Goal: Communication & Community: Answer question/provide support

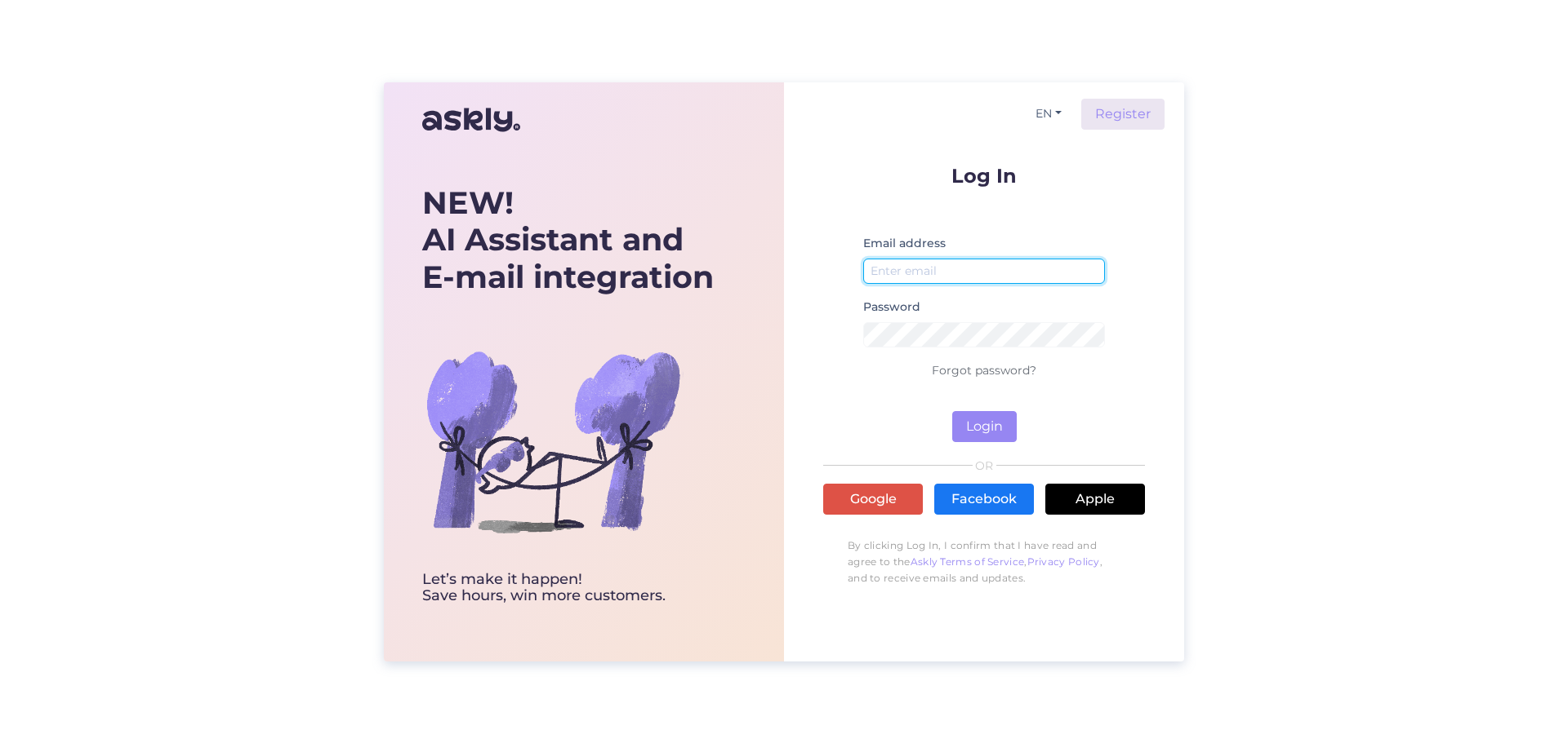
click at [958, 283] on input "email" at bounding box center [984, 272] width 242 height 25
type input "[PERSON_NAME][EMAIL_ADDRESS][PERSON_NAME][DOMAIN_NAME]"
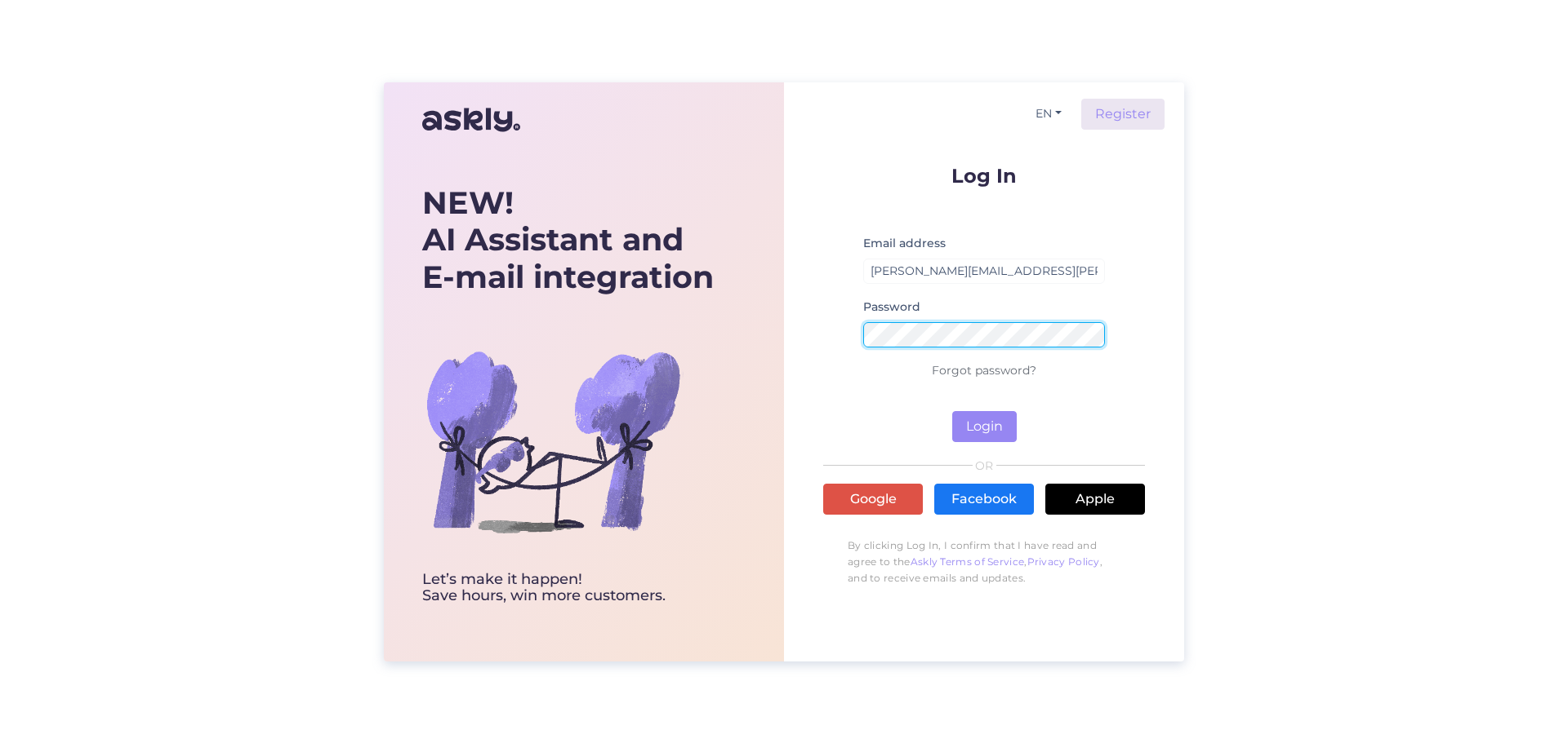
click at [952, 411] on button "Login" at bounding box center [985, 426] width 65 height 31
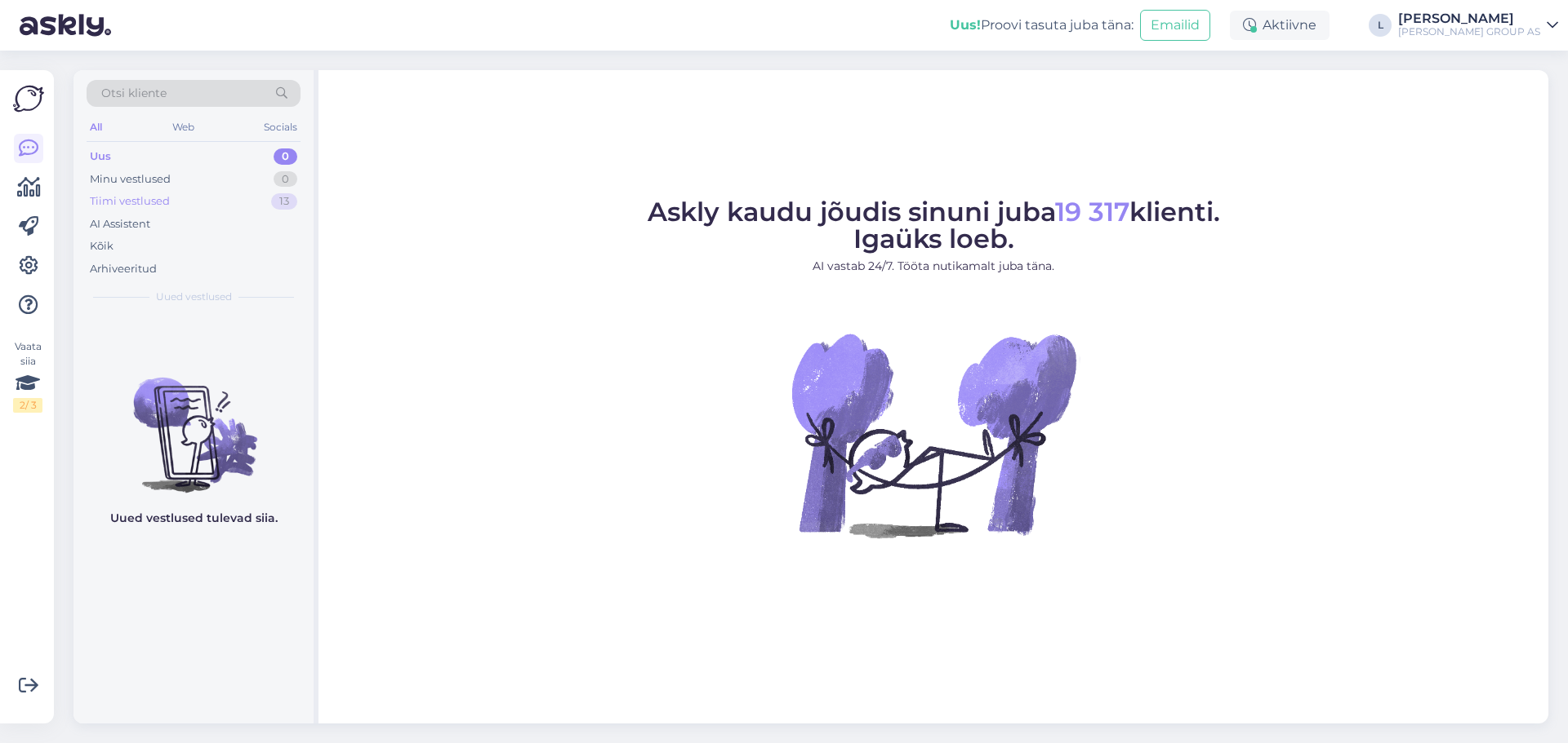
click at [124, 190] on div "Tiimi vestlused 13" at bounding box center [194, 201] width 214 height 22
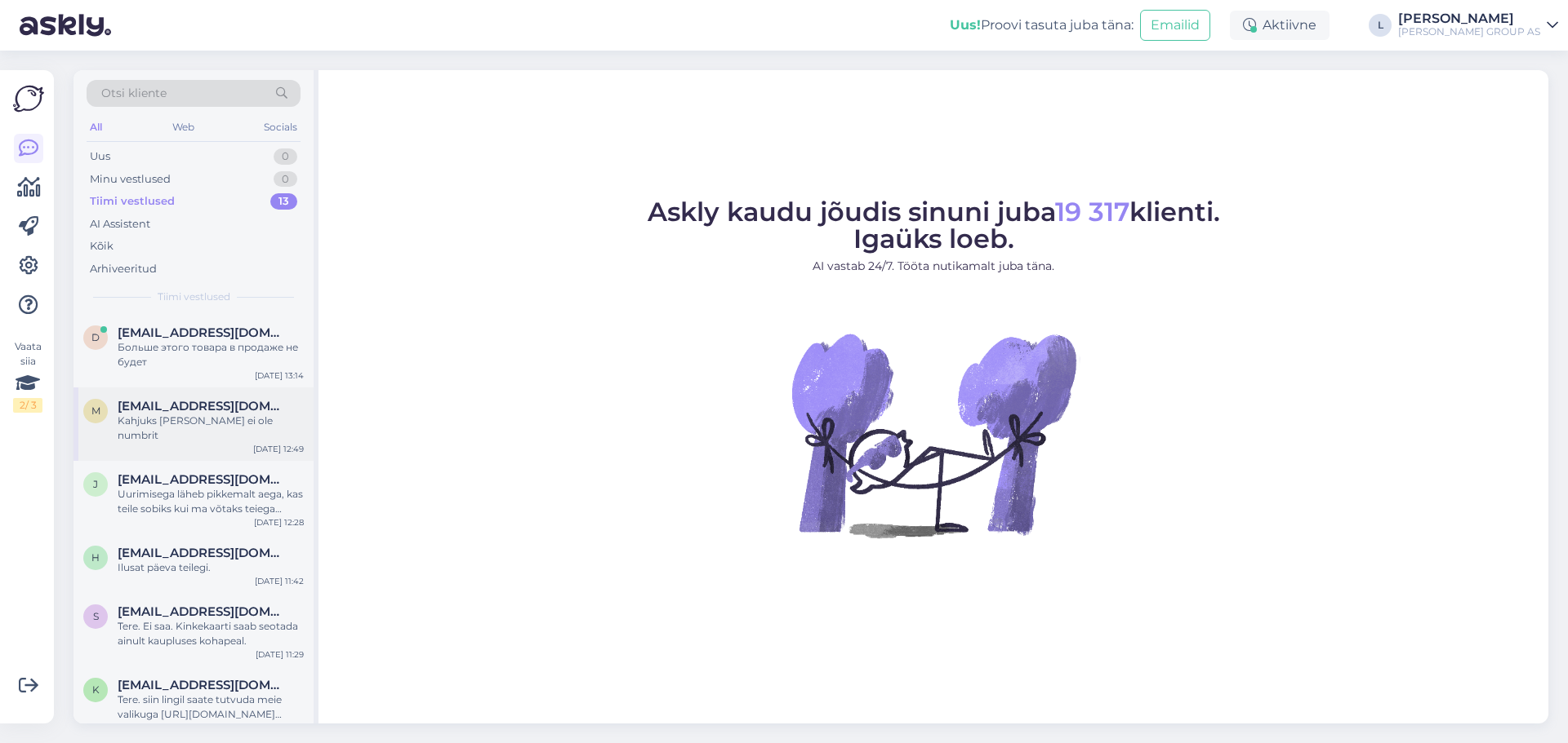
click at [176, 413] on span "[EMAIL_ADDRESS][DOMAIN_NAME]" at bounding box center [203, 407] width 170 height 14
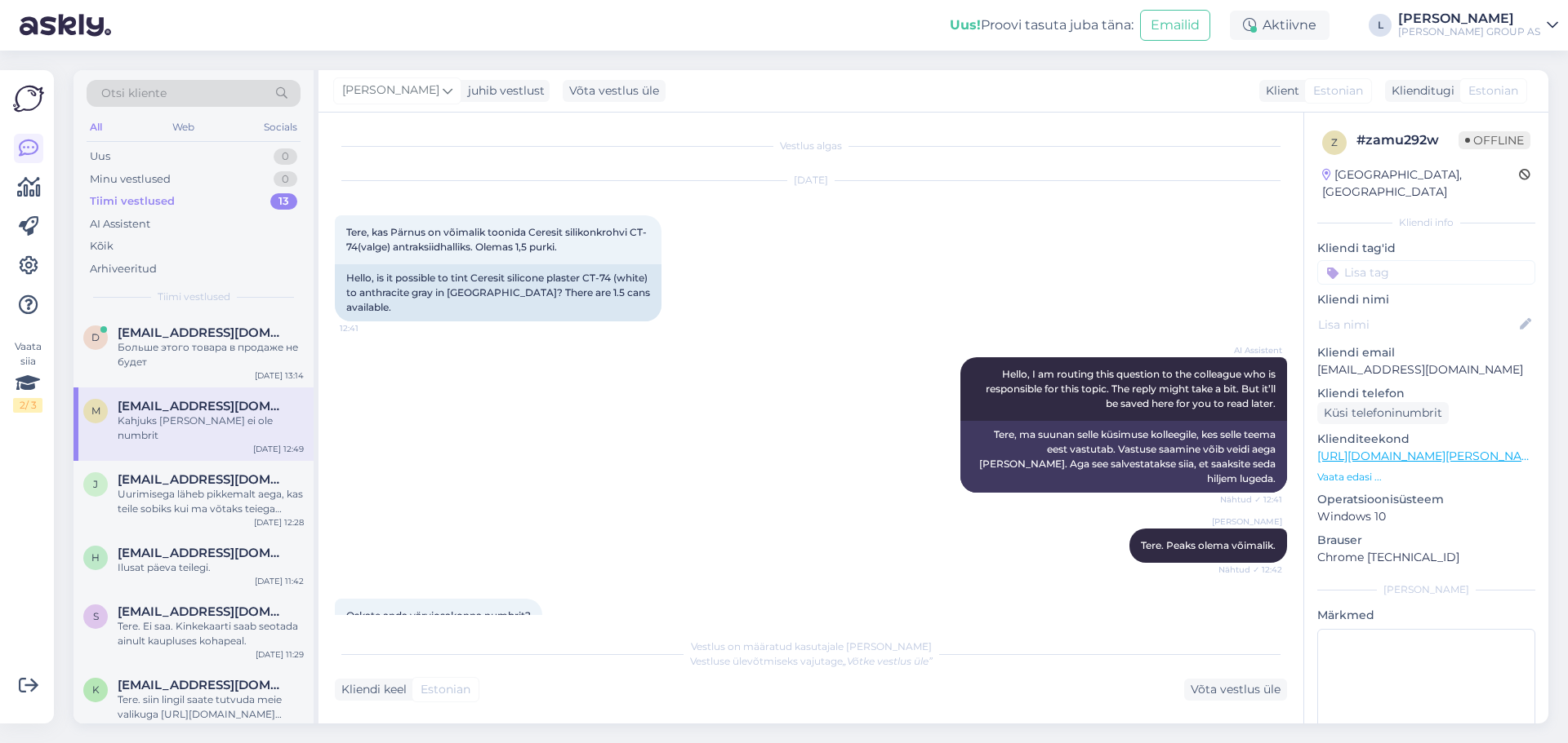
scroll to position [92, 0]
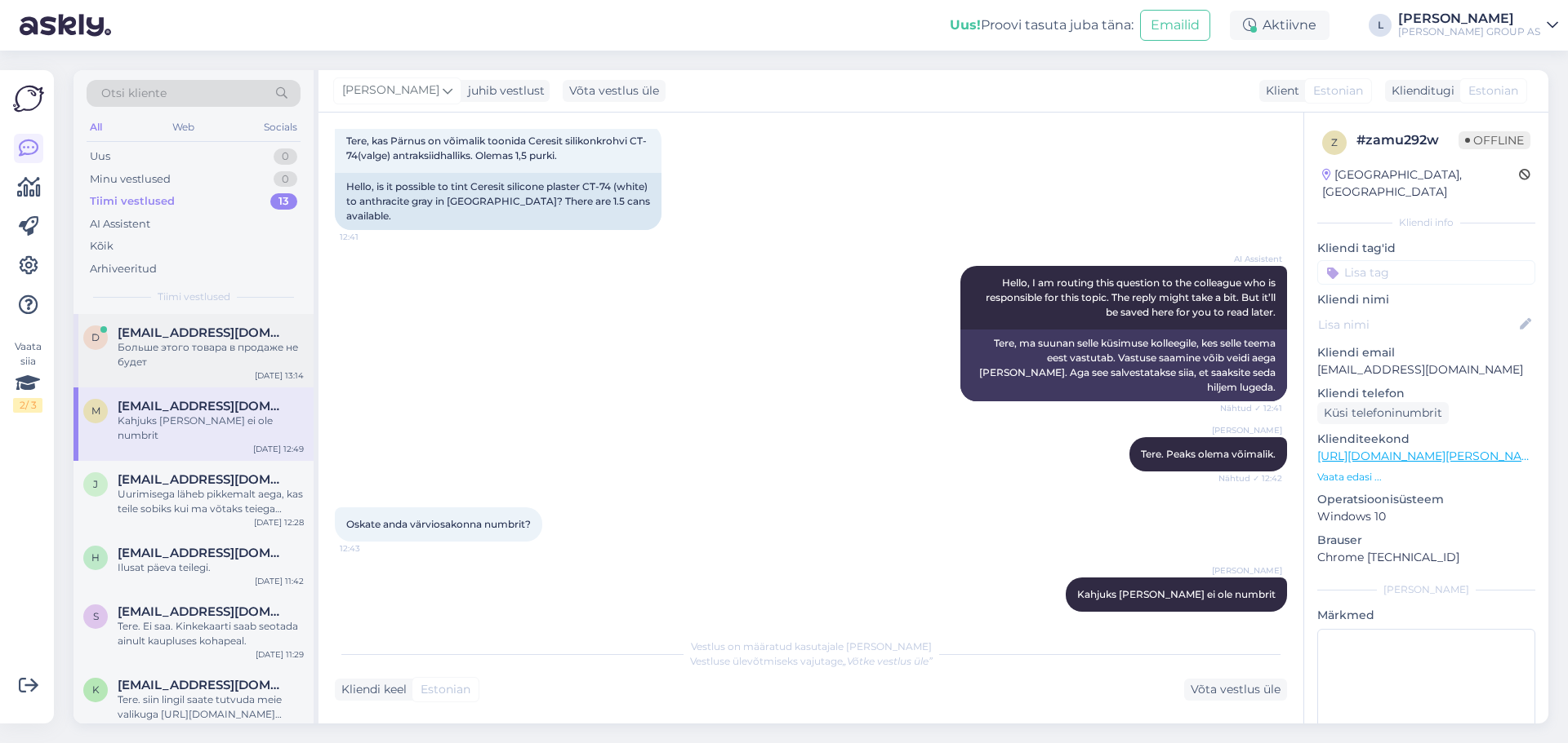
click at [186, 363] on div "Больше этого товара в продаже не будет" at bounding box center [211, 354] width 186 height 30
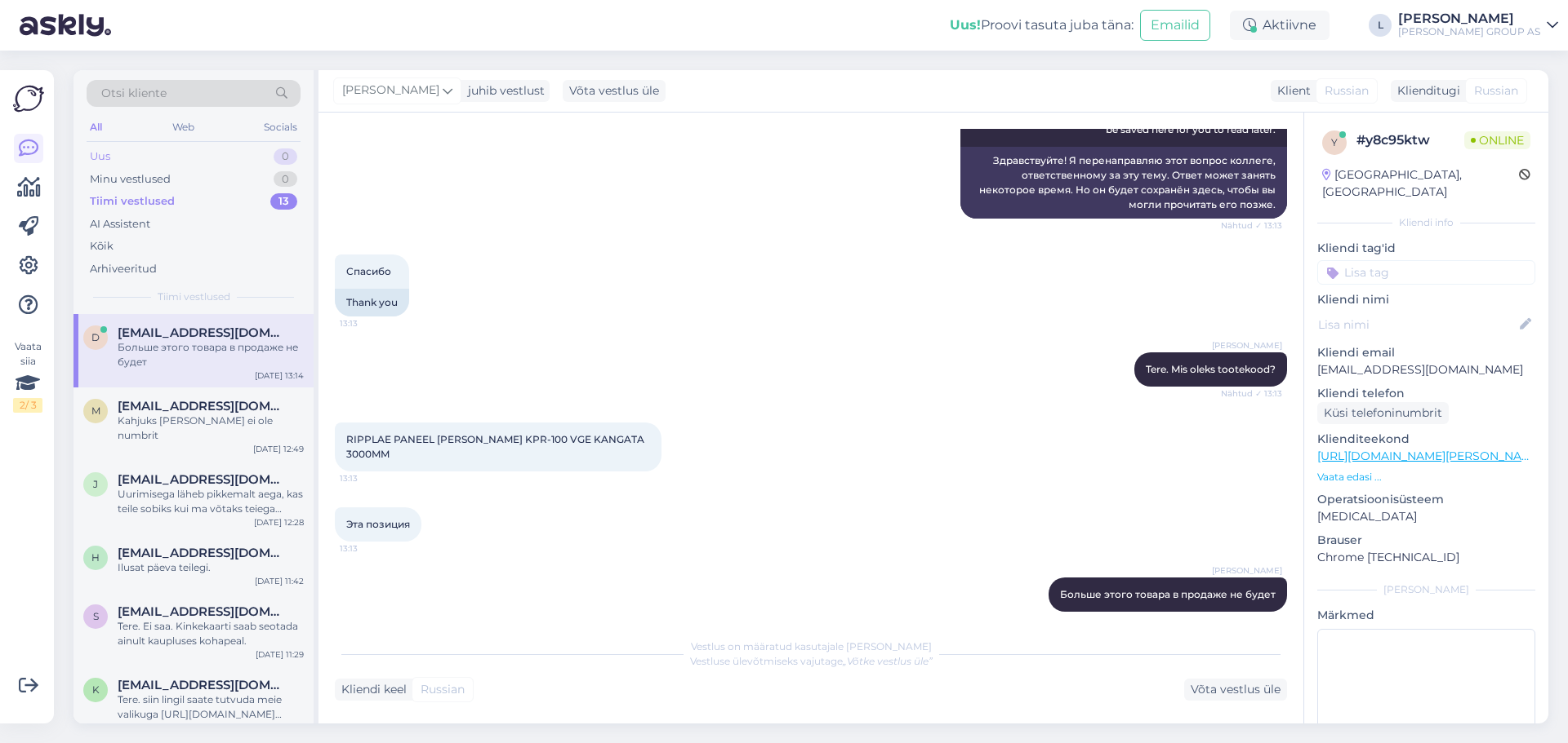
click at [101, 157] on div "Uus" at bounding box center [100, 157] width 21 height 16
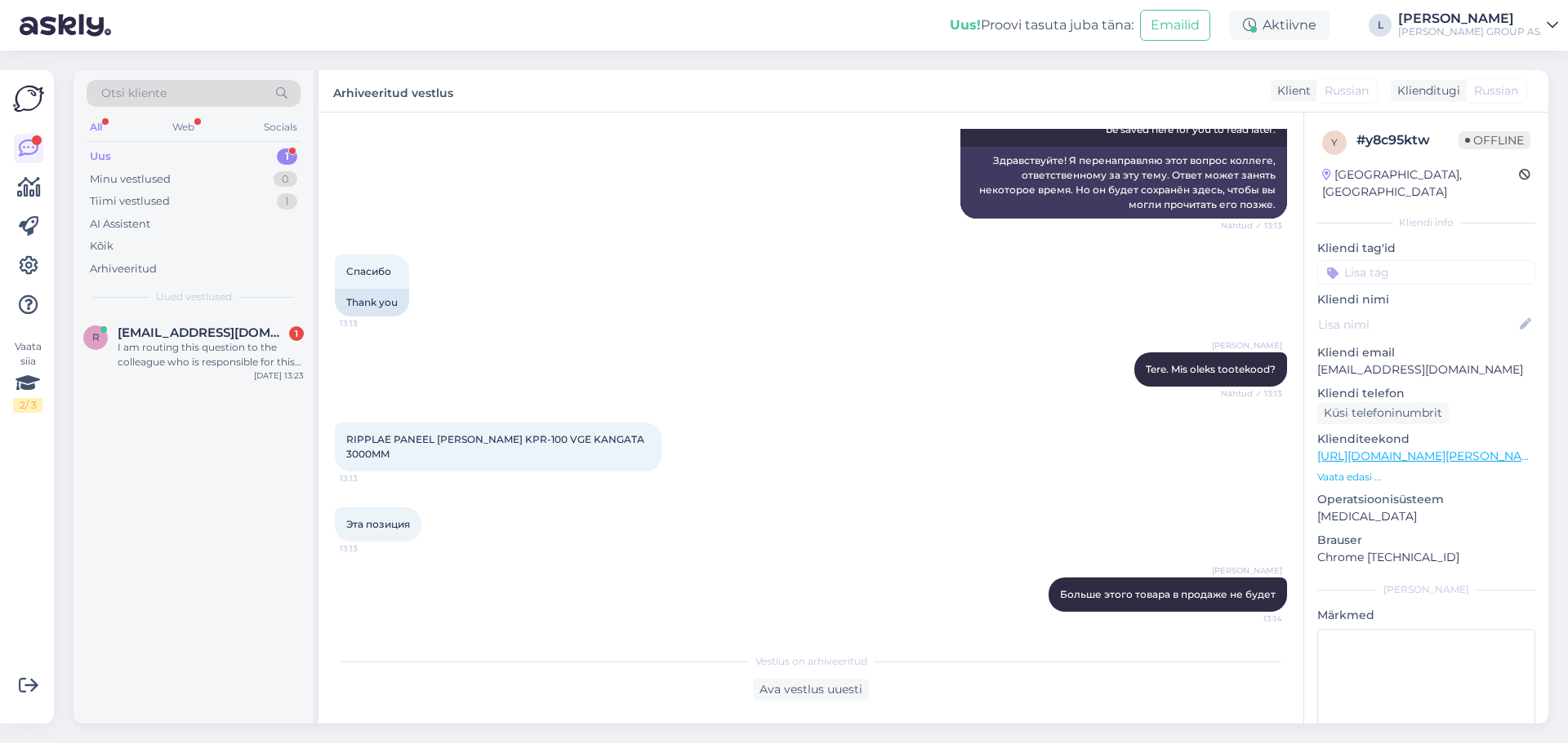
scroll to position [215, 0]
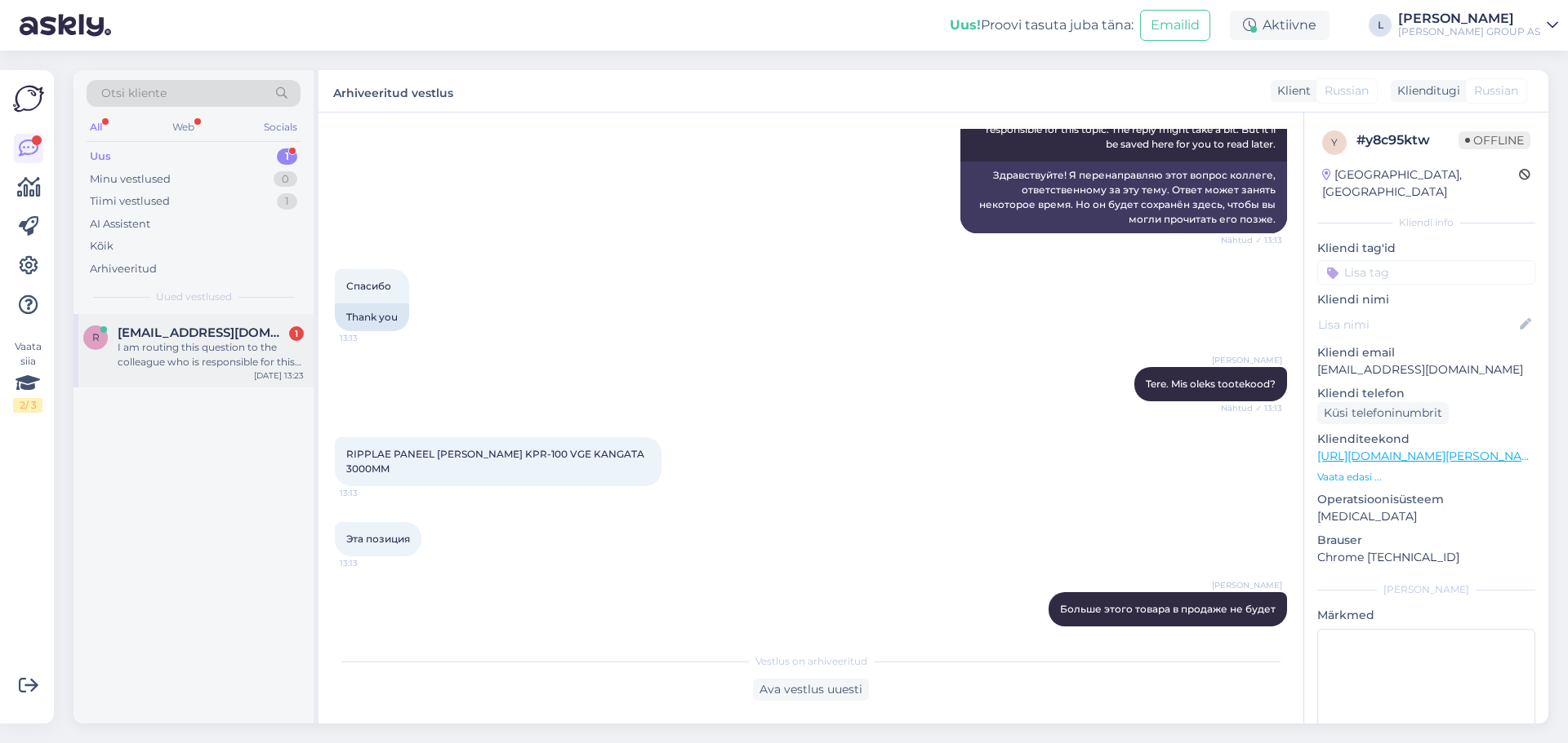
drag, startPoint x: 129, startPoint y: 351, endPoint x: 139, endPoint y: 352, distance: 10.0
click at [130, 350] on div "I am routing this question to the colleague who is responsible for this topic. …" at bounding box center [211, 354] width 186 height 30
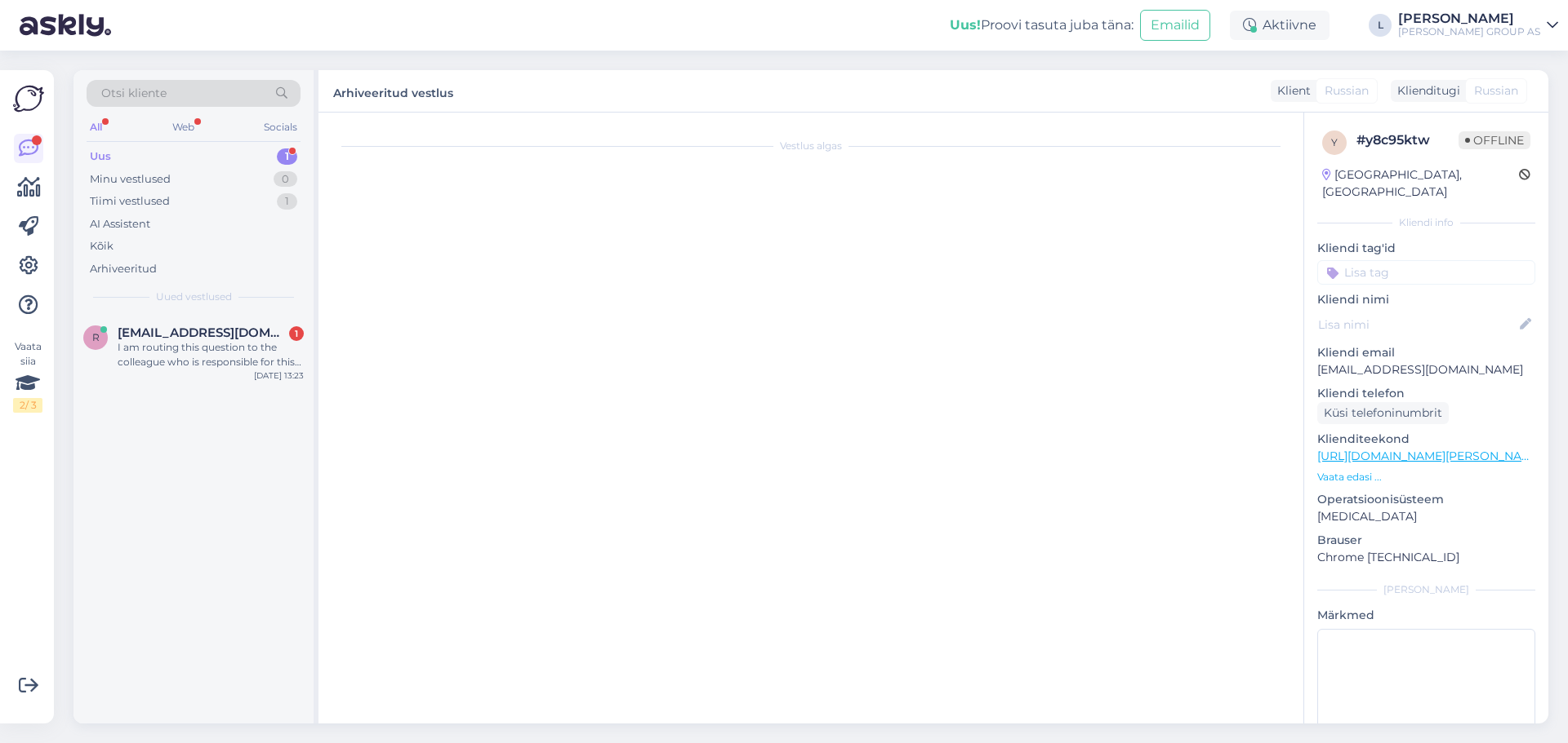
scroll to position [1573, 0]
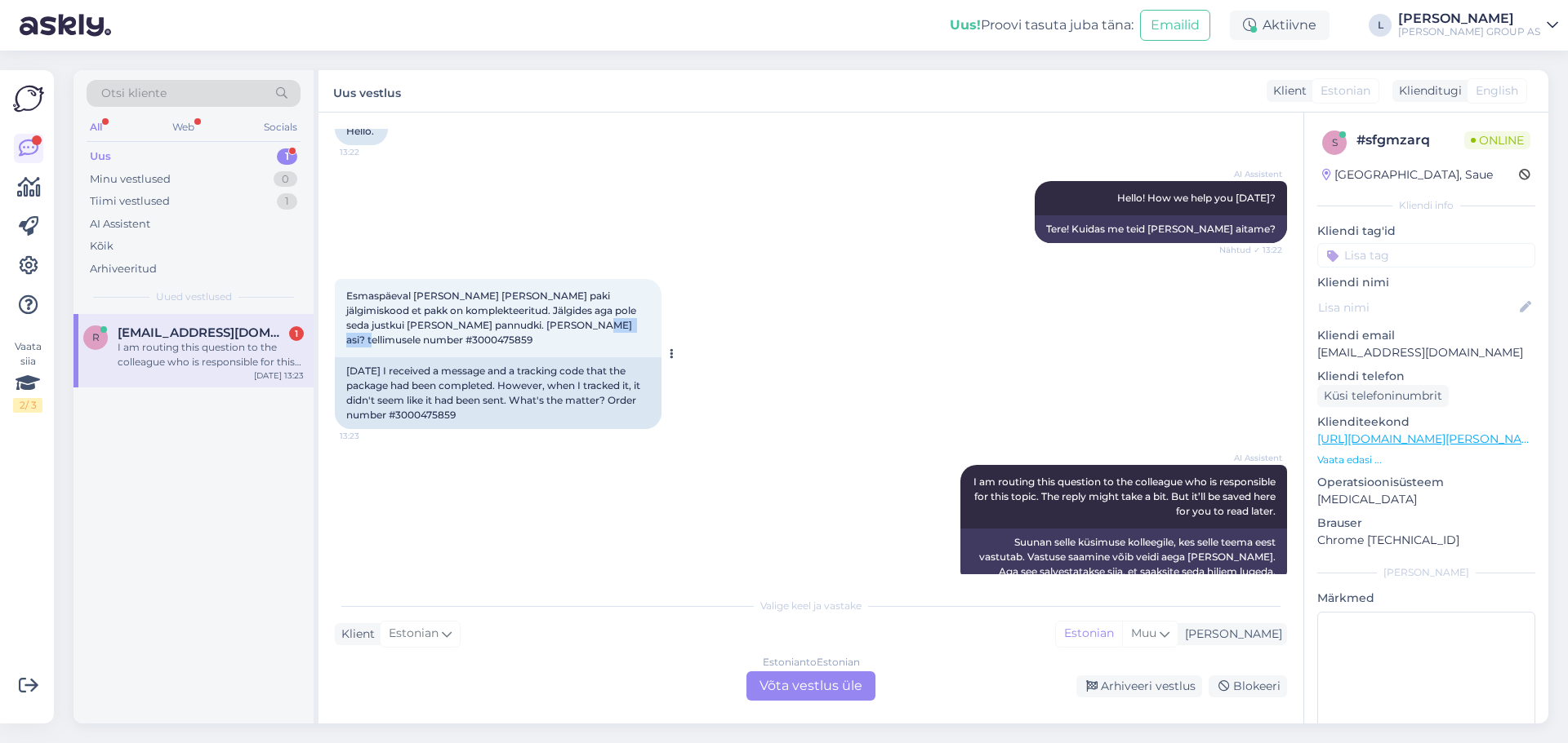
drag, startPoint x: 625, startPoint y: 311, endPoint x: 561, endPoint y: 312, distance: 64.0
click at [561, 312] on div "Esmaspäeval [PERSON_NAME] [PERSON_NAME] paki jälgimiskood et pakk on komplektee…" at bounding box center [498, 318] width 327 height 78
copy span "3000475859"
click at [789, 680] on div "Estonian to Estonian Võta vestlus üle" at bounding box center [810, 686] width 129 height 30
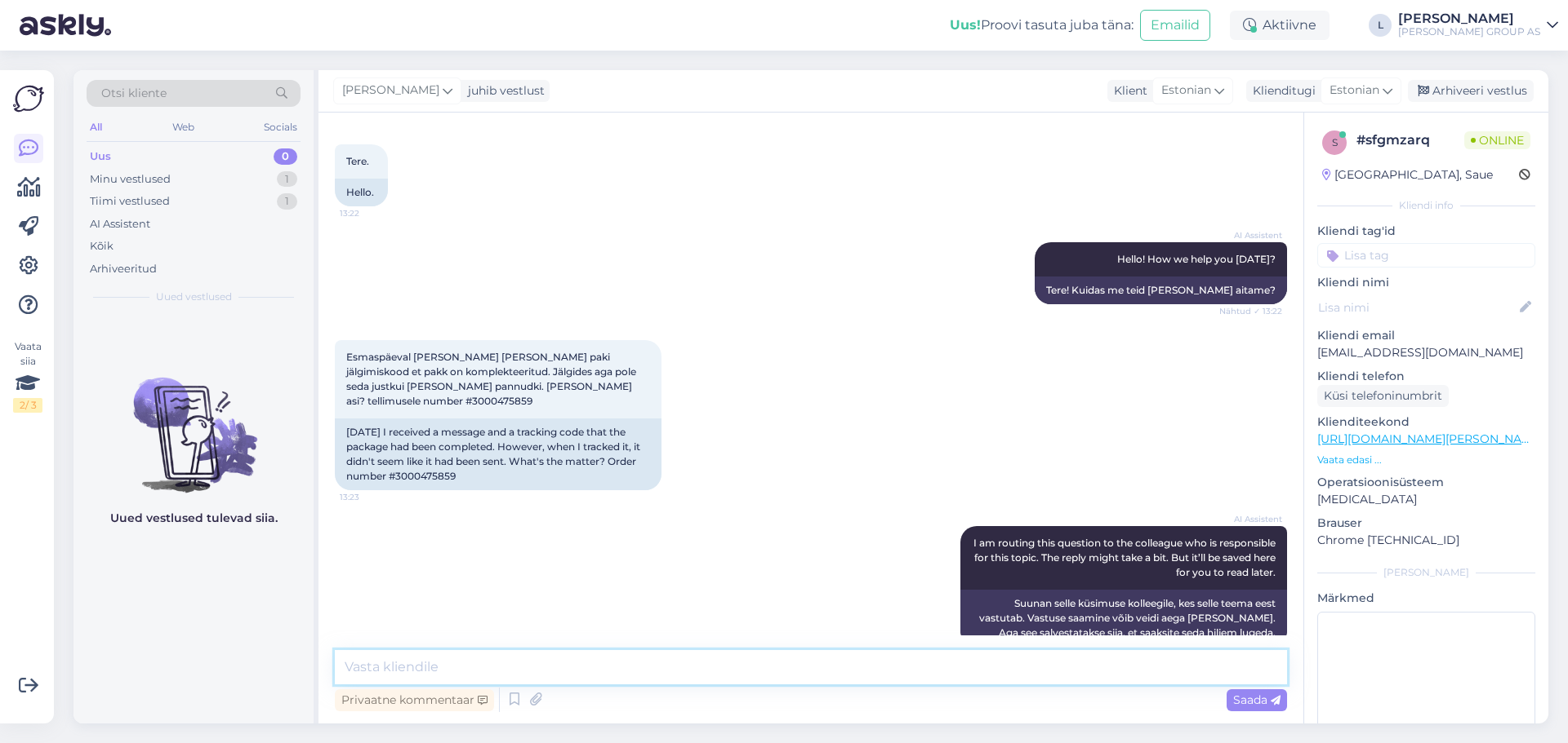
click at [692, 673] on textarea at bounding box center [811, 667] width 952 height 34
click at [358, 666] on textarea "TEre, kontrollin" at bounding box center [811, 667] width 952 height 34
type textarea "Tere, kontrollin"
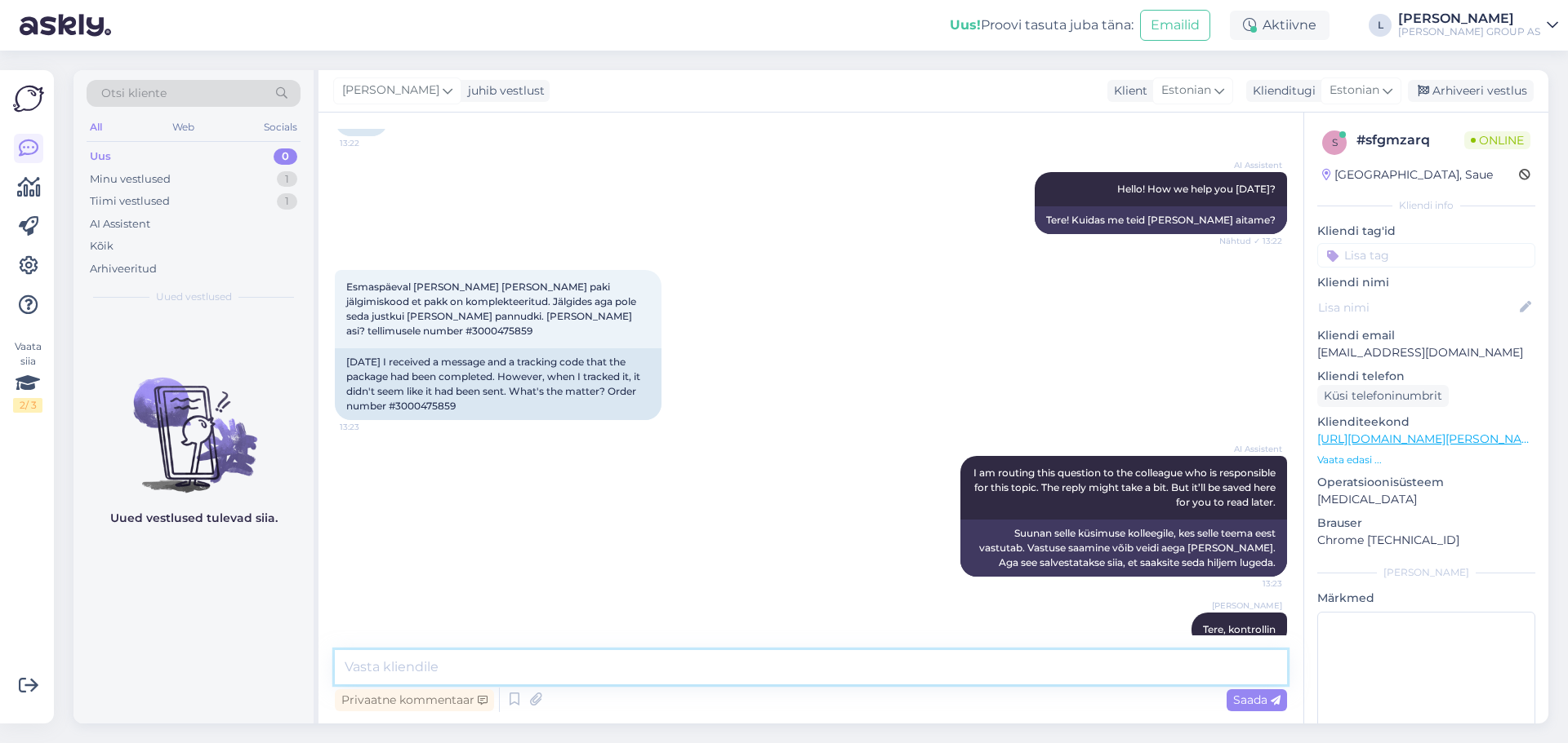
paste textarea "Teie saadetis jõuab Teieni esmaspäeval. Vabandame tekkinud ebamugavuste [PERSON…"
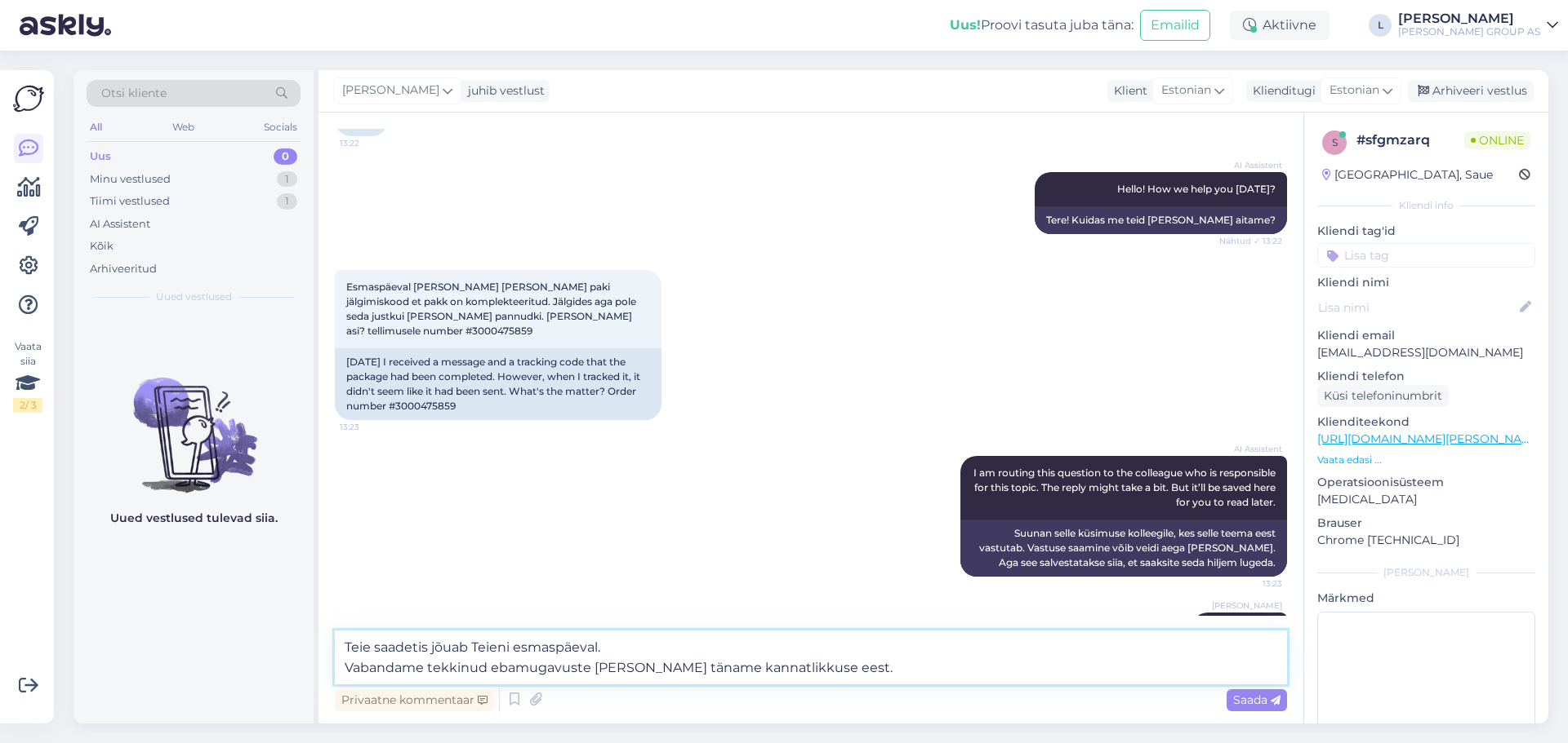
type textarea "Teie saadetis jõuab Teieni esmaspäeval. Vabandame tekkinud ebamugavuste [PERSON…"
click at [1263, 697] on span "Saada" at bounding box center [1257, 700] width 48 height 14
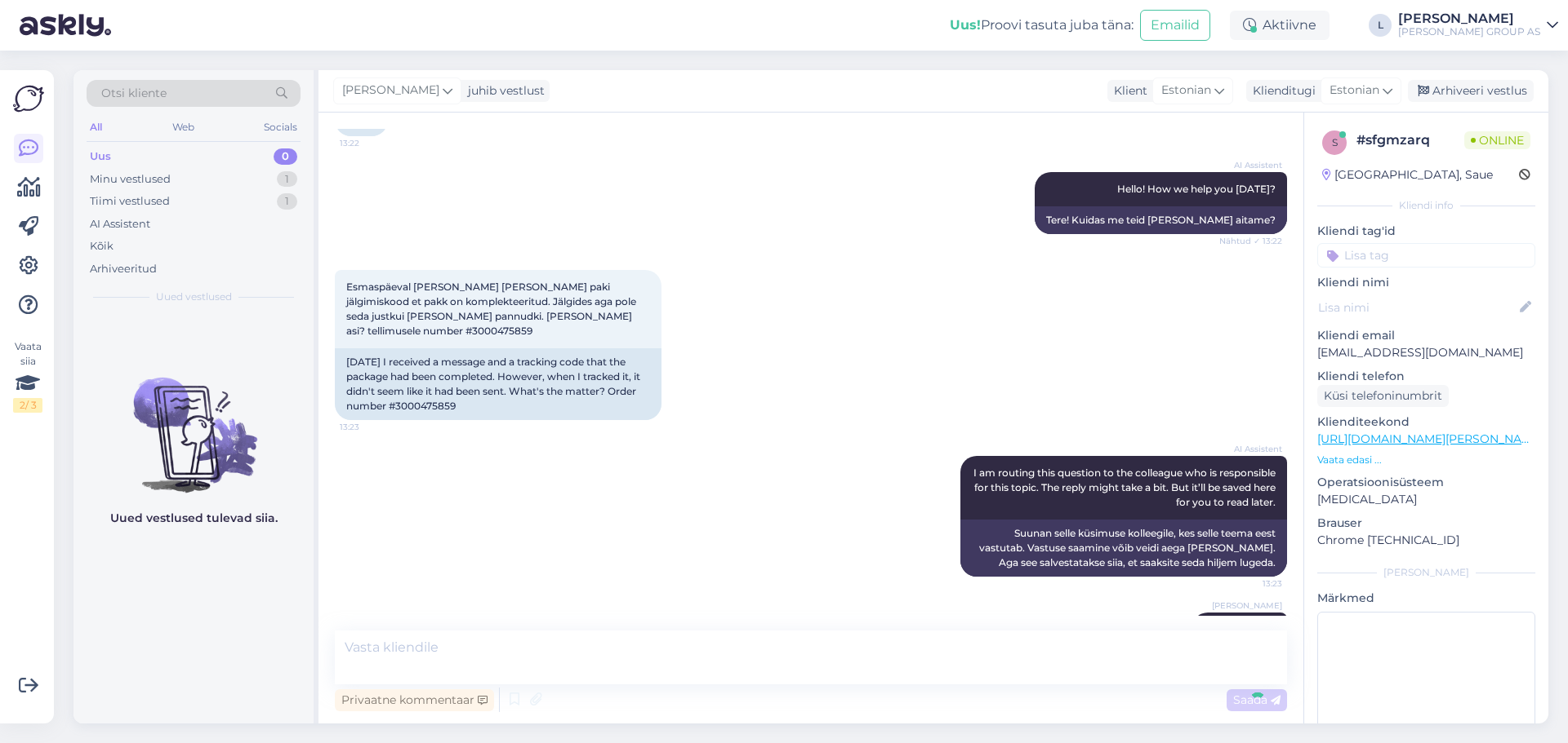
scroll to position [1682, 0]
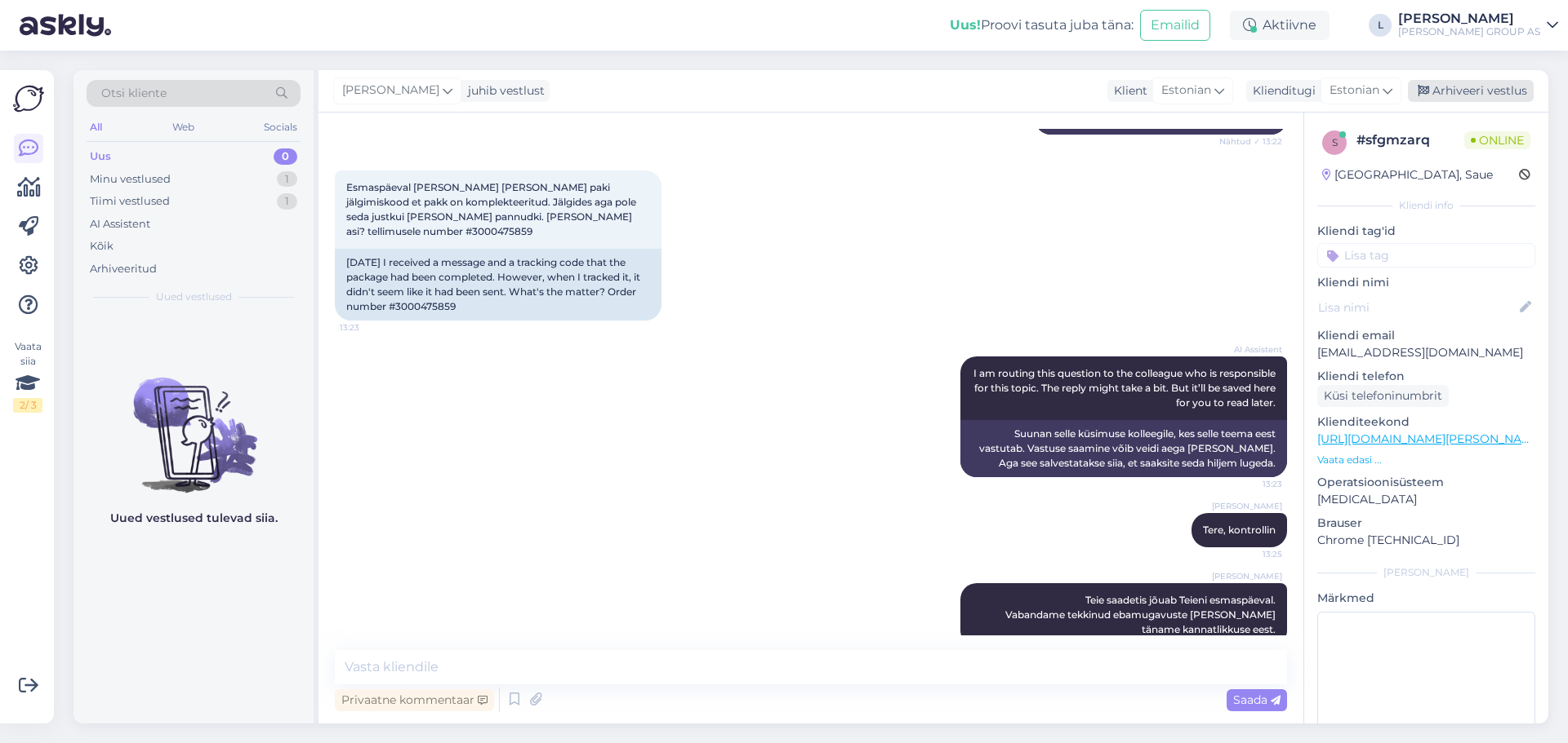
click at [1518, 93] on div "Arhiveeri vestlus" at bounding box center [1471, 91] width 126 height 22
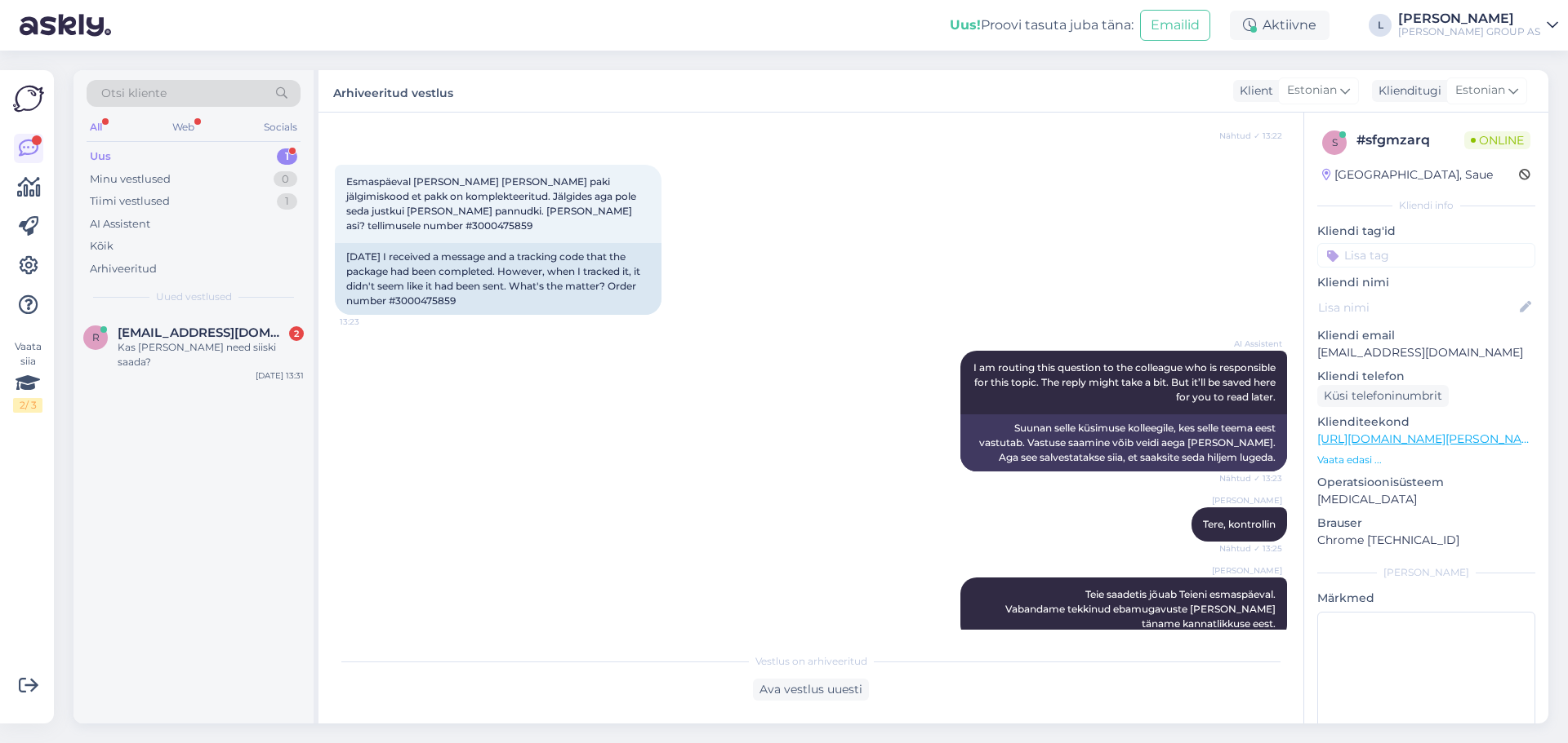
scroll to position [2309, 0]
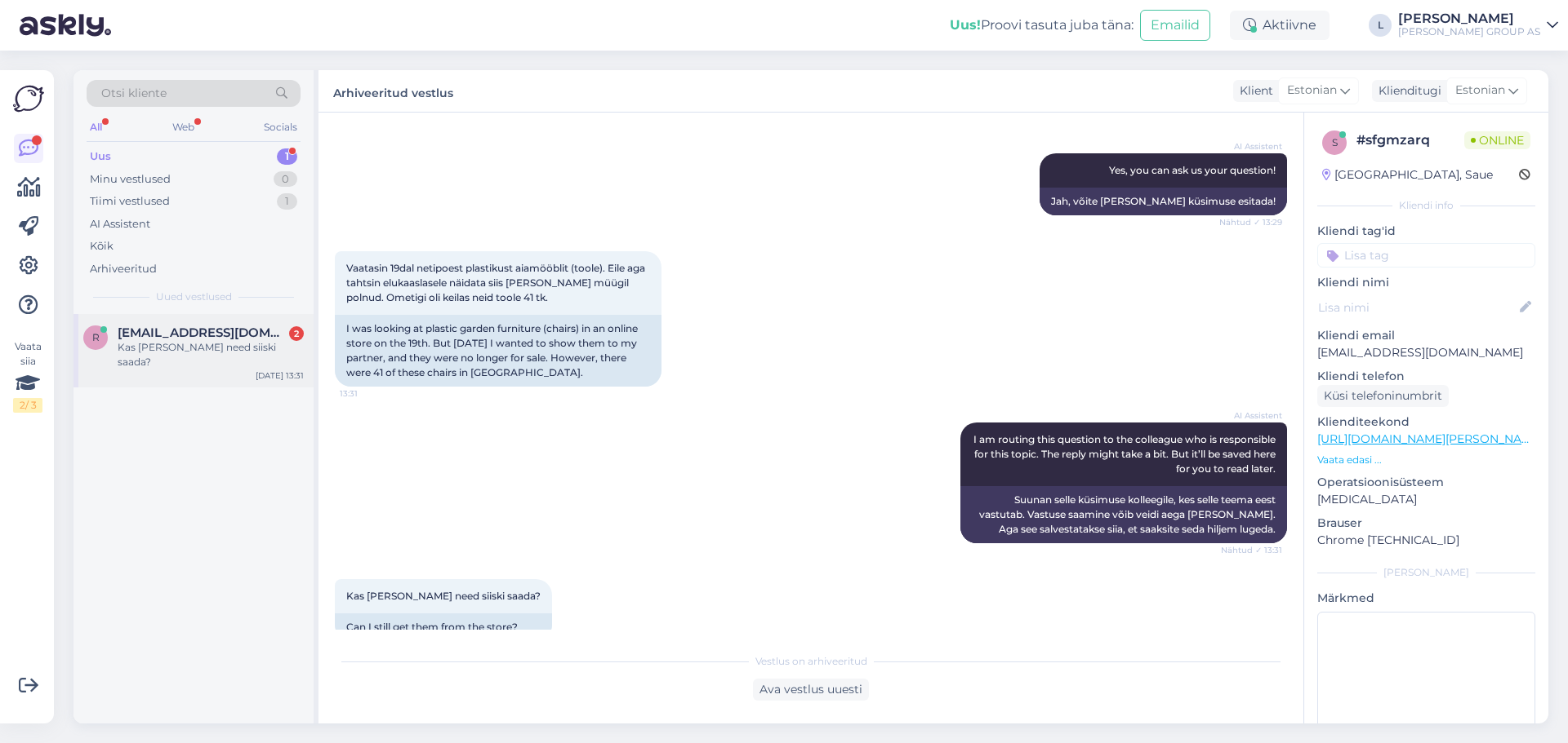
click at [231, 347] on div "Kas [PERSON_NAME] need siiski saada?" at bounding box center [211, 354] width 186 height 30
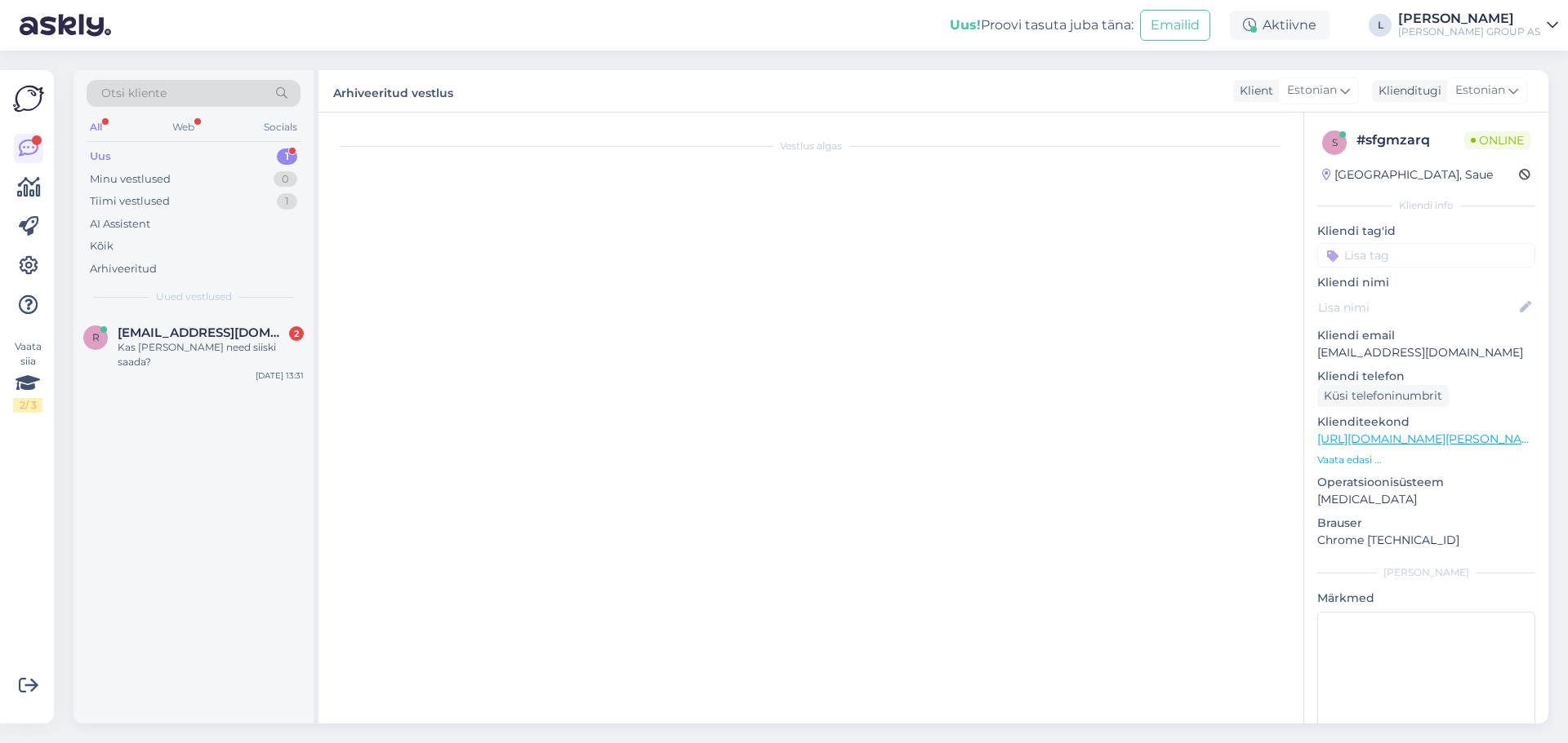
scroll to position [2365, 0]
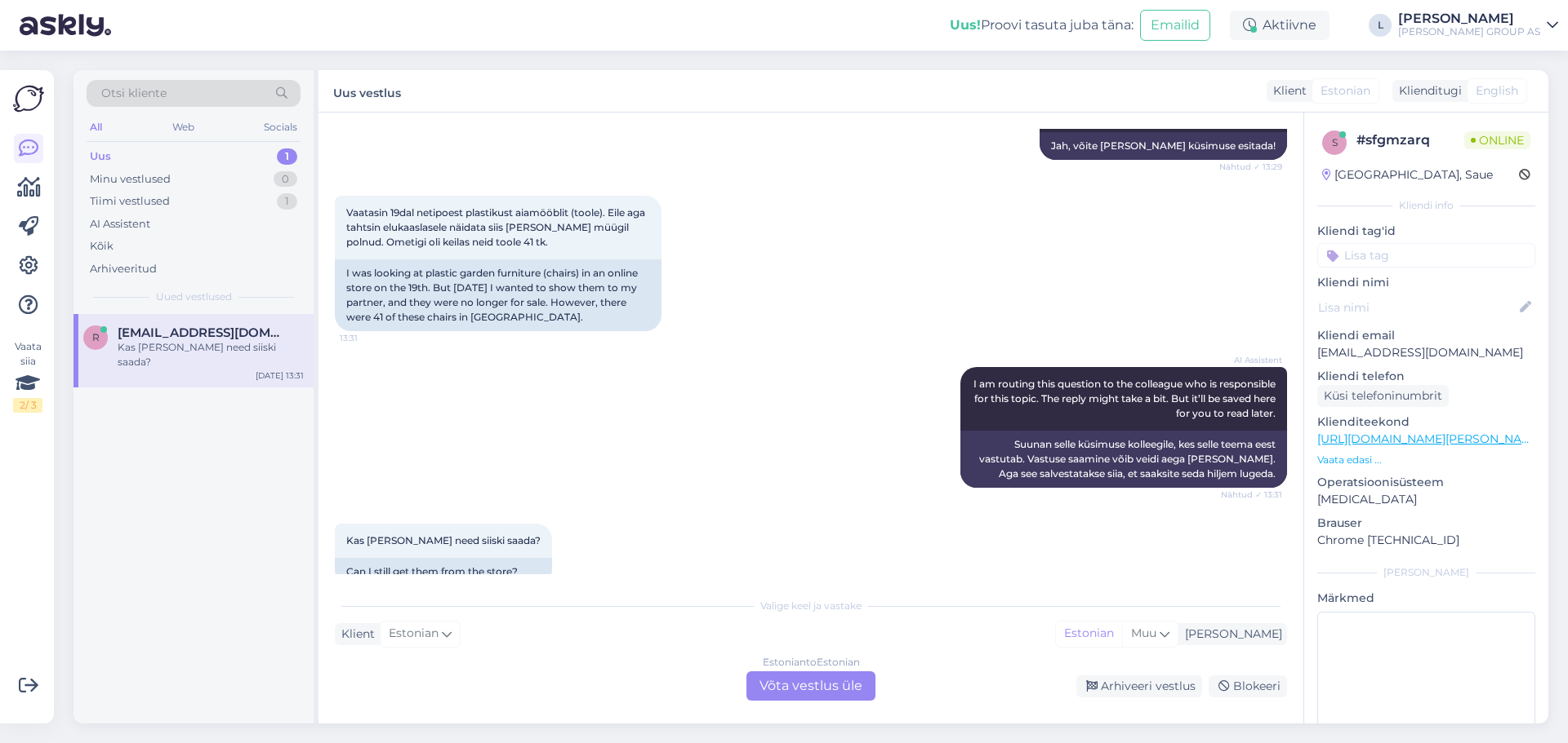
click at [821, 692] on div "Estonian to Estonian Võta vestlus üle" at bounding box center [810, 686] width 129 height 30
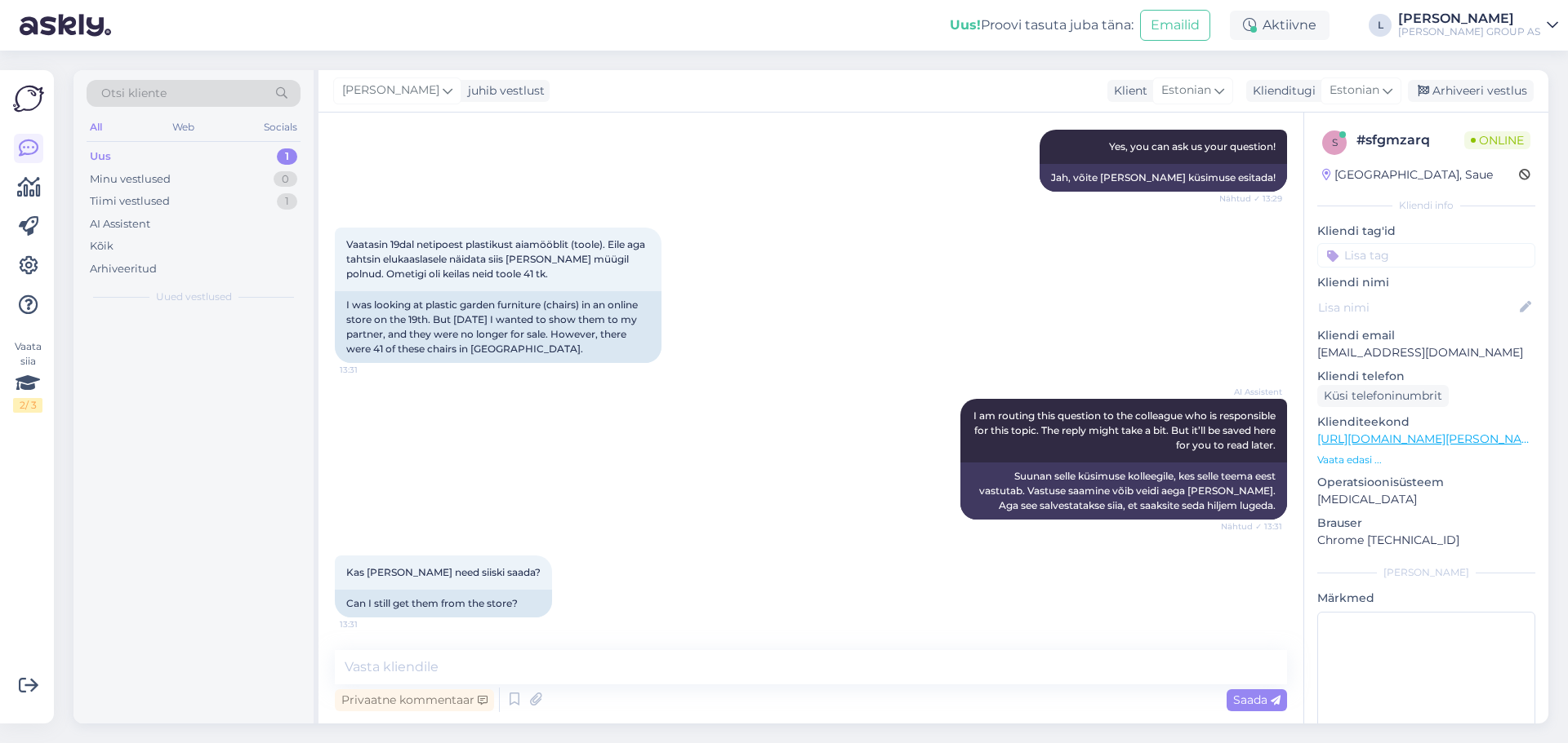
scroll to position [2304, 0]
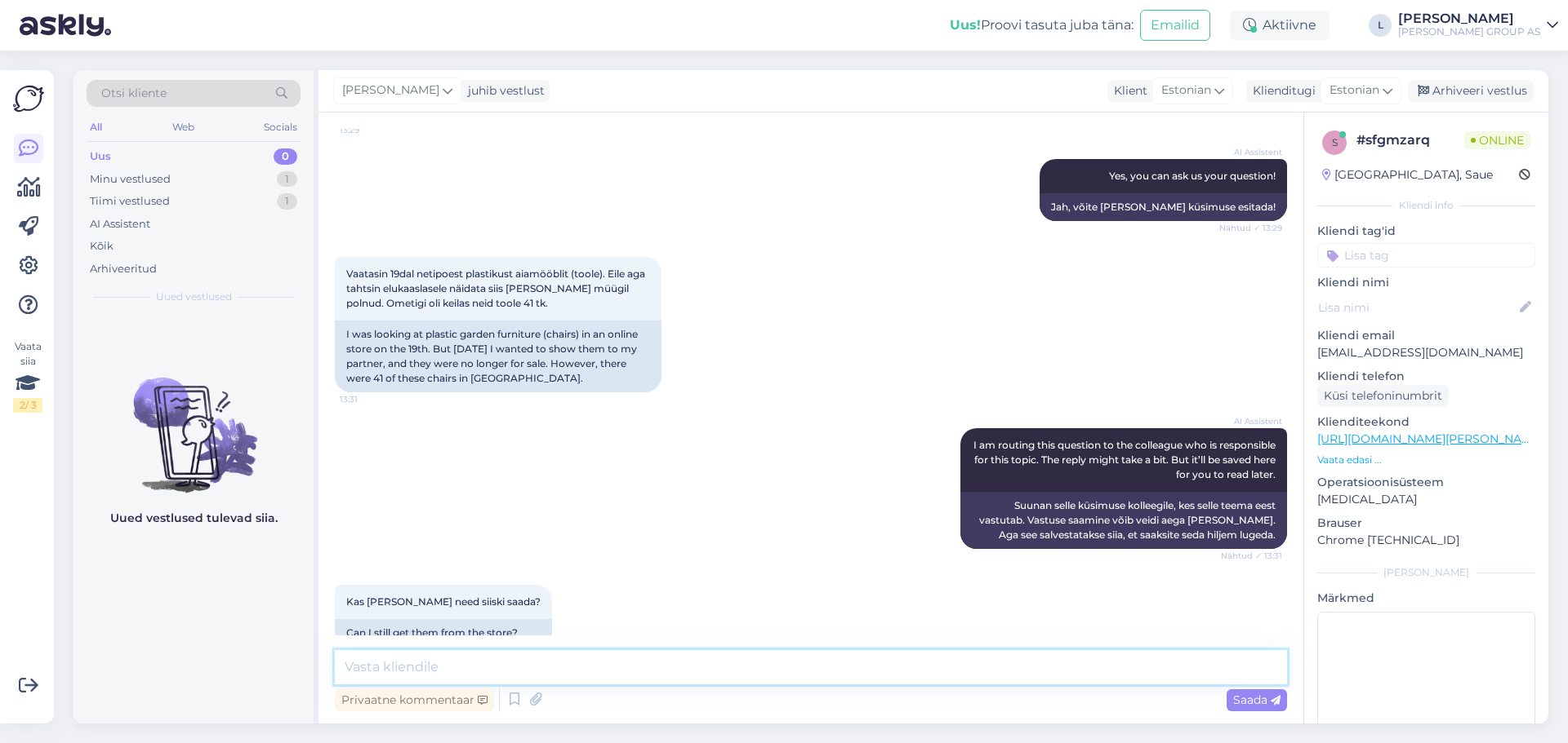
click at [664, 680] on textarea at bounding box center [811, 667] width 952 height 34
drag, startPoint x: 590, startPoint y: 672, endPoint x: 380, endPoint y: 666, distance: 210.1
click at [380, 666] on textarea "Tere, kas tootekoodi võ" at bounding box center [811, 667] width 952 height 34
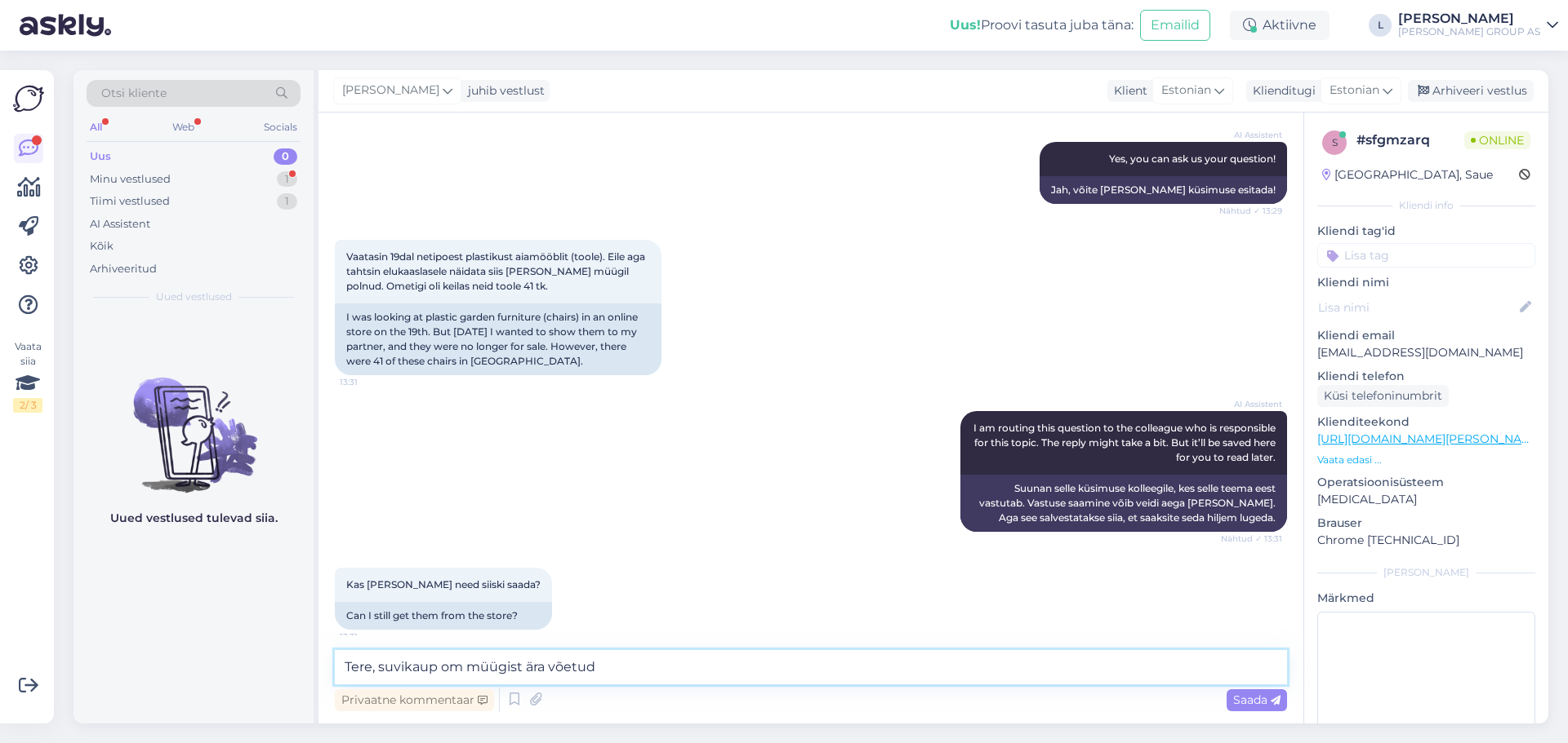
scroll to position [2374, 0]
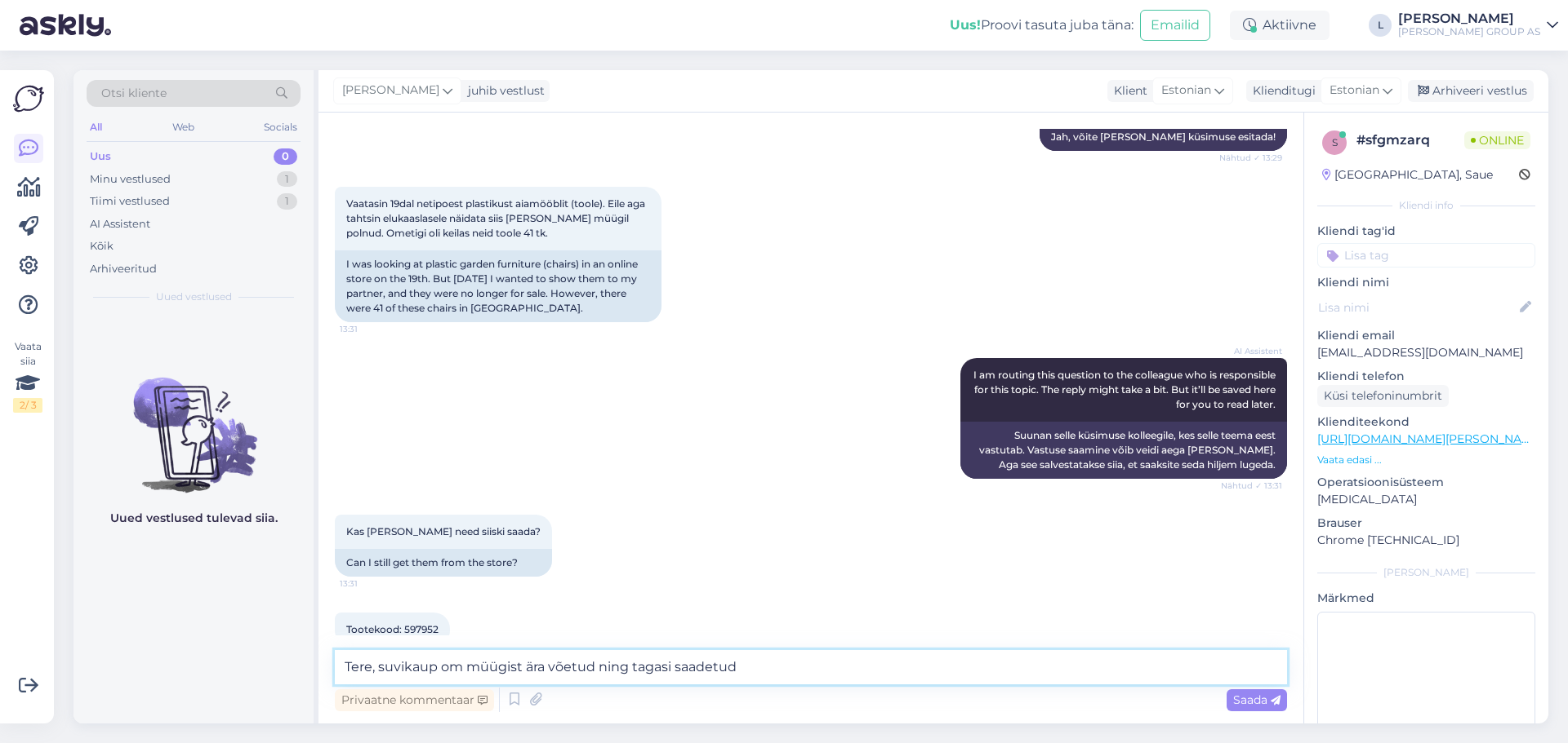
drag, startPoint x: 734, startPoint y: 676, endPoint x: -38, endPoint y: 470, distance: 799.0
click at [0, 470] on html "Uus! Proovi tasuta [PERSON_NAME]: Emailid Aktiivne L [PERSON_NAME] GROUP AS Vaa…" at bounding box center [784, 372] width 1568 height 743
click at [777, 670] on textarea "Tere, suvikaup om müügist ära võetud ning tagasi saadetud" at bounding box center [811, 667] width 952 height 34
click at [780, 674] on textarea "Tere, suvikaup om müügist ära võetud ning tagasi saadetud" at bounding box center [811, 667] width 952 height 34
click at [734, 662] on textarea "Tere, suvikaup om müügist ära võetud ning tagasi saadetud" at bounding box center [811, 667] width 952 height 34
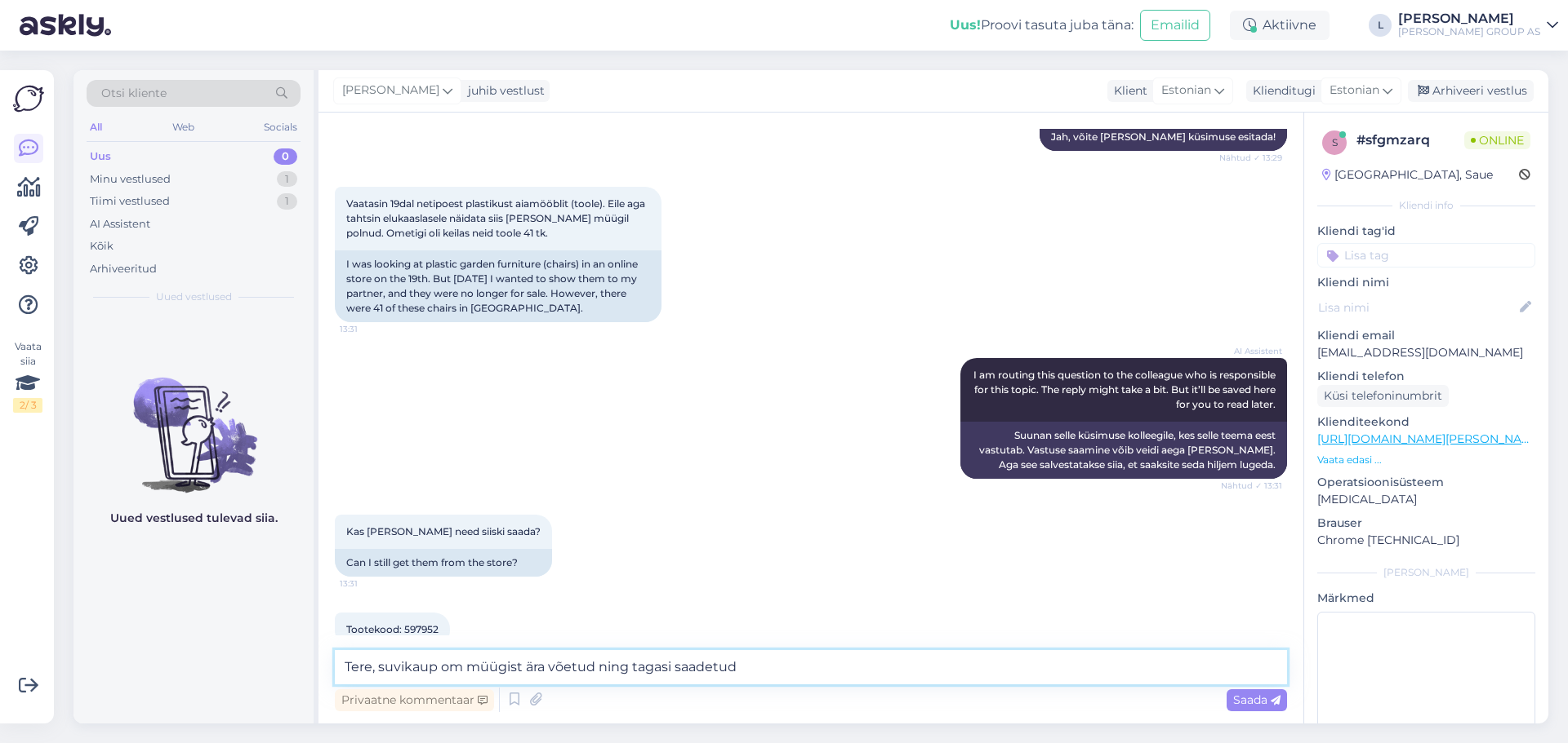
drag, startPoint x: 743, startPoint y: 669, endPoint x: 379, endPoint y: 663, distance: 364.0
click at [379, 663] on textarea "Tere, suvikaup om müügist ära võetud ning tagasi saadetud" at bounding box center [811, 667] width 952 height 34
paste textarea "Suvikaup on müügilt eemaldatud ja tagasi saadetud."
click at [385, 667] on textarea "Tere, Suvikaup on müügilt eemaldatud ja tagasi saadetud." at bounding box center [811, 667] width 952 height 34
type textarea "Tere, suvikaup on müügilt eemaldatud ja tagasi saadetud."
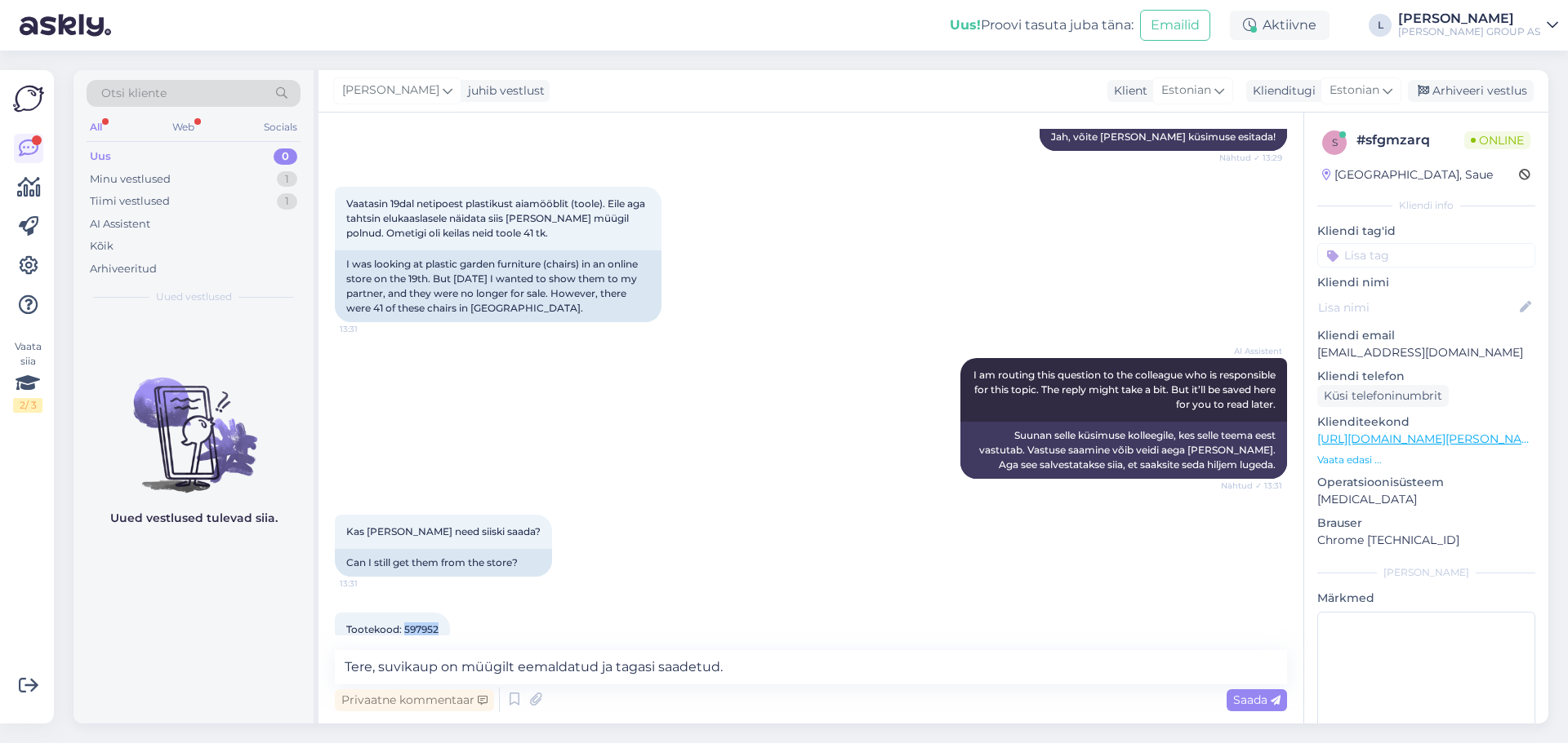
drag, startPoint x: 440, startPoint y: 605, endPoint x: 406, endPoint y: 603, distance: 34.1
click at [406, 613] on div "Tootekood: 597952 13:33" at bounding box center [392, 630] width 115 height 34
copy span "597952"
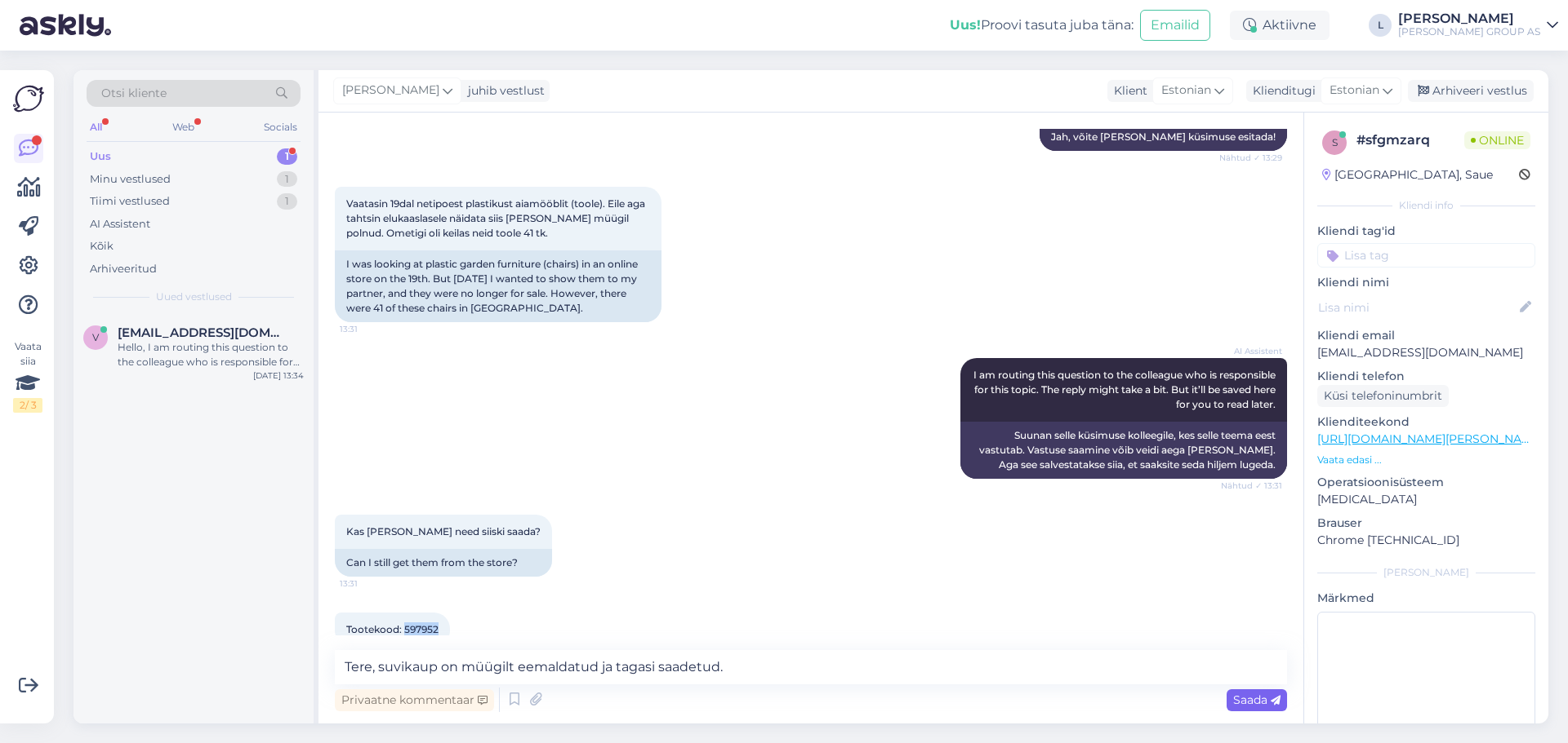
click at [1271, 703] on icon at bounding box center [1275, 701] width 10 height 10
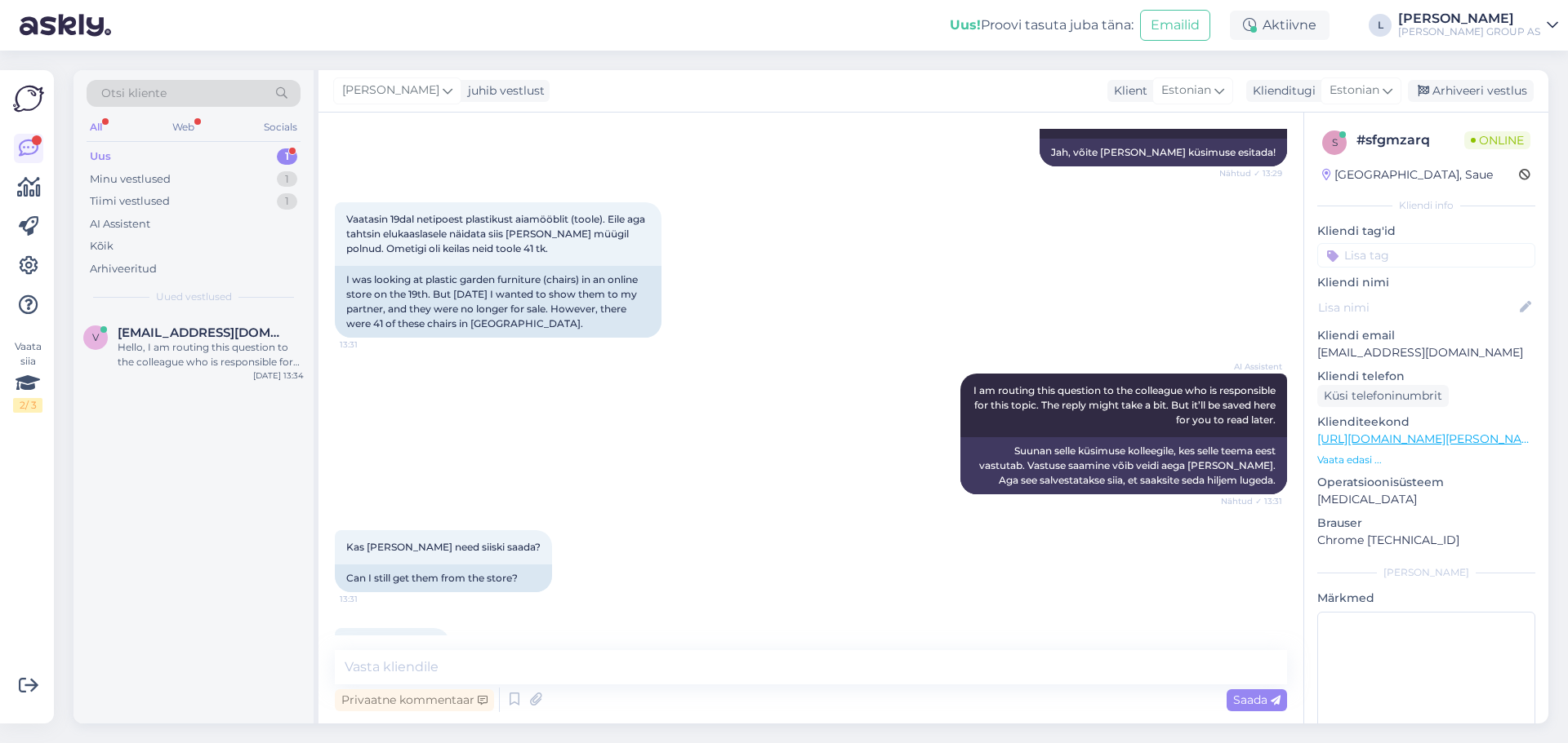
scroll to position [2444, 0]
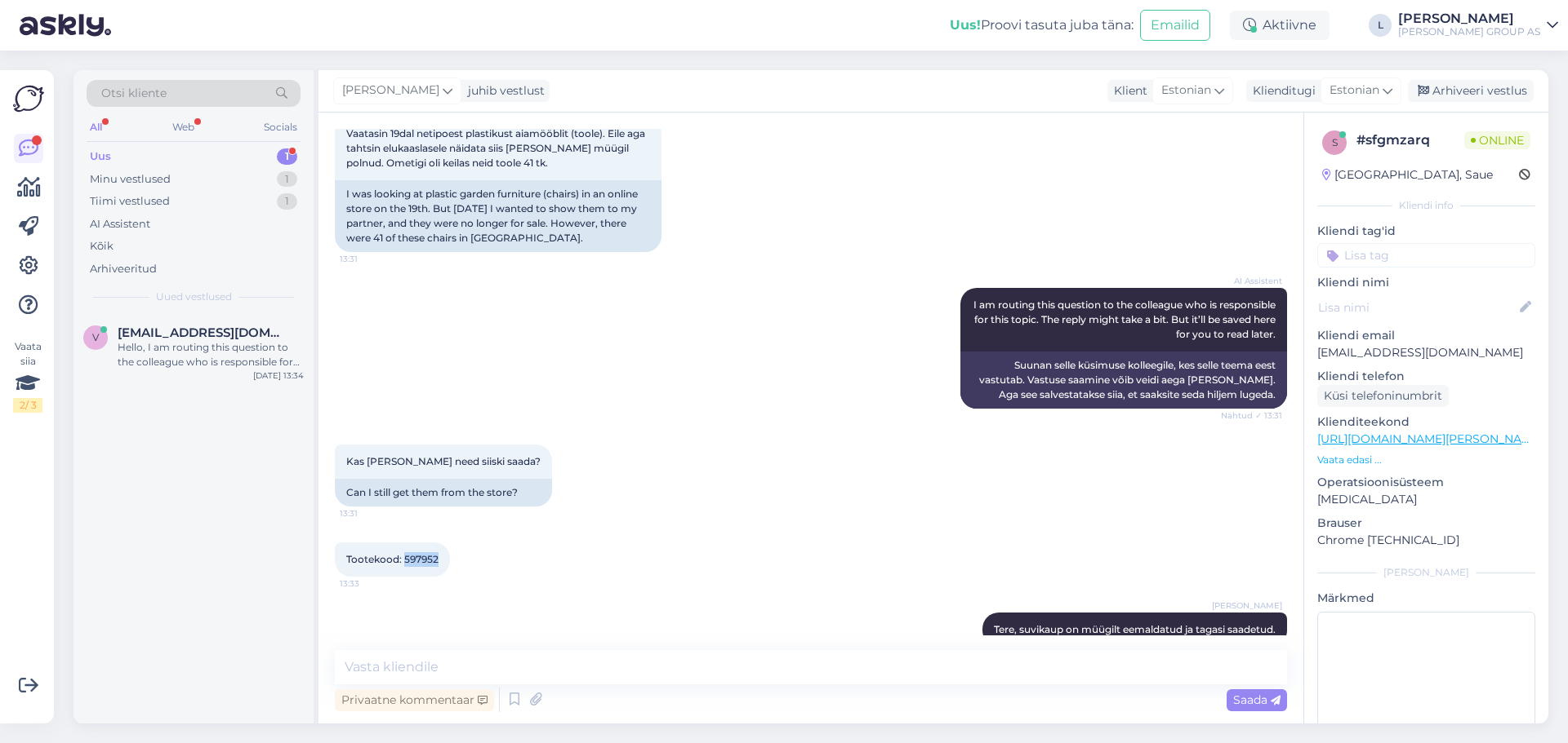
drag, startPoint x: 1497, startPoint y: 85, endPoint x: 1437, endPoint y: 69, distance: 62.1
click at [1497, 85] on div "Arhiveeri vestlus" at bounding box center [1471, 91] width 126 height 22
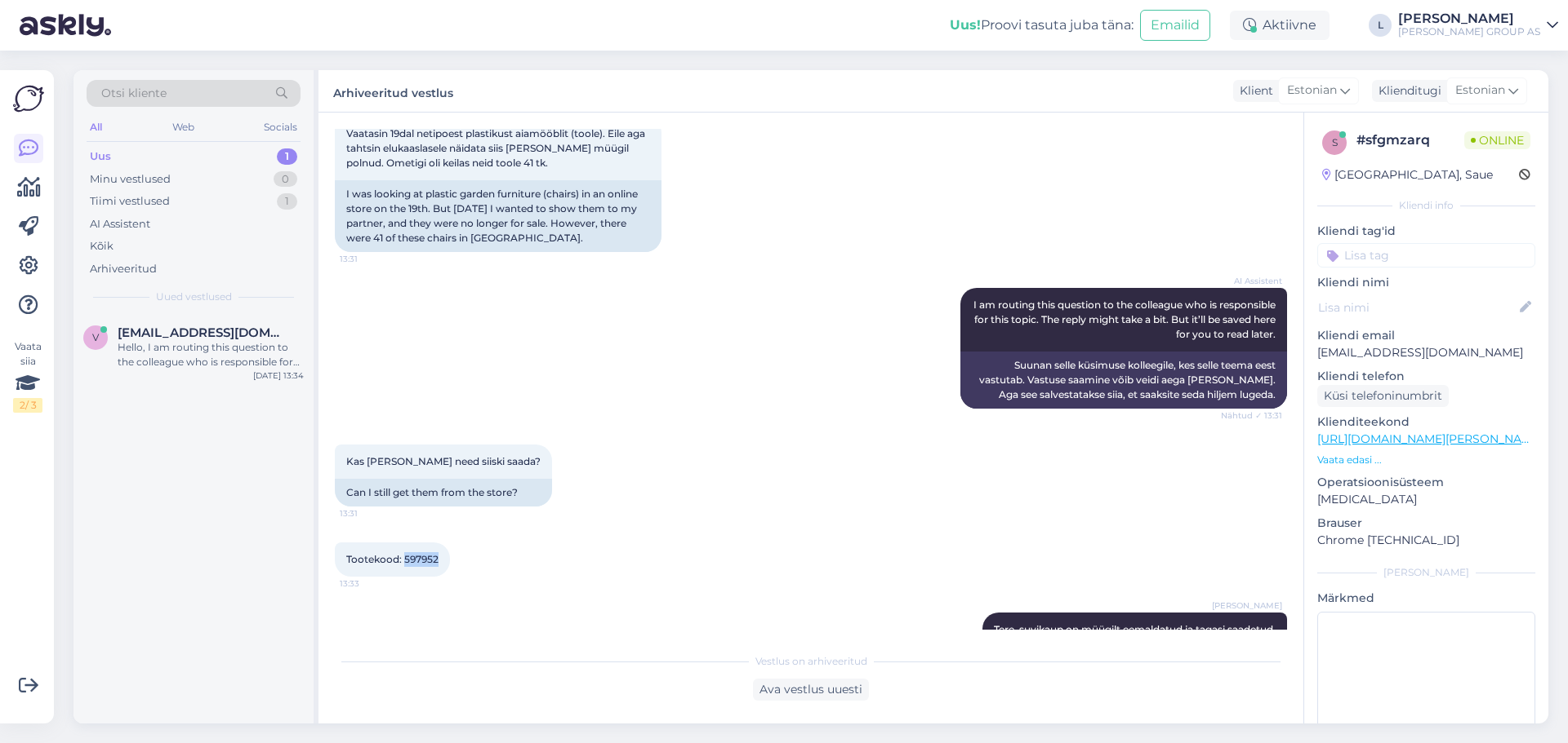
click at [159, 157] on div "Uus 1" at bounding box center [194, 156] width 214 height 22
click at [218, 323] on div "v [EMAIL_ADDRESS][DOMAIN_NAME] Hello, I am routing this question to the colleag…" at bounding box center [194, 351] width 240 height 74
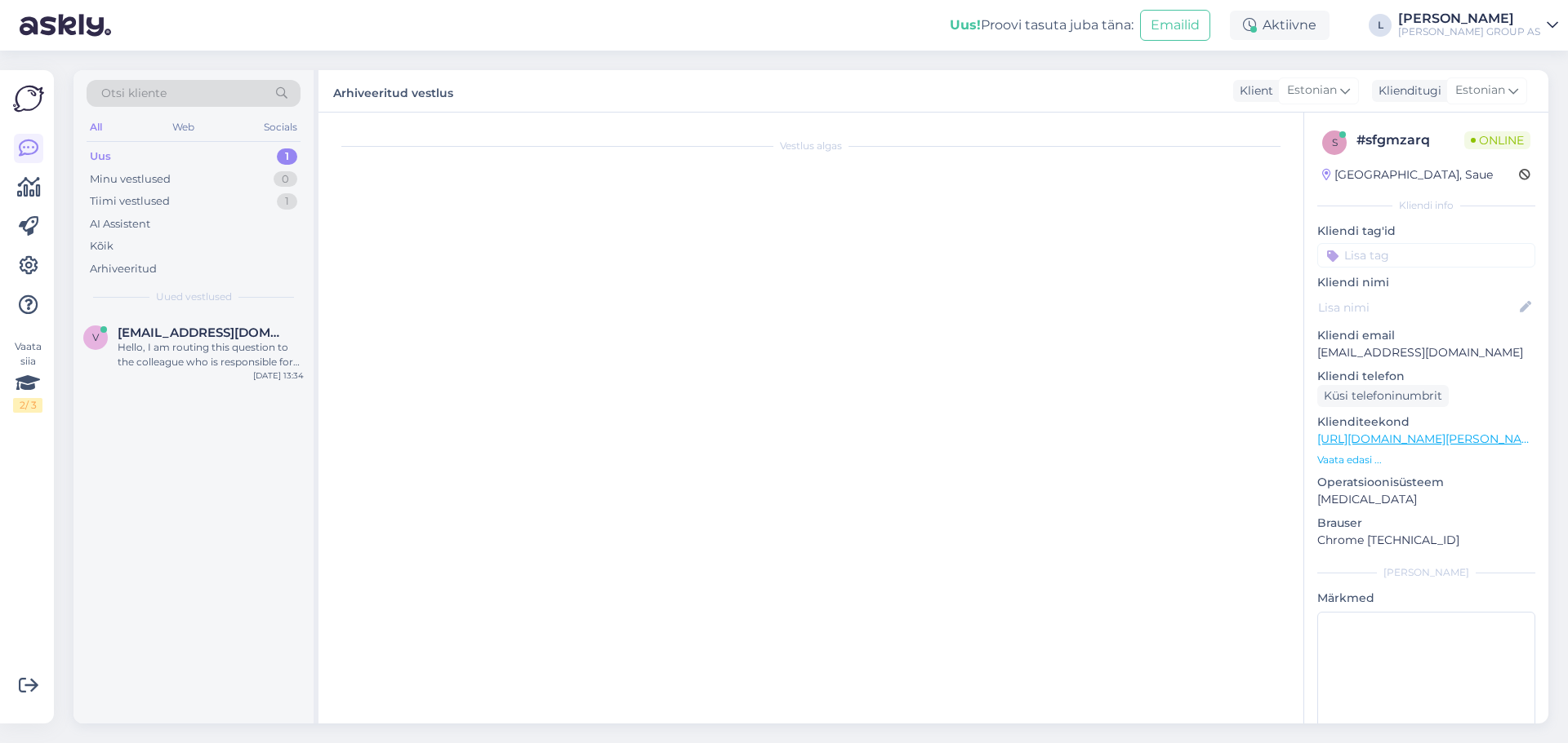
scroll to position [0, 0]
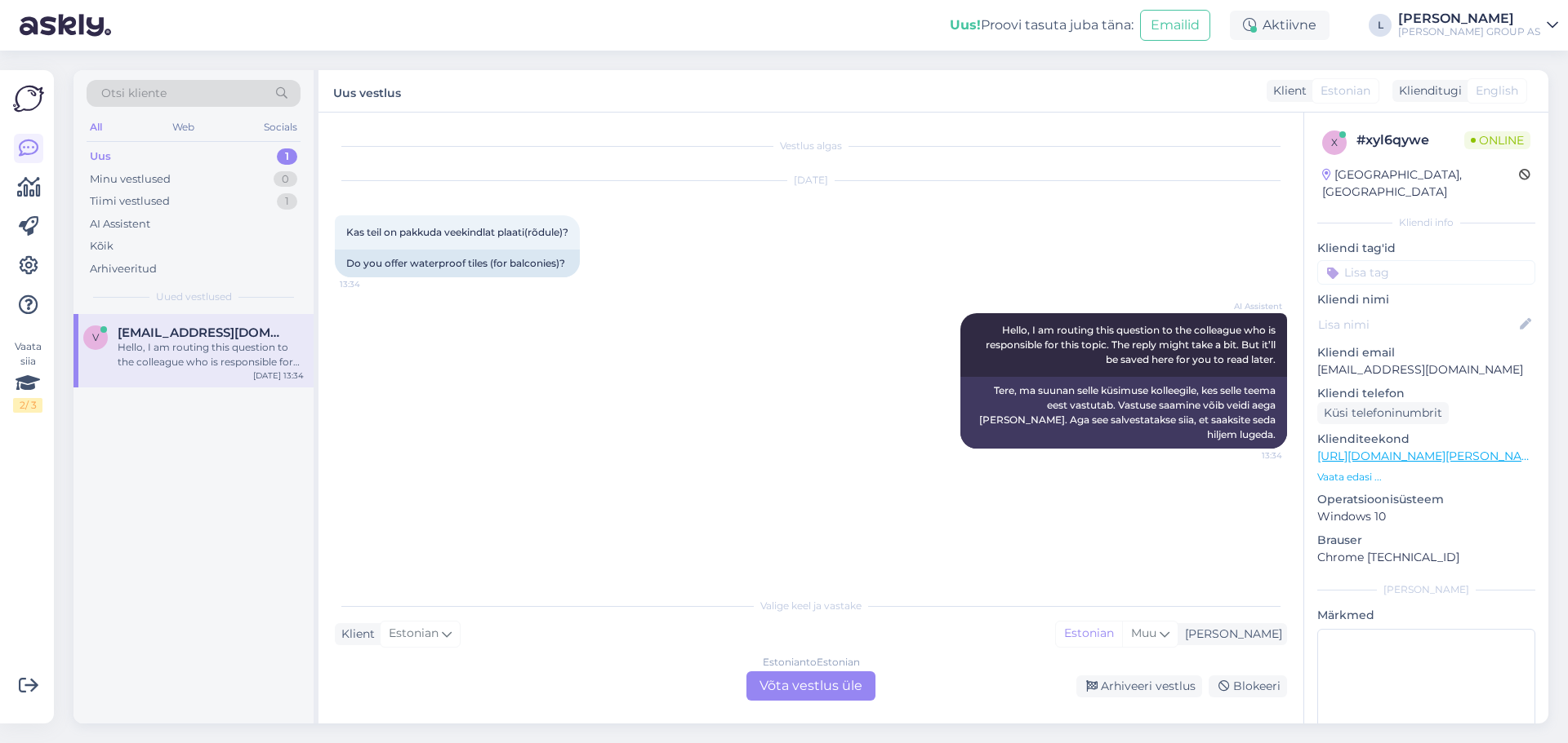
click at [844, 672] on div "Valige [PERSON_NAME] vastake Klient Estonian Mina Estonian Muu Estonian to Esto…" at bounding box center [811, 645] width 952 height 112
click at [836, 680] on div "Estonian to Estonian Võta vestlus üle" at bounding box center [810, 686] width 129 height 30
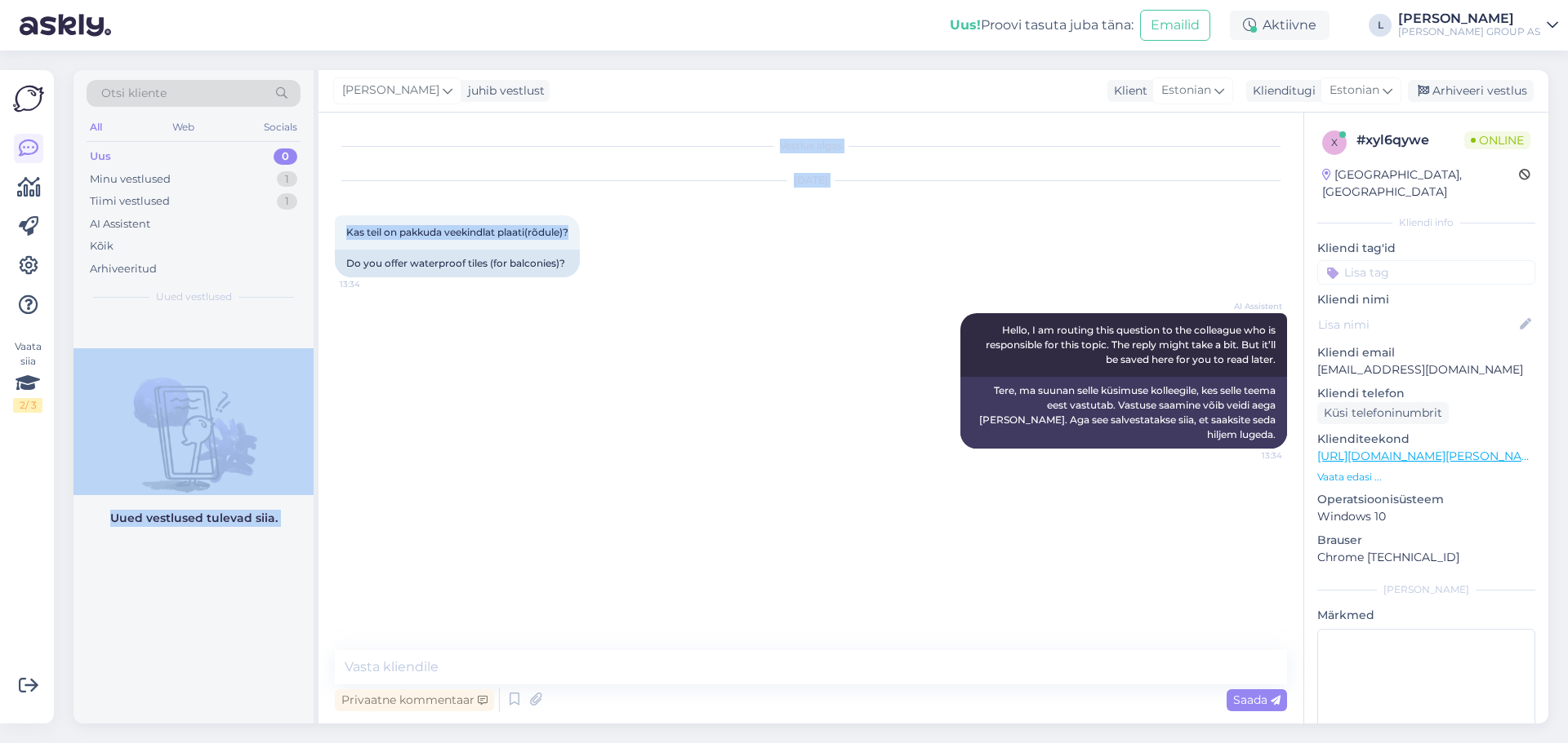
drag, startPoint x: 572, startPoint y: 228, endPoint x: 312, endPoint y: 238, distance: 260.2
click at [312, 238] on div "Otsi kliente All Web Socials Uus 0 Minu vestlused 1 Tiimi vestlused 1 AI Assist…" at bounding box center [811, 397] width 1474 height 654
click at [509, 230] on span "Kas teil on pakkuda veekindlat plaati(rõdule)?" at bounding box center [457, 232] width 222 height 13
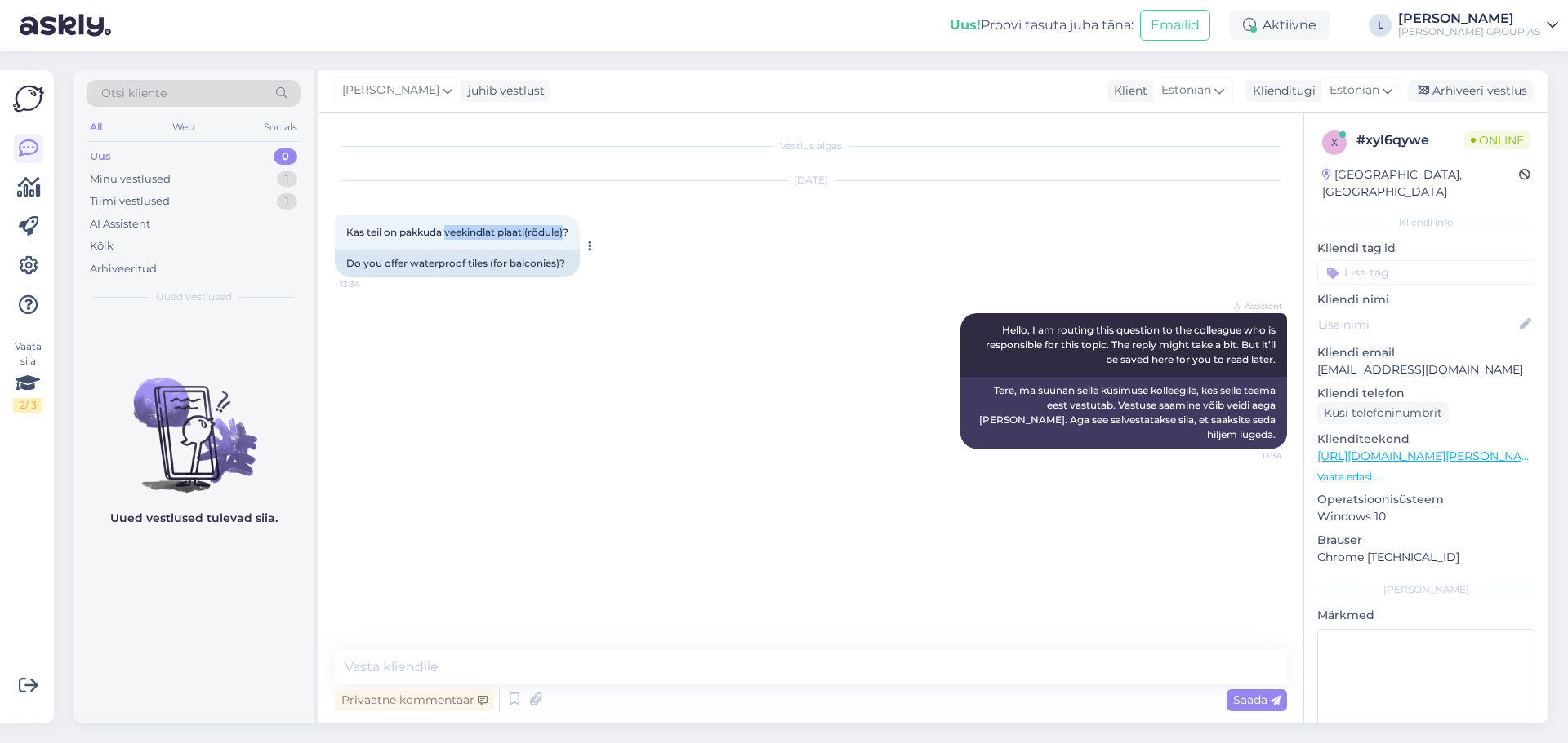
drag, startPoint x: 567, startPoint y: 233, endPoint x: 447, endPoint y: 233, distance: 120.0
click at [447, 233] on span "Kas teil on pakkuda veekindlat plaati(rõdule)?" at bounding box center [457, 232] width 222 height 13
copy span "veekindlat plaati(rõdule)"
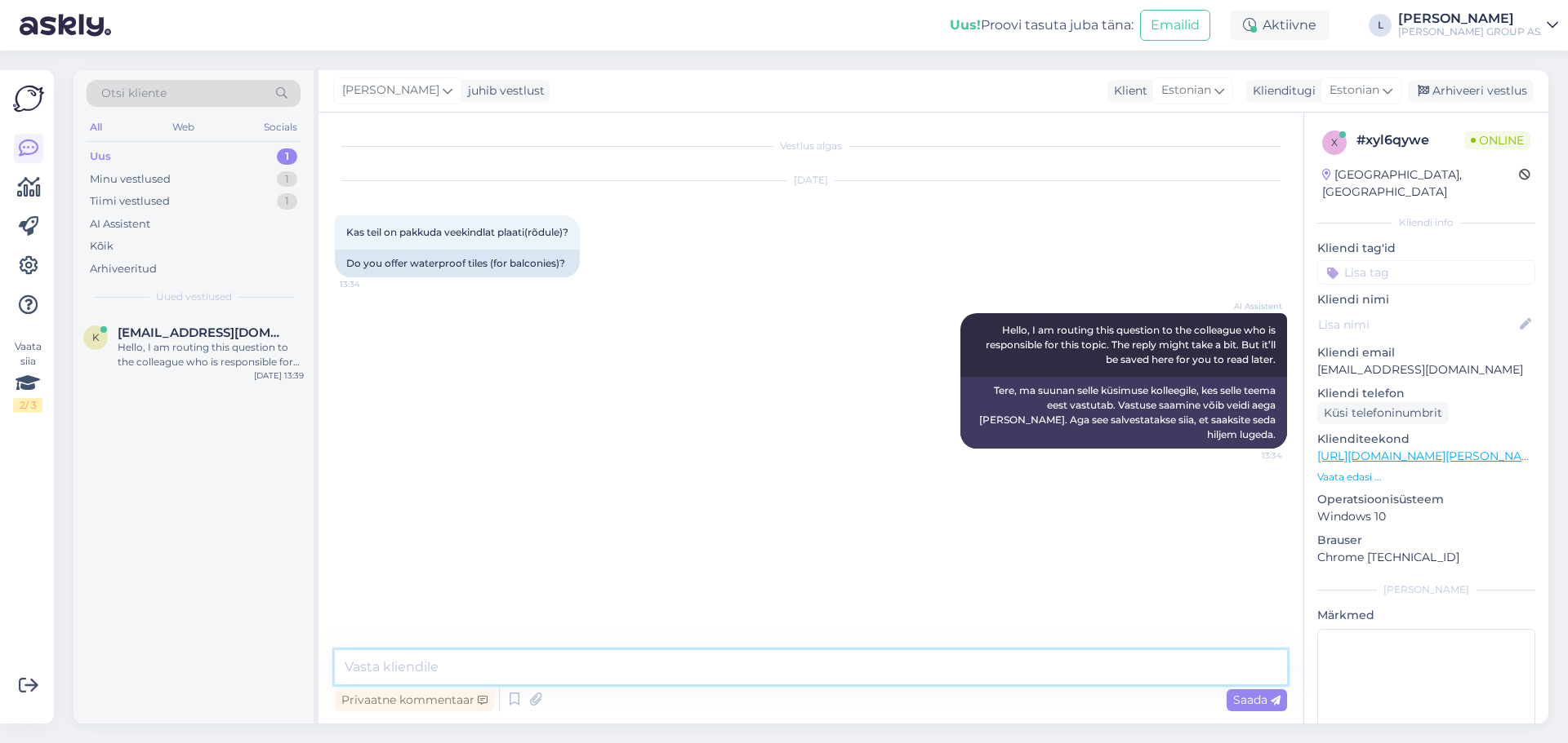
click at [472, 676] on textarea at bounding box center [811, 667] width 952 height 34
drag, startPoint x: 730, startPoint y: 660, endPoint x: -104, endPoint y: 475, distance: 854.3
click at [0, 475] on html "Uus! Proovi tasuta [PERSON_NAME]: Emailid Aktiivne L [PERSON_NAME] GROUP AS Vaa…" at bounding box center [784, 372] width 1568 height 743
paste textarea "Kas peate silmas keraamilist plaati või terrassikatet"
type textarea "Kas peate silmas keraamilist plaati või terrassikatet"
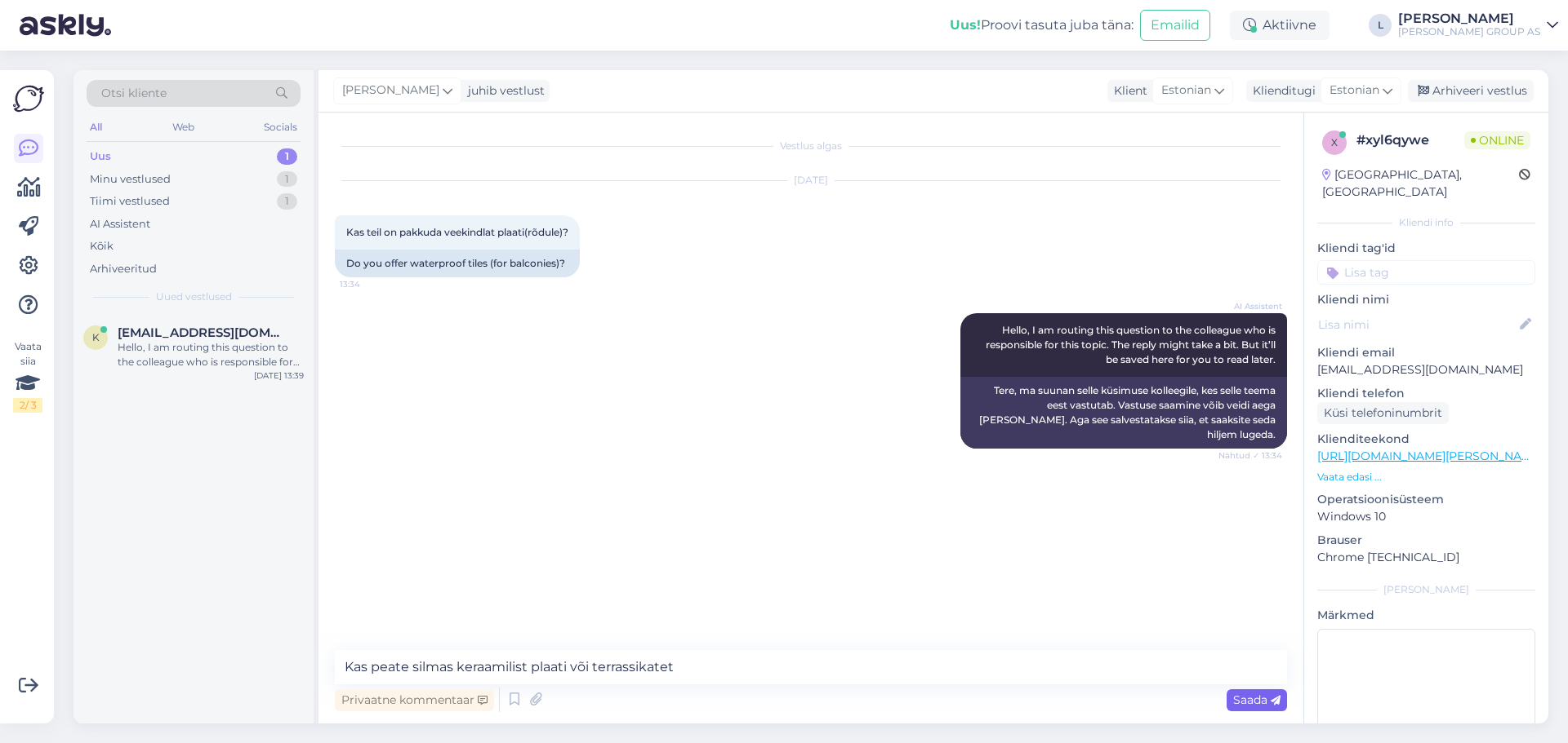
drag, startPoint x: 1266, startPoint y: 694, endPoint x: 1276, endPoint y: 692, distance: 10.2
click at [1265, 694] on span "Saada" at bounding box center [1257, 700] width 48 height 14
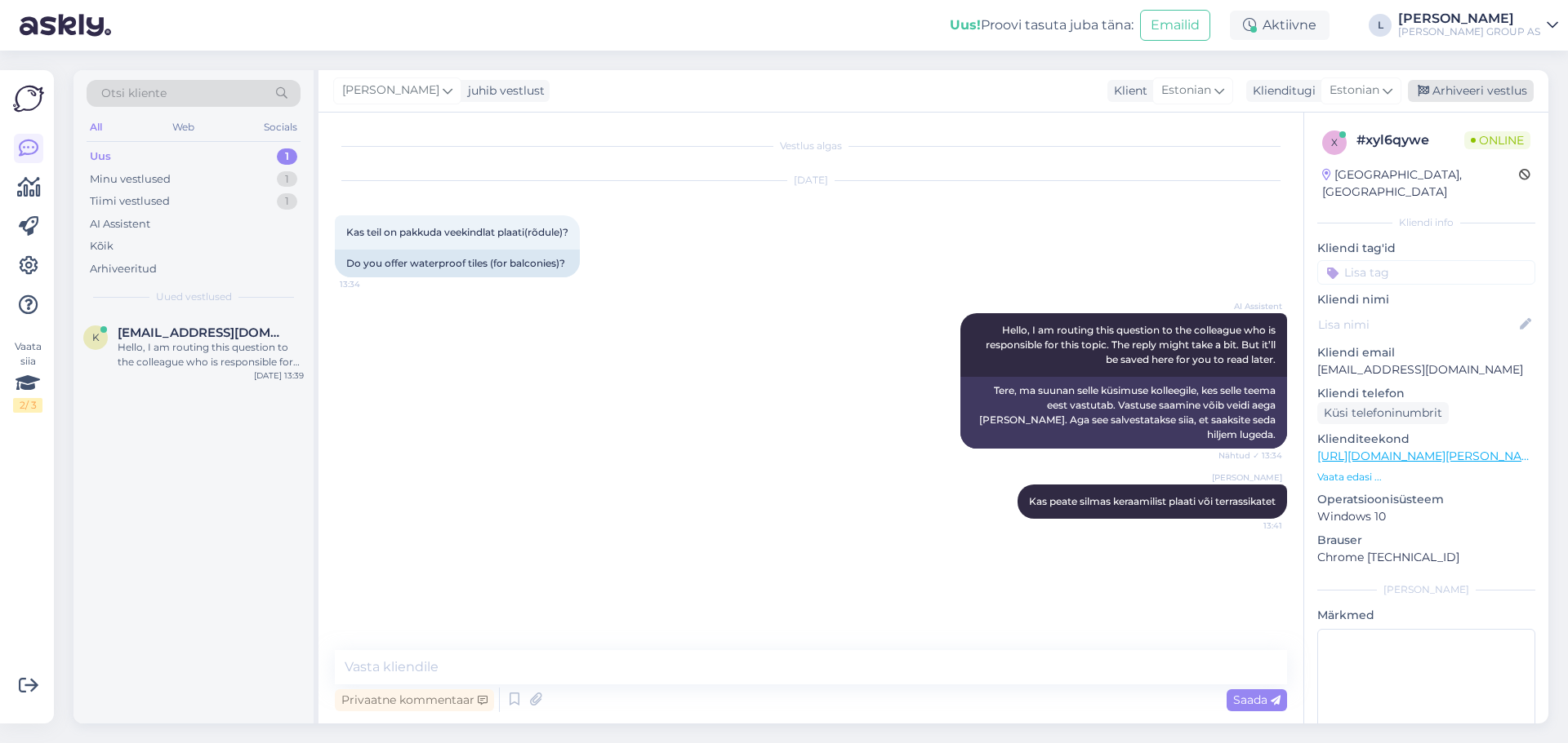
click at [1491, 94] on div "Arhiveeri vestlus" at bounding box center [1471, 91] width 126 height 22
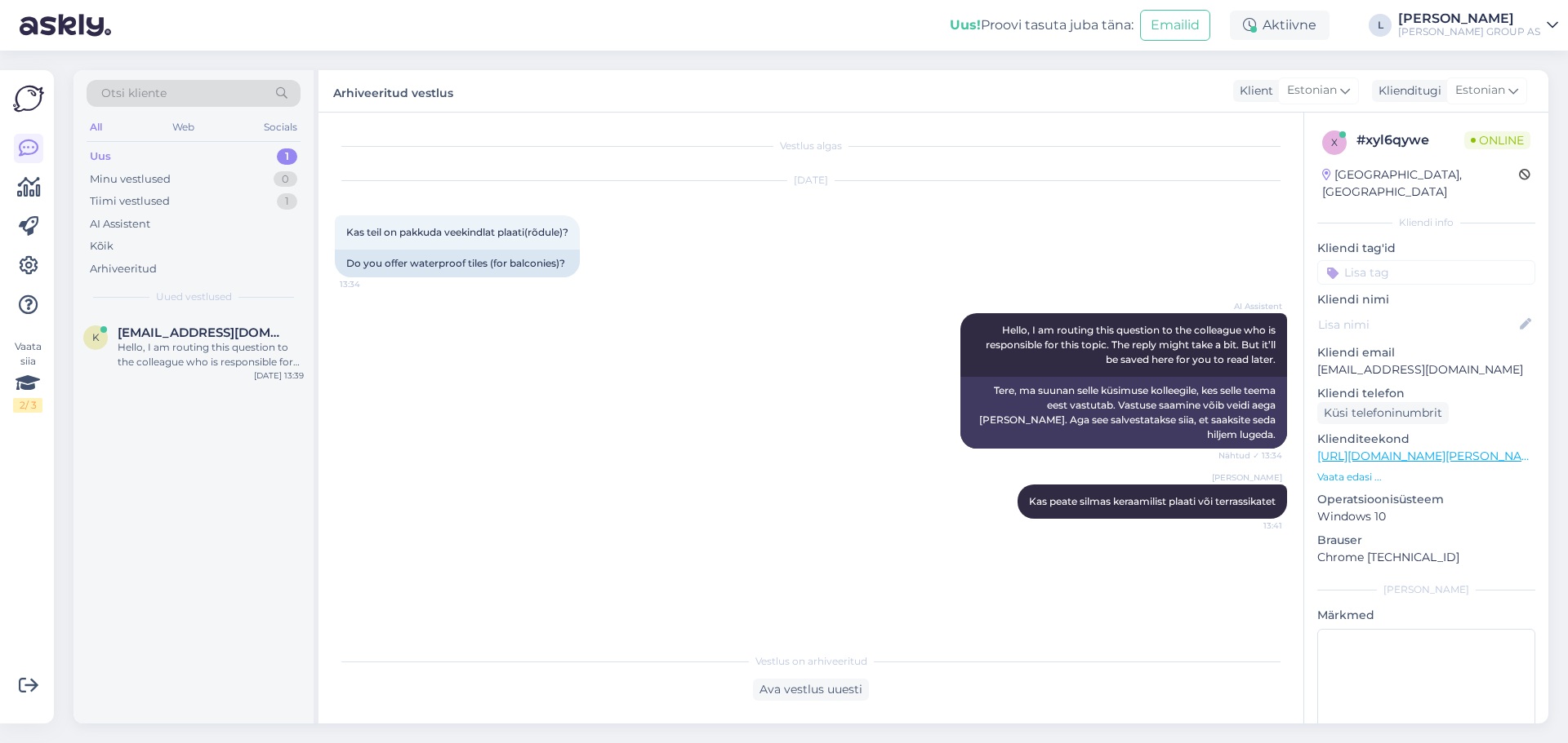
click at [116, 155] on div "Uus 1" at bounding box center [194, 156] width 214 height 22
click at [169, 334] on span "[EMAIL_ADDRESS][DOMAIN_NAME]" at bounding box center [203, 333] width 170 height 14
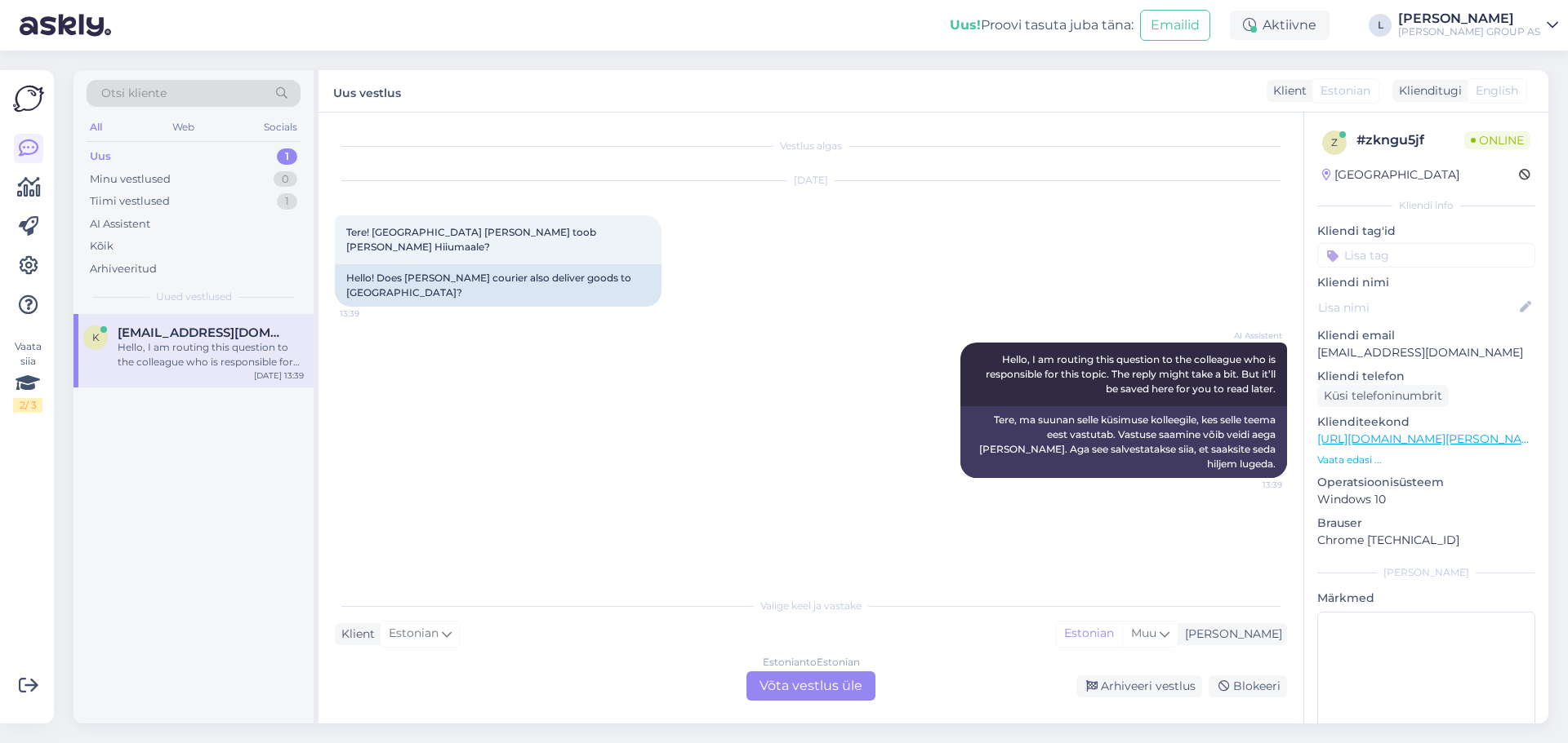
click at [804, 680] on div "Estonian to Estonian Võta vestlus üle" at bounding box center [810, 686] width 129 height 30
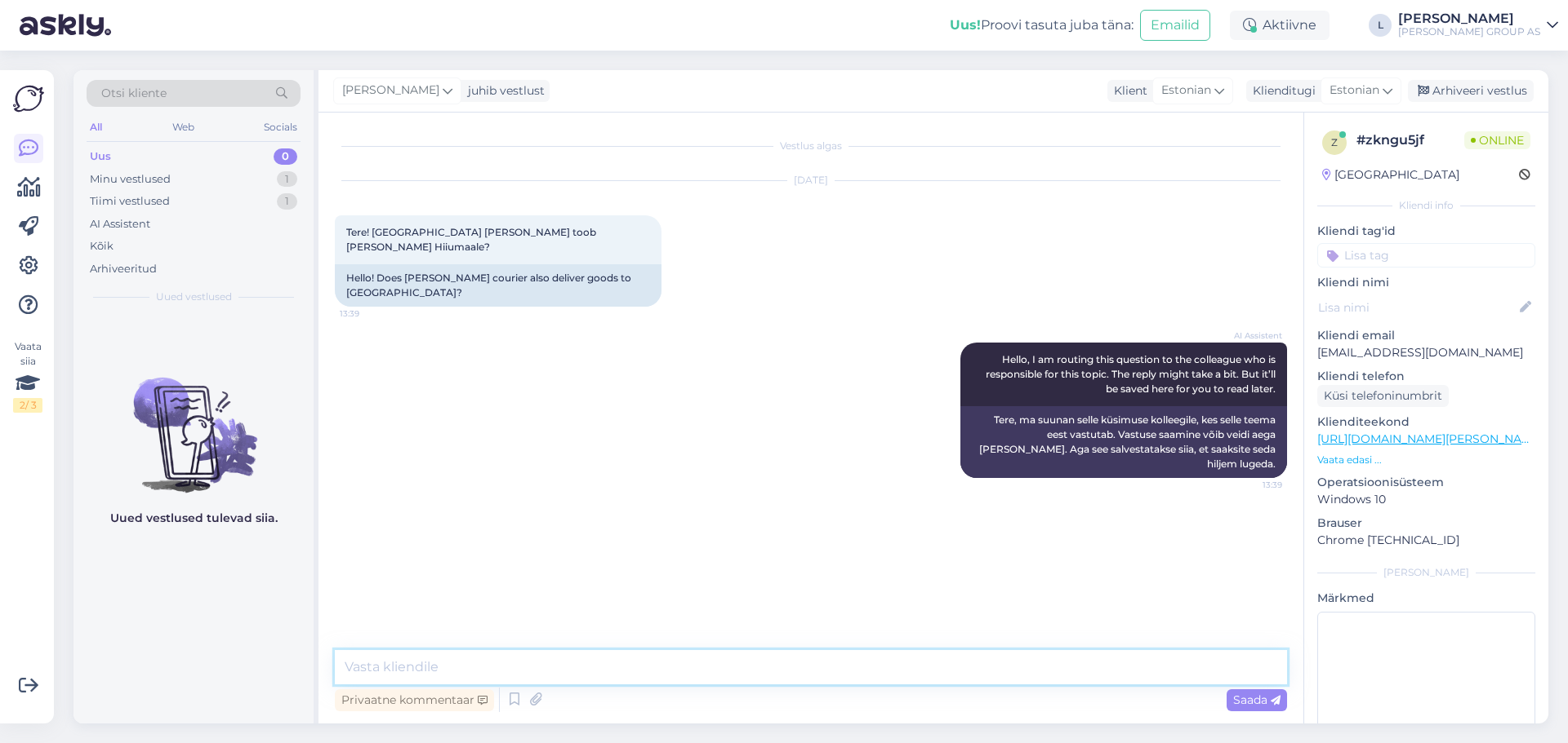
click at [783, 672] on textarea at bounding box center [811, 667] width 952 height 34
type textarea "Tere, jah toimetab ka Hiiumale"
click at [1496, 93] on div "Arhiveeri vestlus" at bounding box center [1471, 91] width 126 height 22
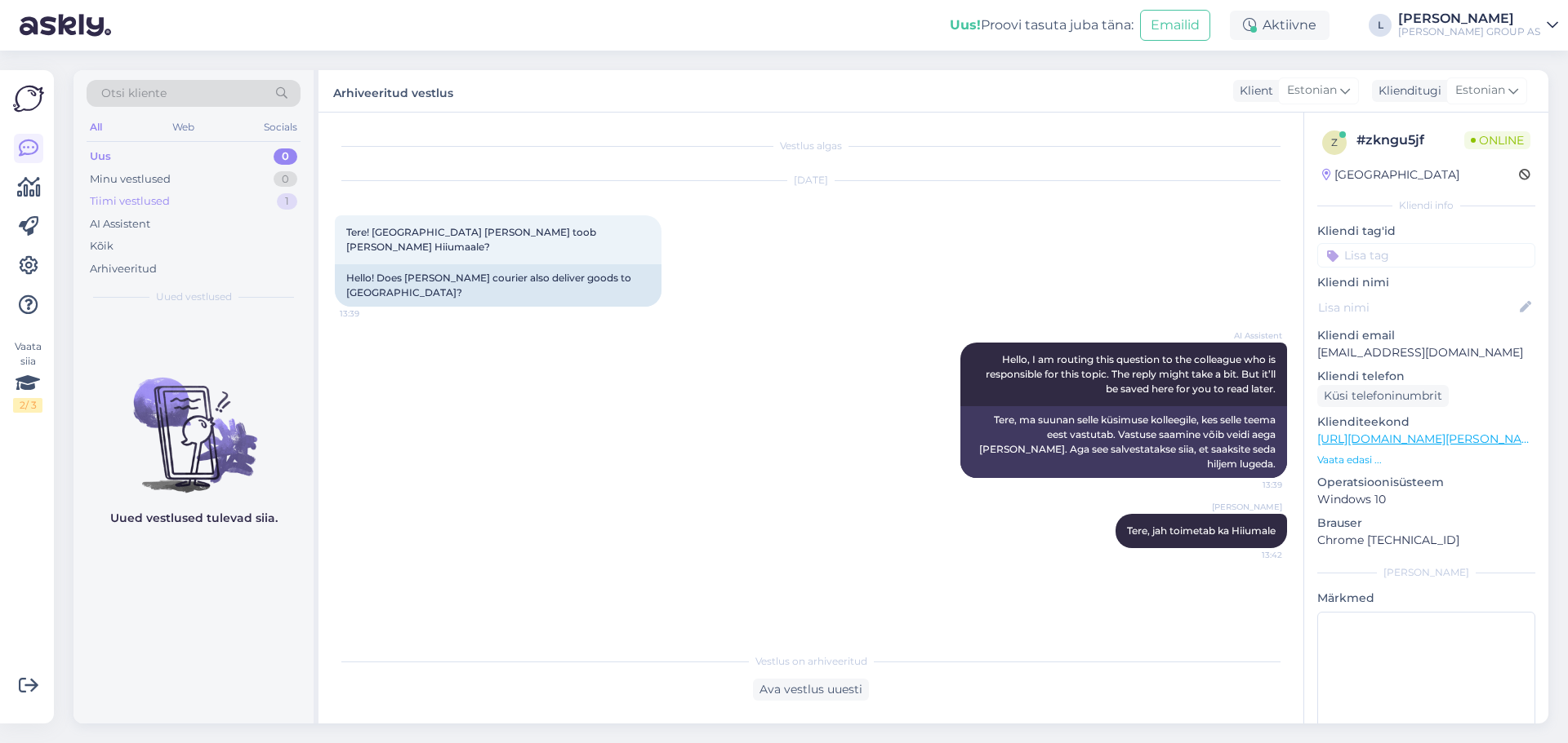
click at [122, 198] on div "Tiimi vestlused" at bounding box center [130, 201] width 80 height 16
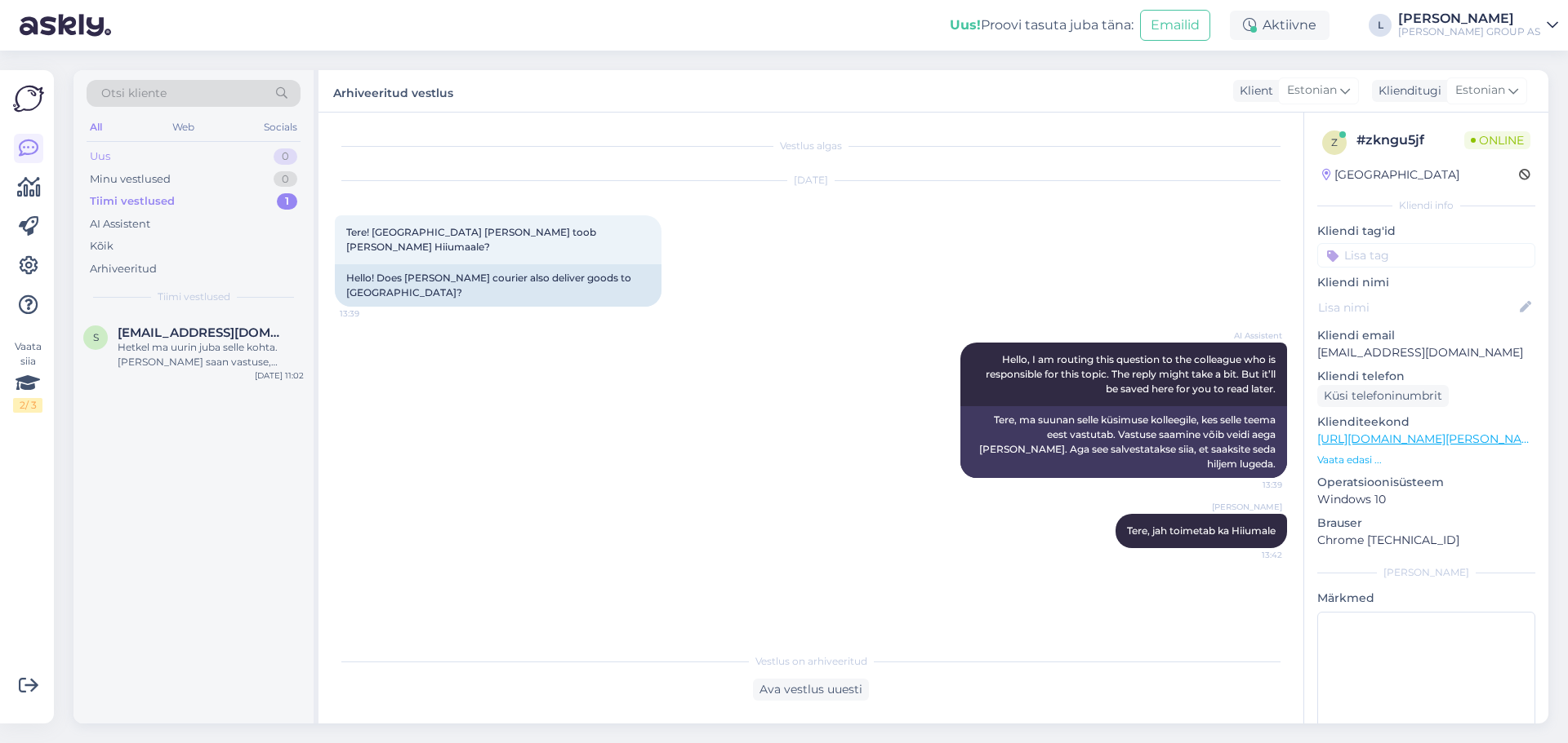
click at [119, 163] on div "Uus 0" at bounding box center [194, 156] width 214 height 22
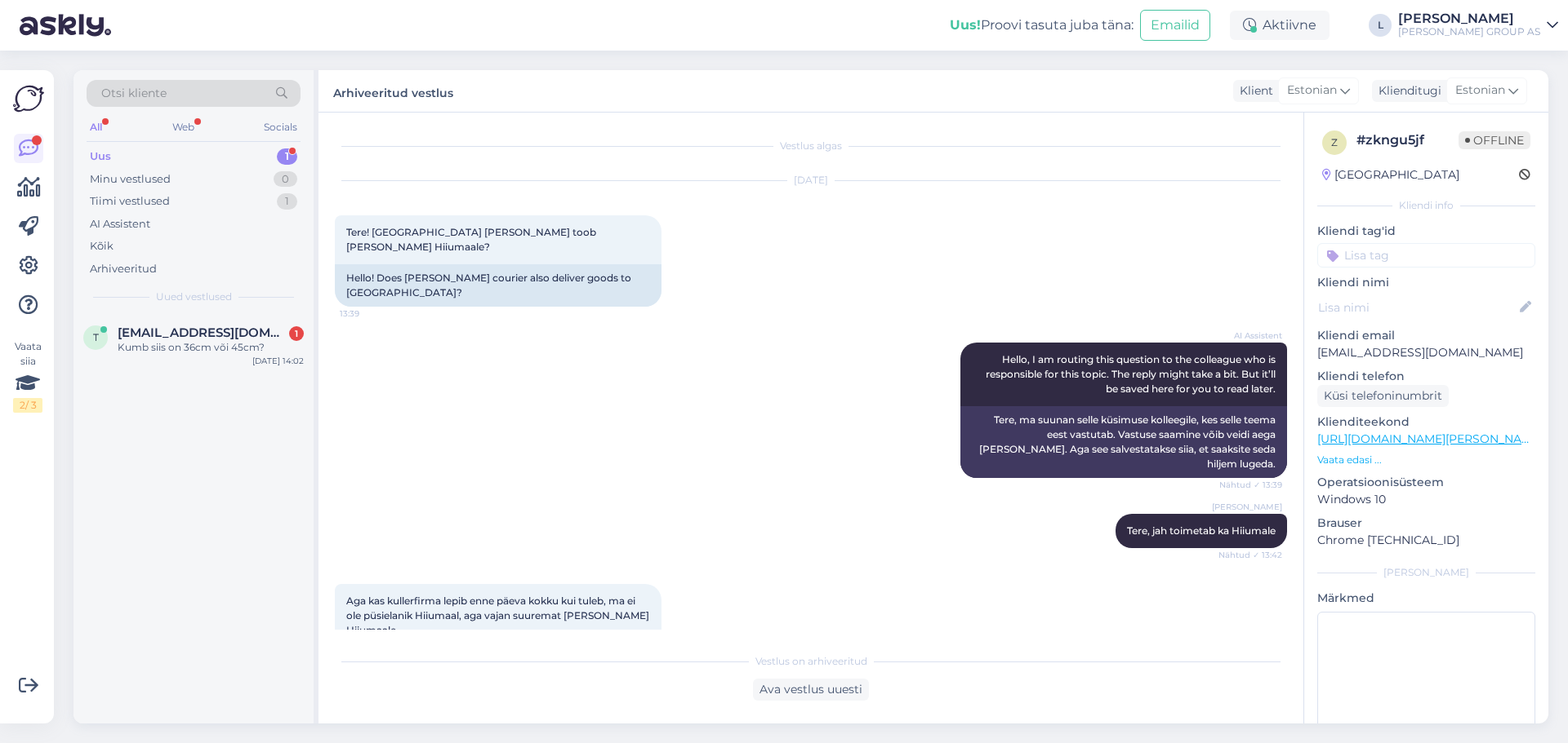
scroll to position [461, 0]
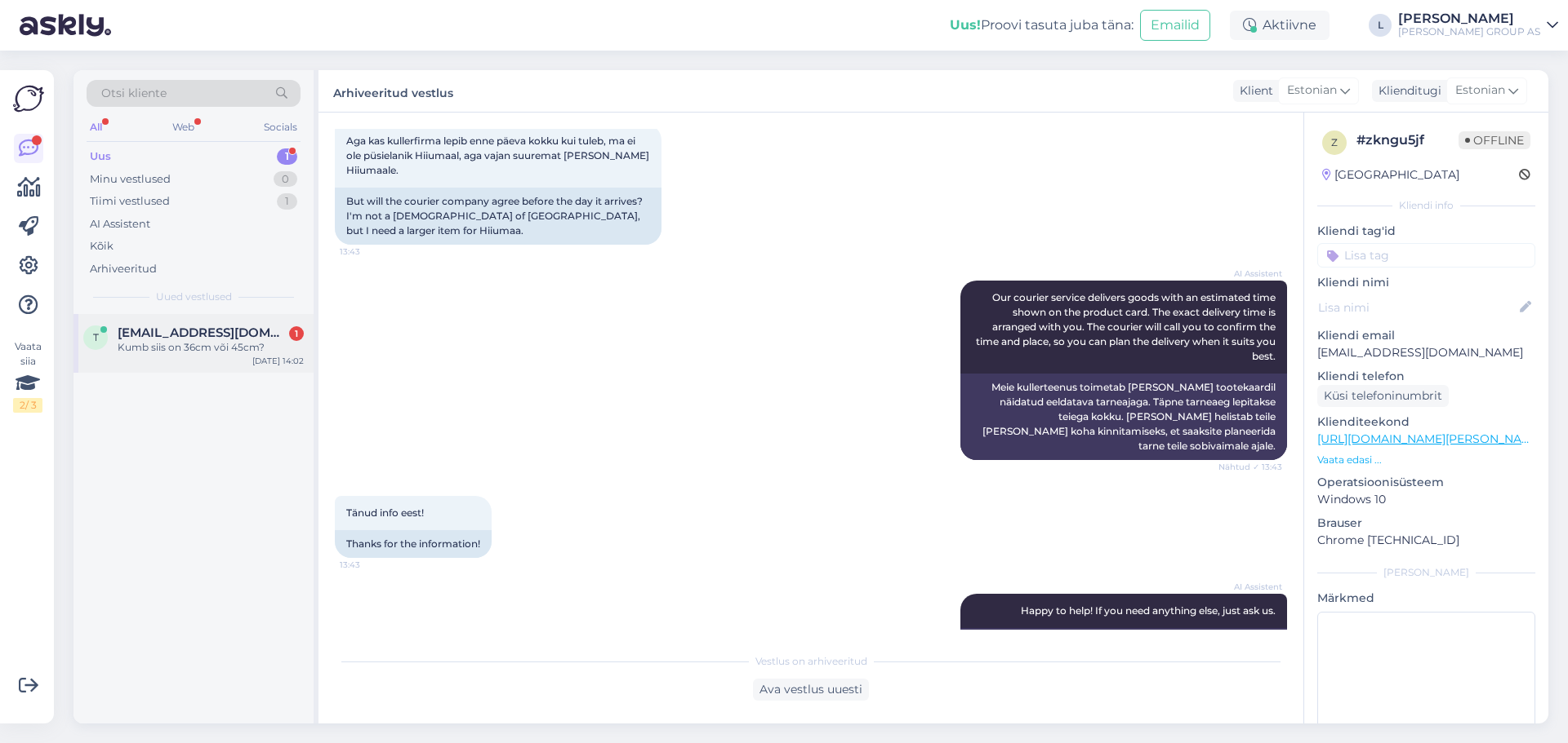
click at [215, 354] on div "Kumb siis on 36cm või 45cm?" at bounding box center [211, 347] width 186 height 14
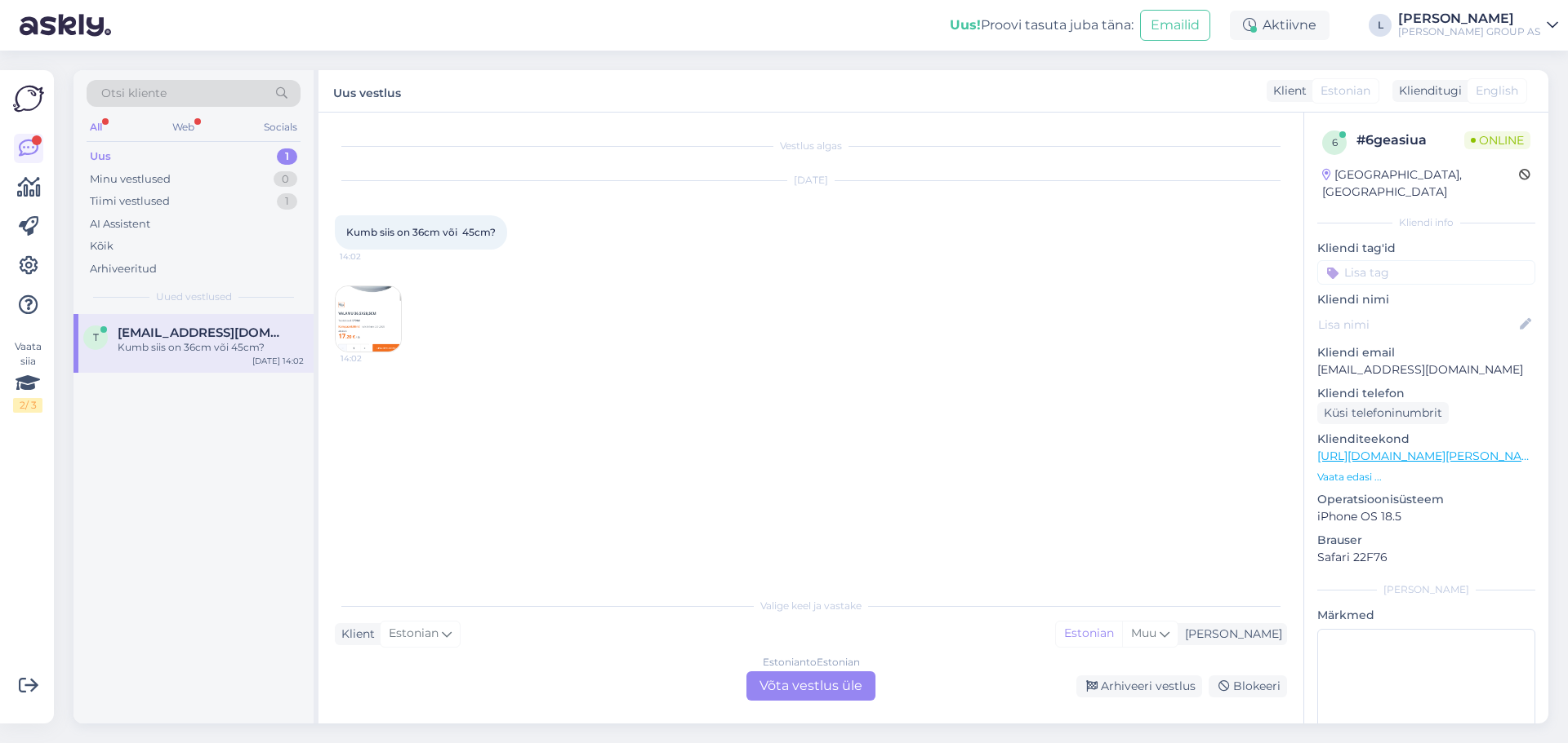
click at [355, 309] on img at bounding box center [368, 318] width 66 height 66
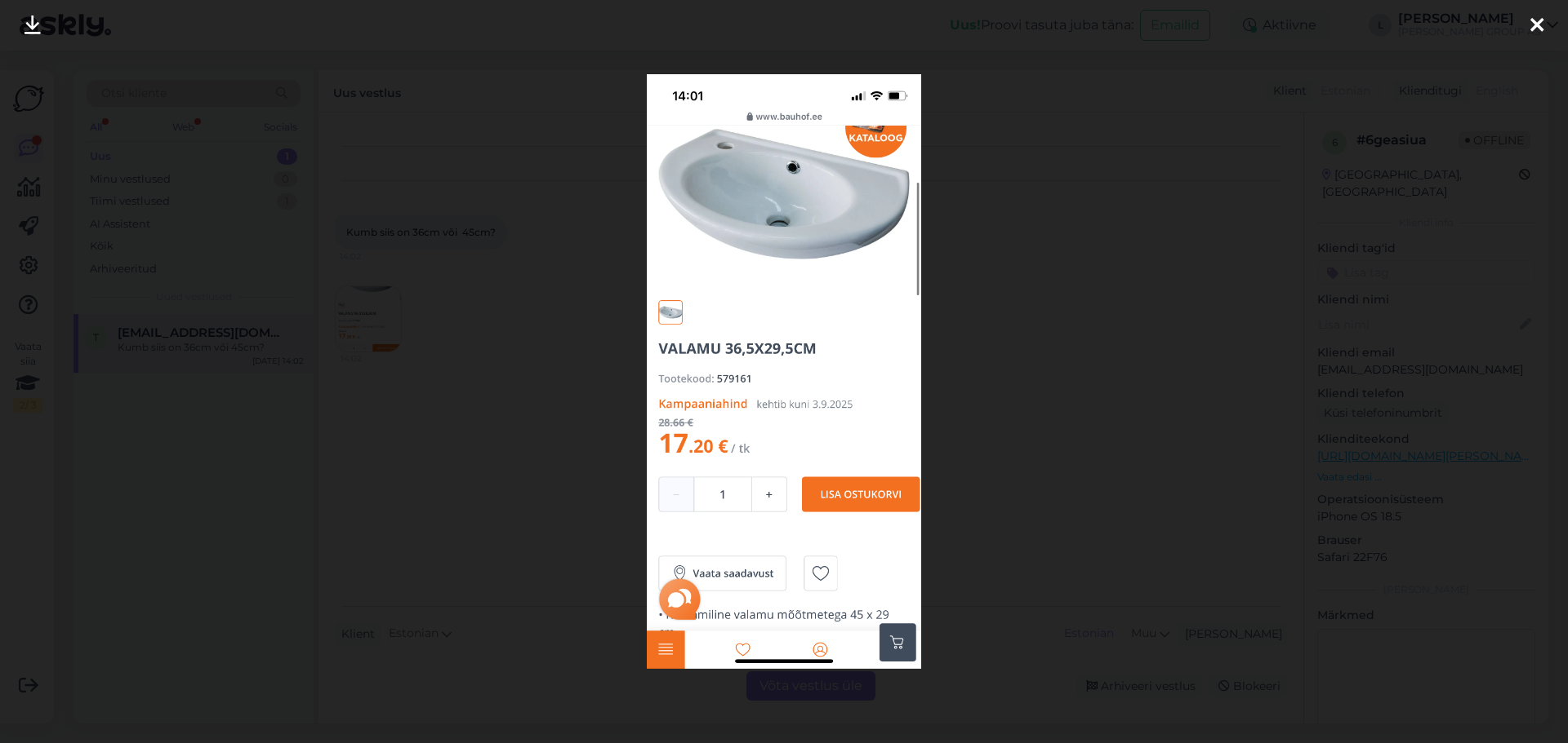
click at [1536, 16] on icon at bounding box center [1536, 26] width 14 height 22
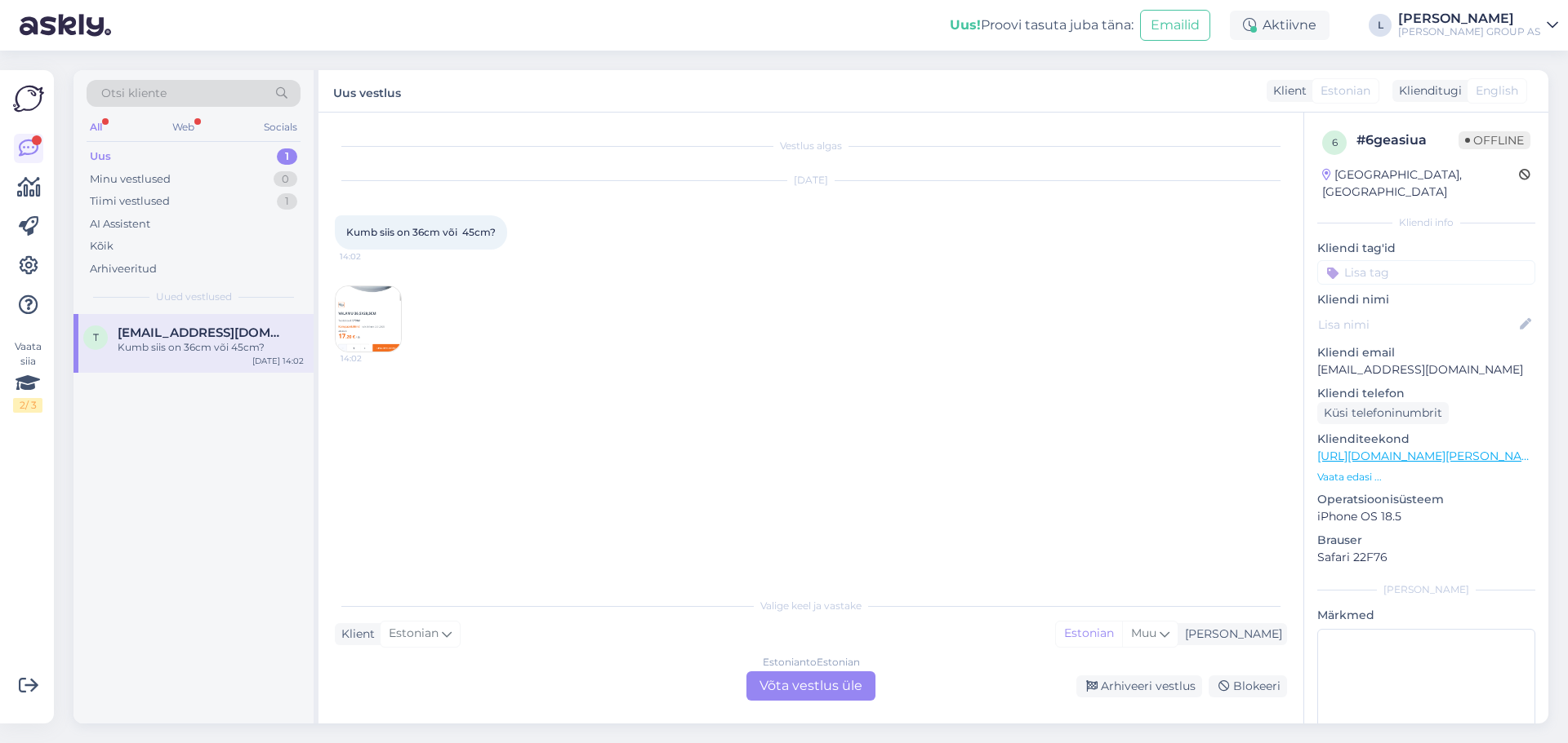
click at [794, 681] on div "Estonian to Estonian Võta vestlus üle" at bounding box center [810, 686] width 129 height 30
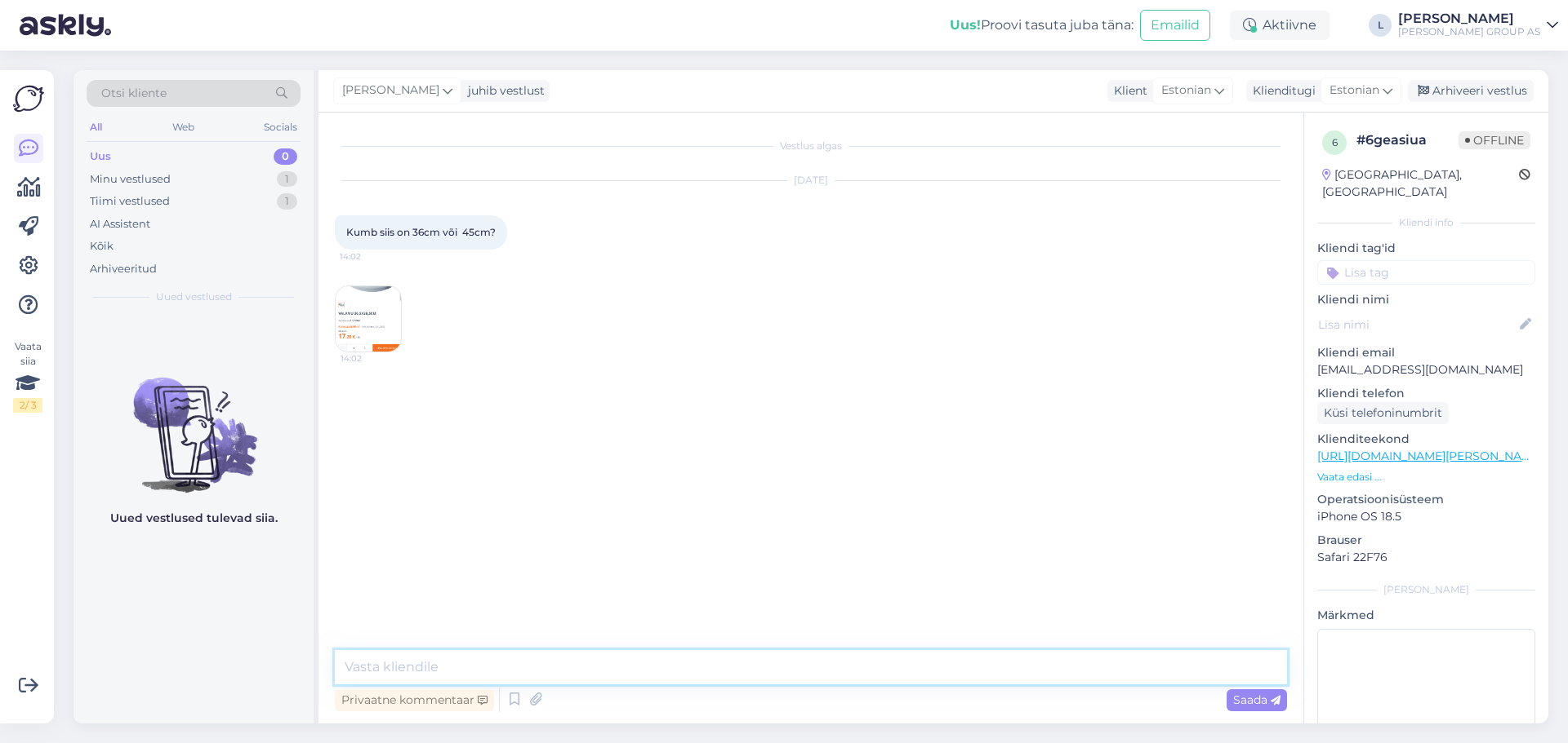
click at [681, 667] on textarea at bounding box center [811, 667] width 952 height 34
paste textarea "VALAMU AQUALINE 45X29X11,2CM VASAK"
type textarea "Tere, VALAMU AQUALINE 45X29X11,2CM VASAK"
click at [1239, 699] on span "Saada" at bounding box center [1257, 700] width 48 height 14
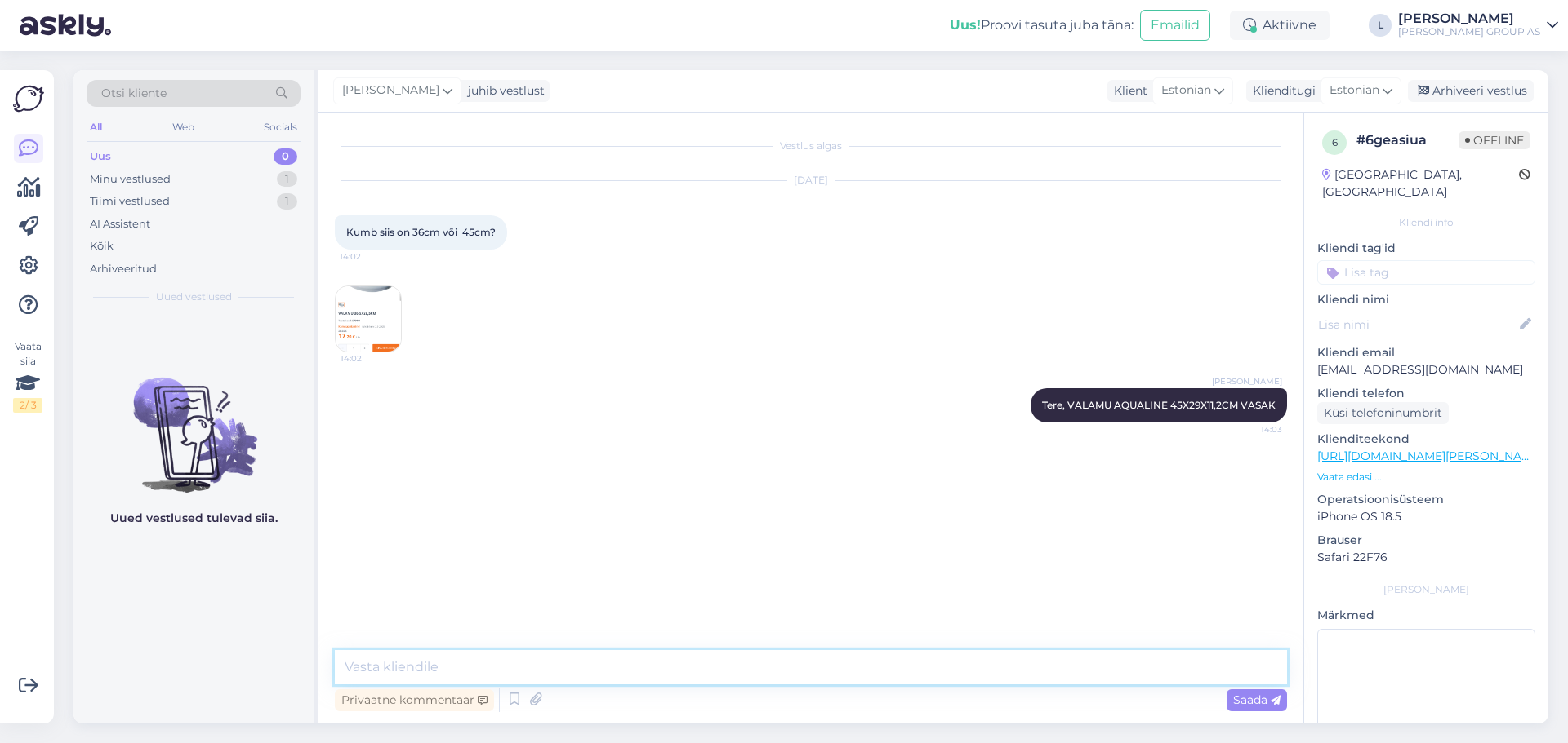
click at [786, 662] on textarea at bounding box center [811, 667] width 952 height 34
type textarea "parandame info"
click at [367, 315] on img at bounding box center [368, 318] width 66 height 66
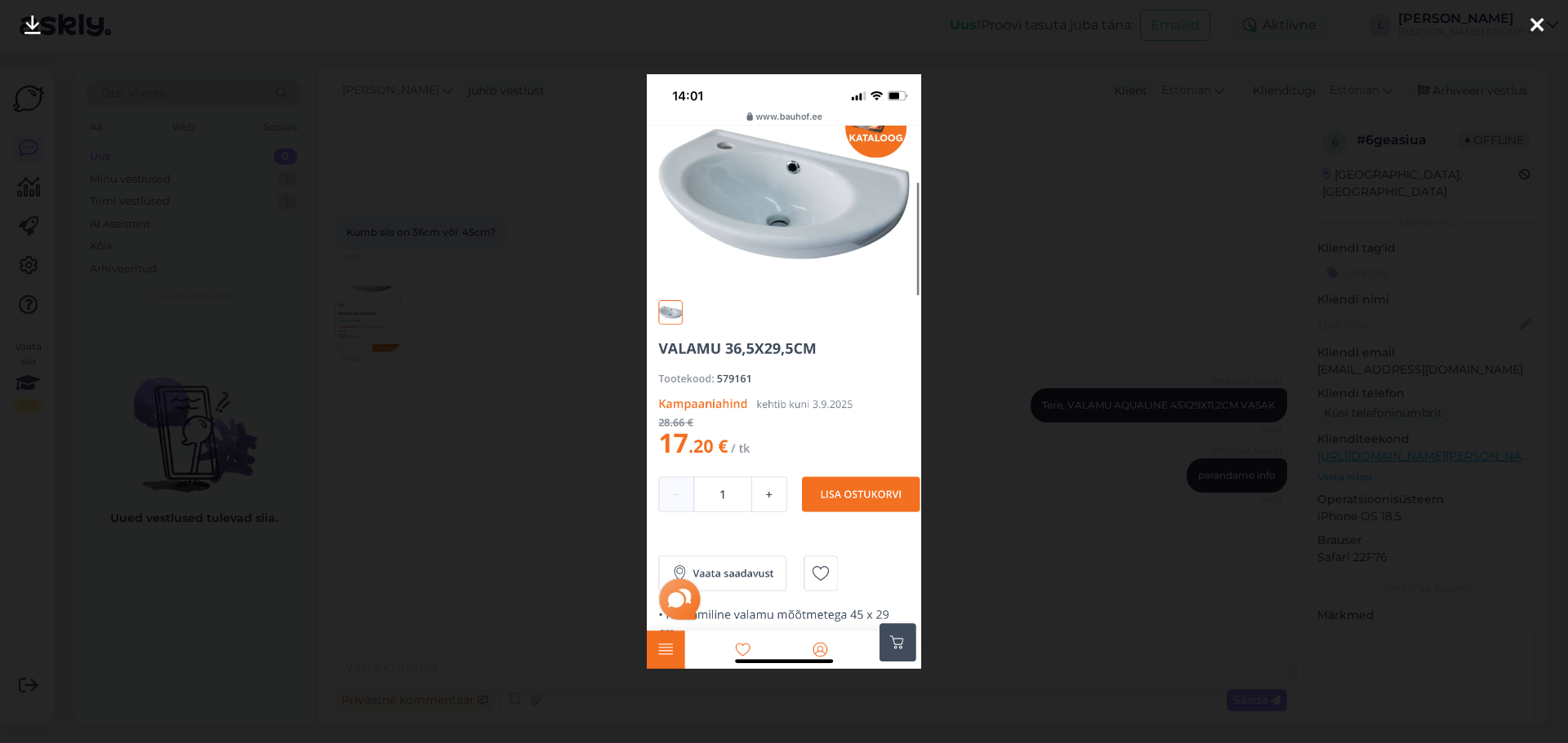
click at [1013, 184] on div at bounding box center [784, 372] width 1568 height 743
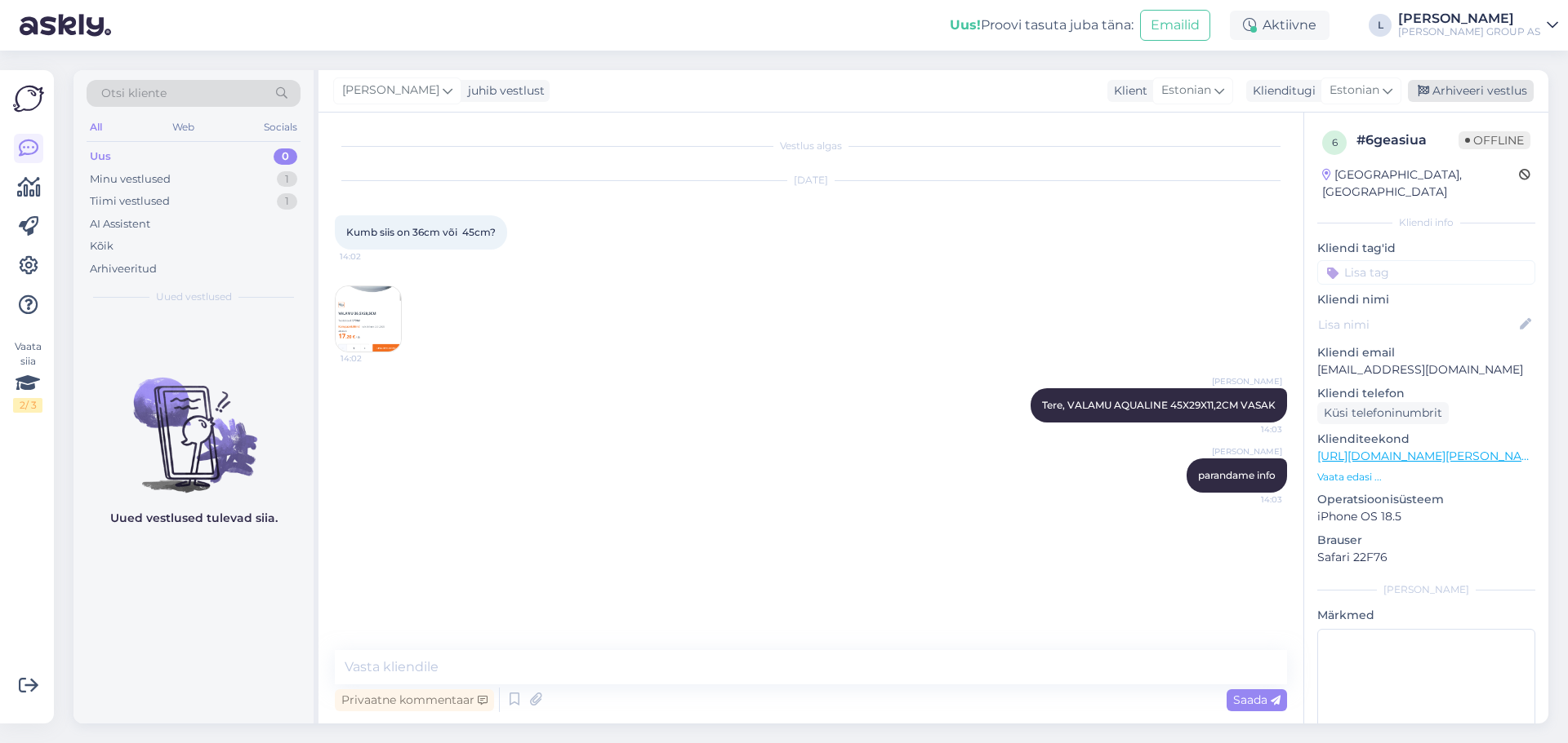
click at [1473, 84] on div "Arhiveeri vestlus" at bounding box center [1471, 91] width 126 height 22
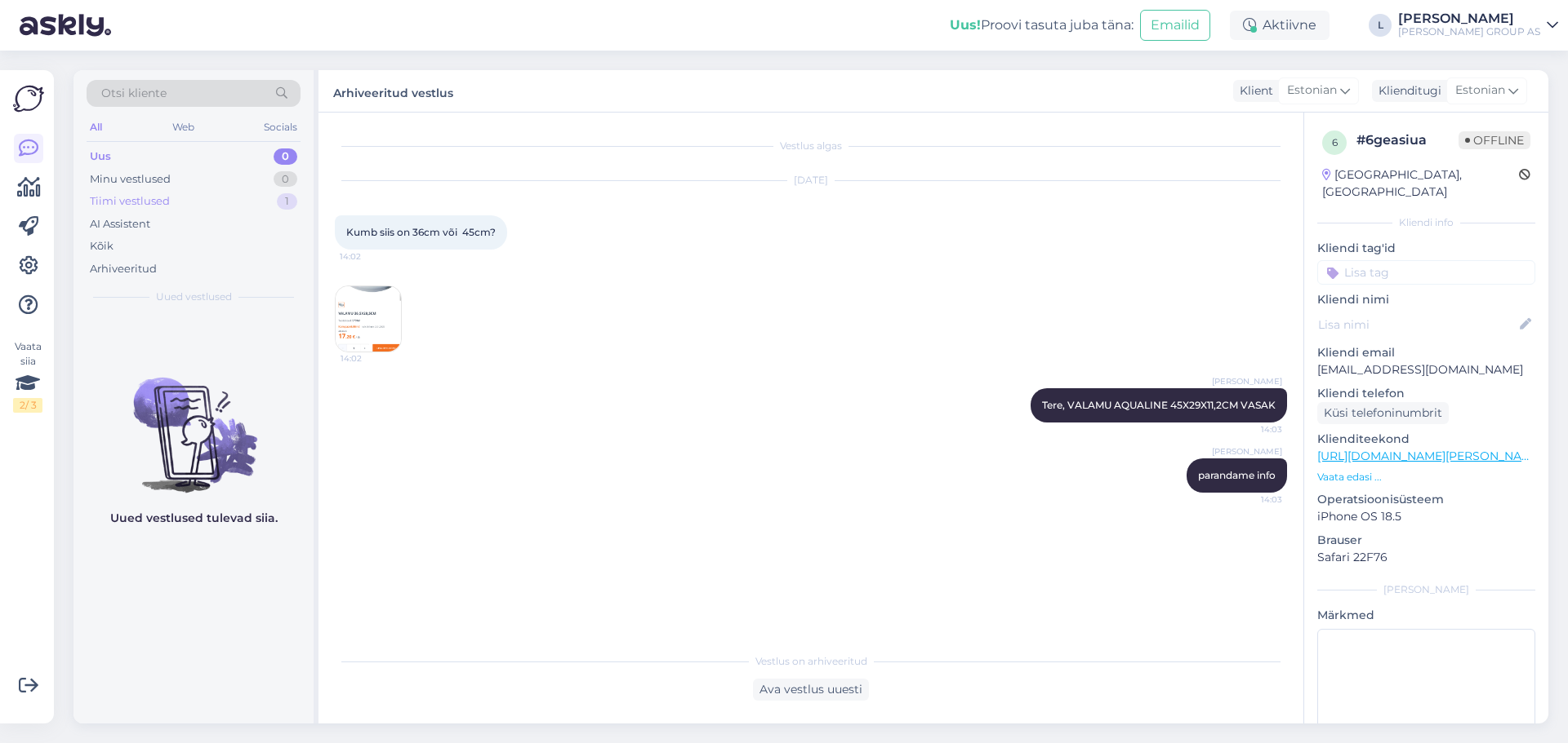
click at [131, 208] on div "Tiimi vestlused" at bounding box center [130, 201] width 80 height 16
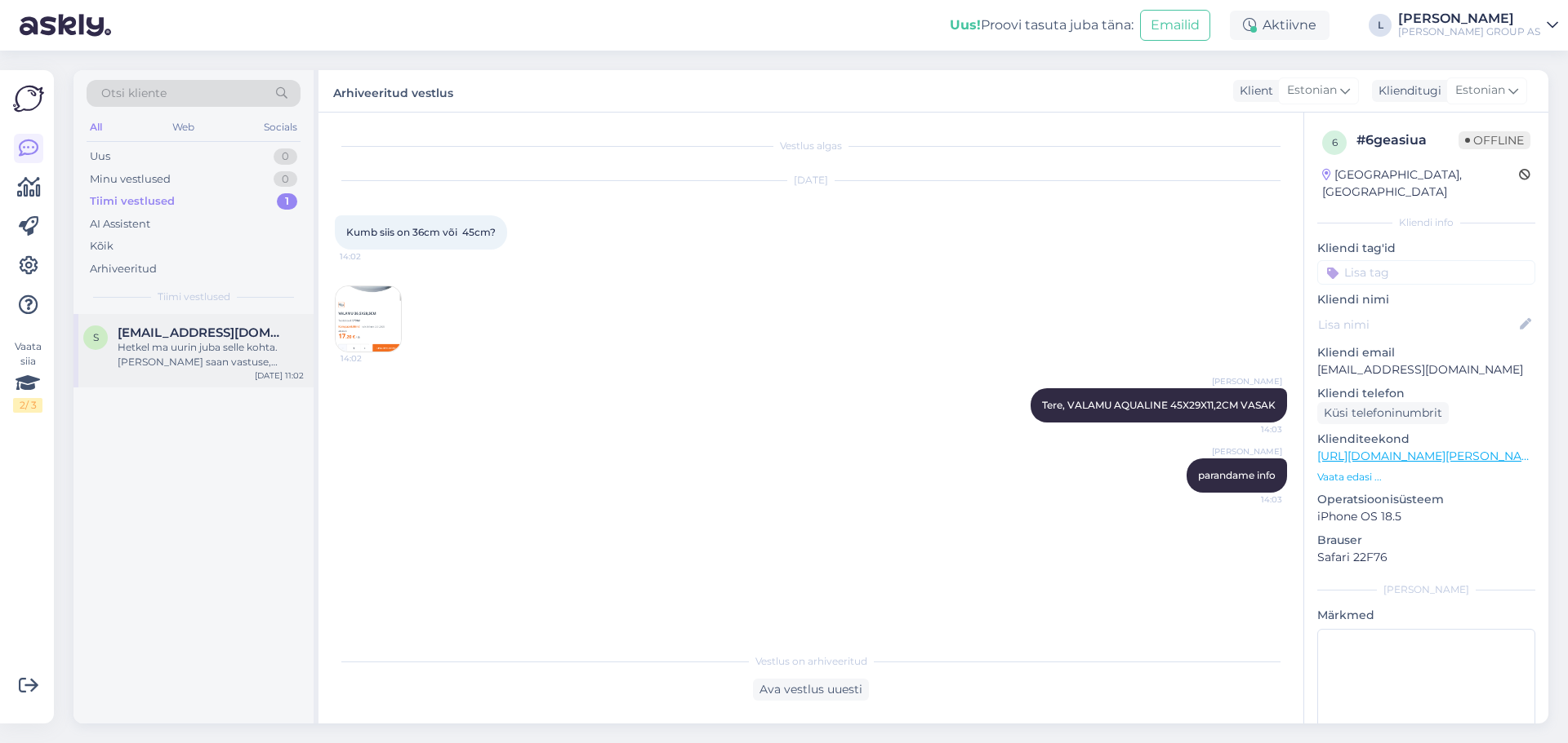
click at [190, 362] on div "Hetkel ma uurin juba selle kohta. [PERSON_NAME] saan vastuse, [PERSON_NAME] tei…" at bounding box center [211, 354] width 186 height 30
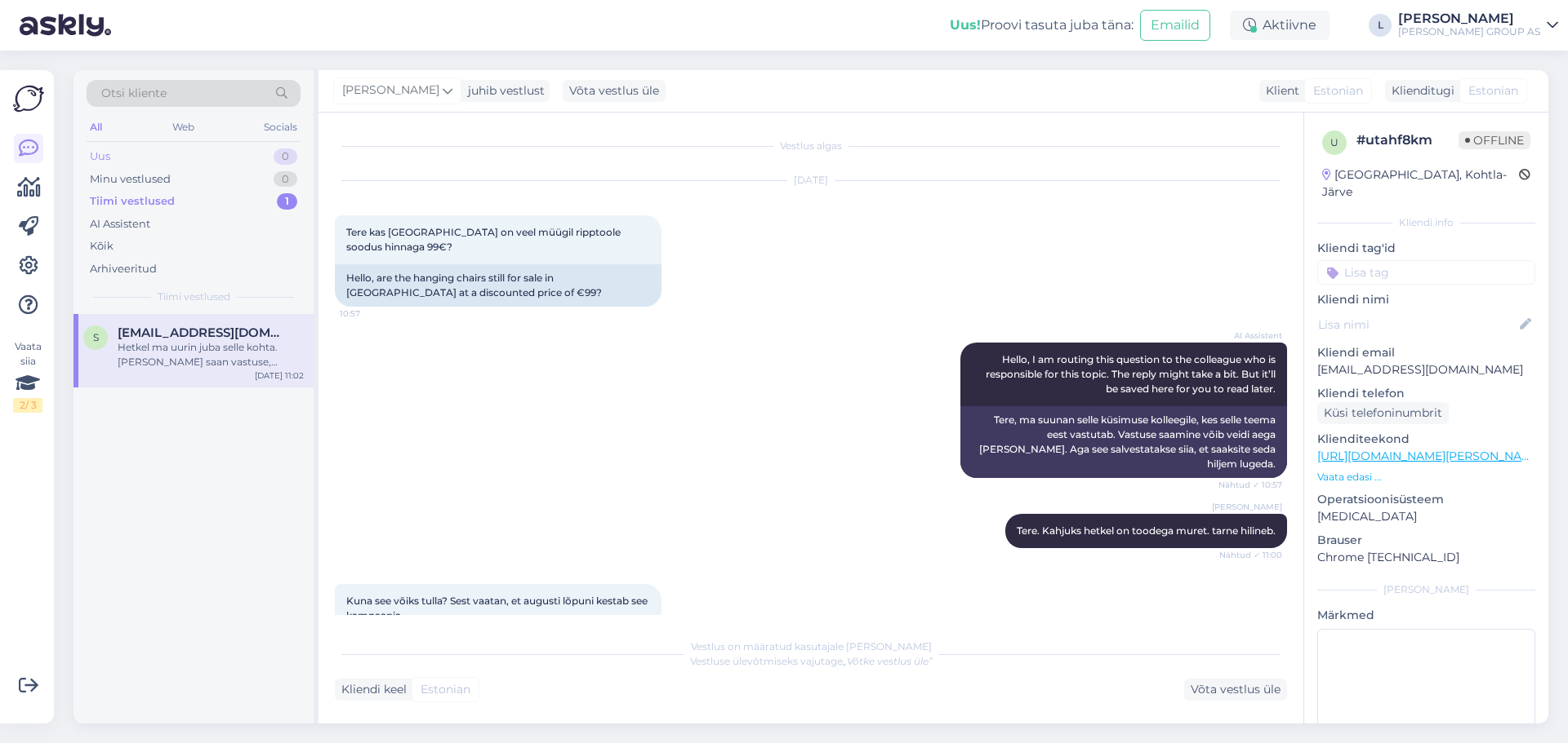
click at [172, 150] on div "Uus 0" at bounding box center [194, 156] width 214 height 22
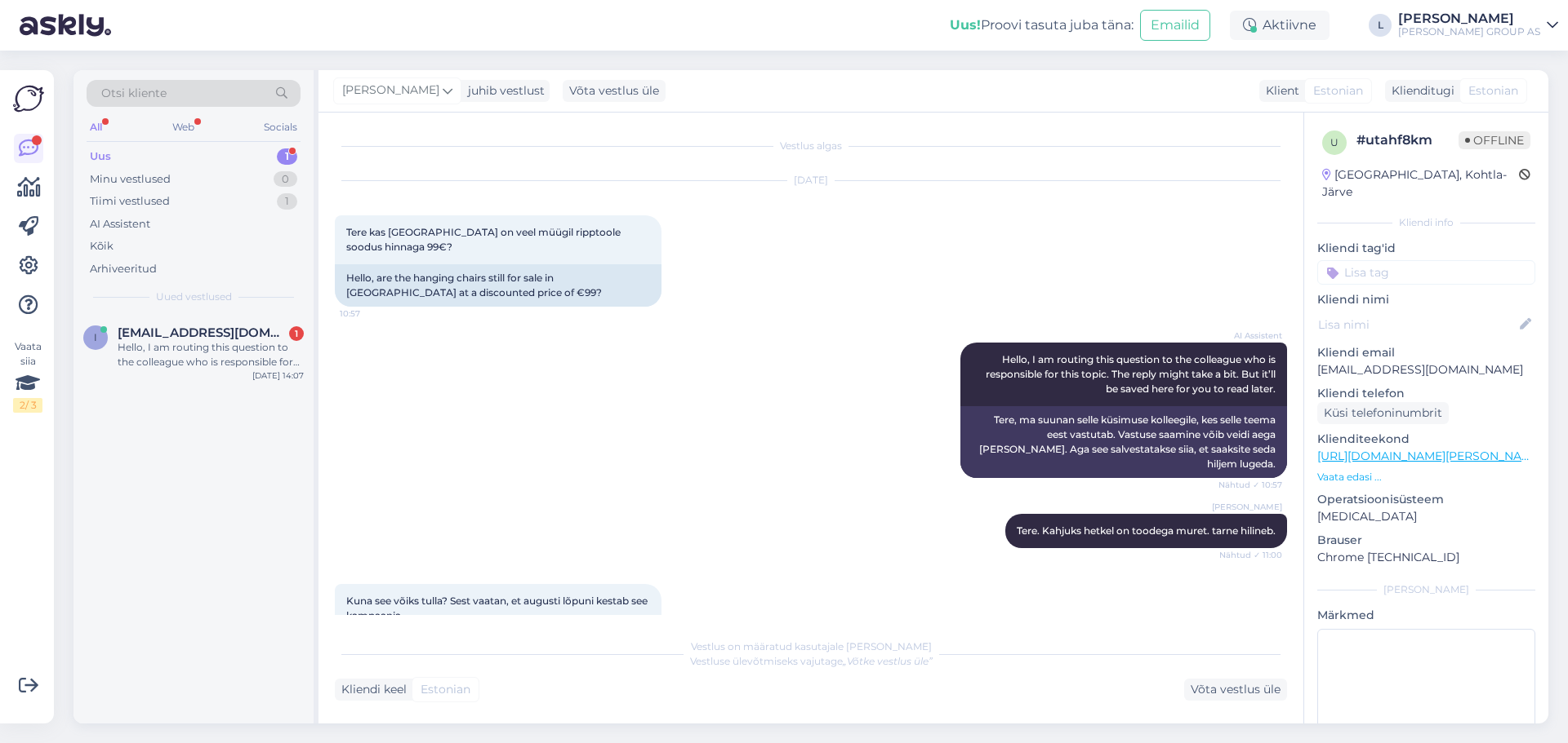
click at [195, 159] on div "Uus 1" at bounding box center [194, 156] width 214 height 22
click at [177, 344] on div "Hello, I am routing this question to the colleague who is responsible for this …" at bounding box center [211, 354] width 186 height 30
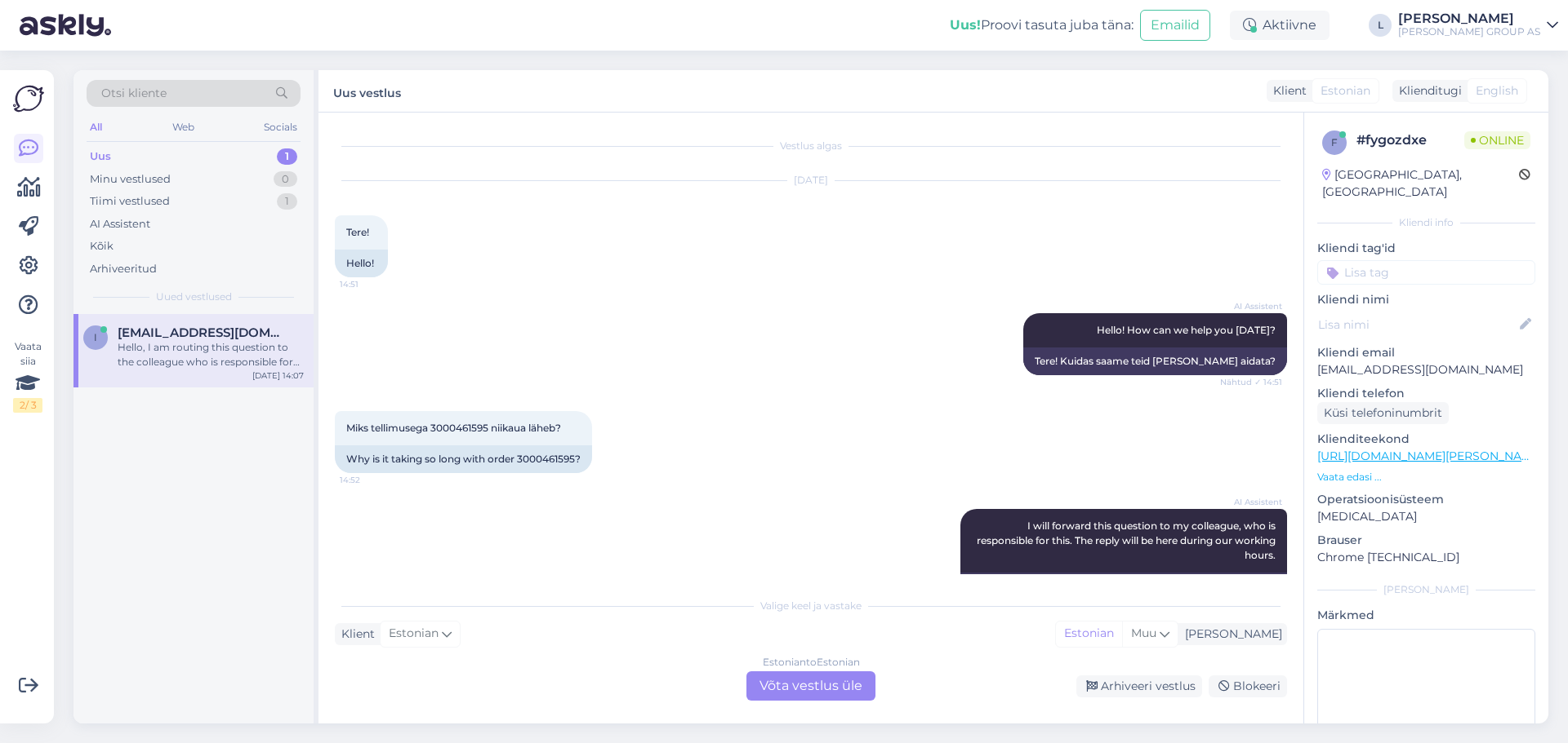
scroll to position [595, 0]
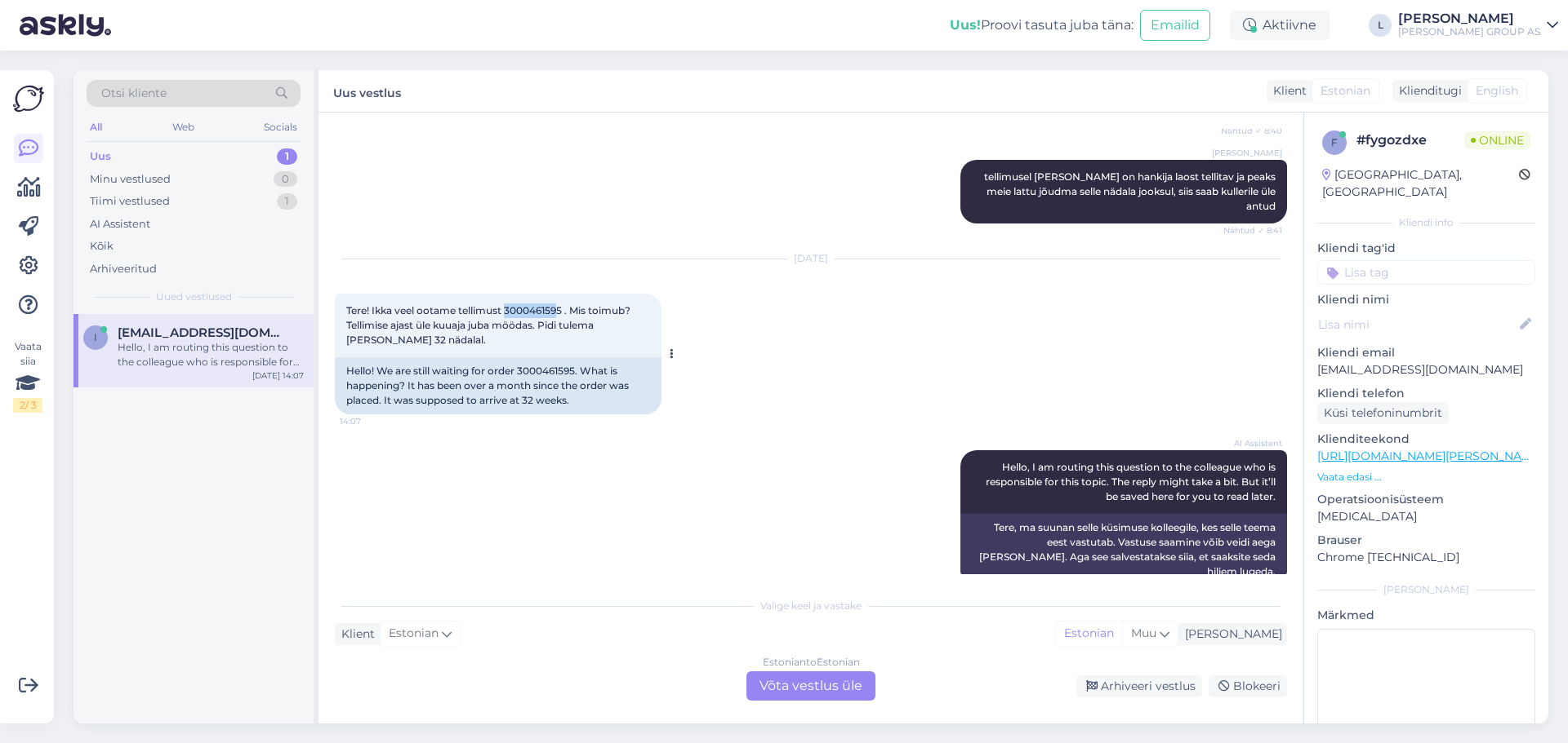
drag, startPoint x: 562, startPoint y: 294, endPoint x: 509, endPoint y: 294, distance: 53.0
click at [509, 304] on span "Tere! Ikka veel ootame tellimust 3000461595 . Mis toimub? Tellimise ajast üle k…" at bounding box center [490, 325] width 286 height 41
drag, startPoint x: 565, startPoint y: 300, endPoint x: 508, endPoint y: 294, distance: 57.3
click at [508, 304] on span "Tere! Ikka veel ootame tellimust 3000461595 . Mis toimub? Tellimise ajast üle k…" at bounding box center [490, 325] width 286 height 41
copy span "3000461595"
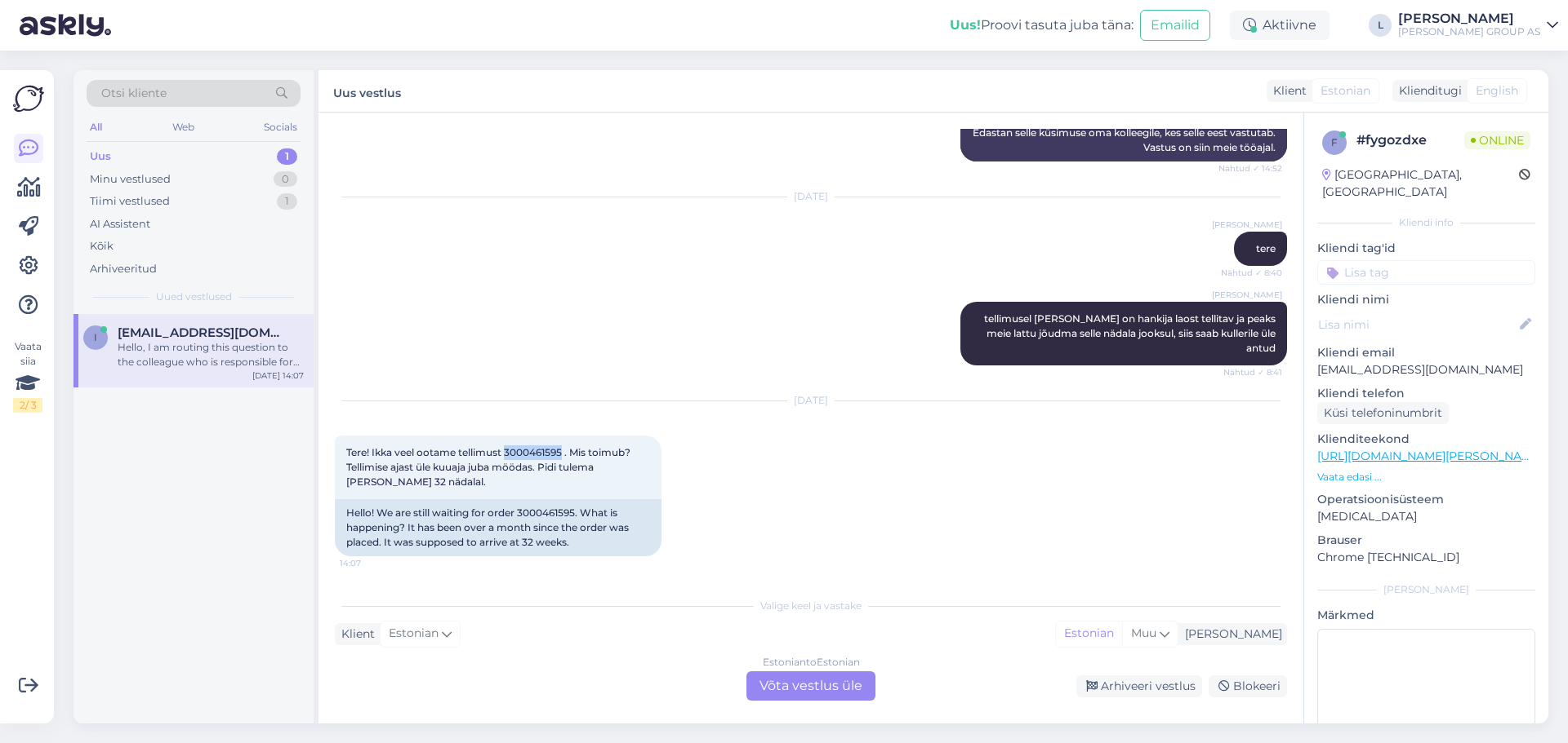
scroll to position [433, 0]
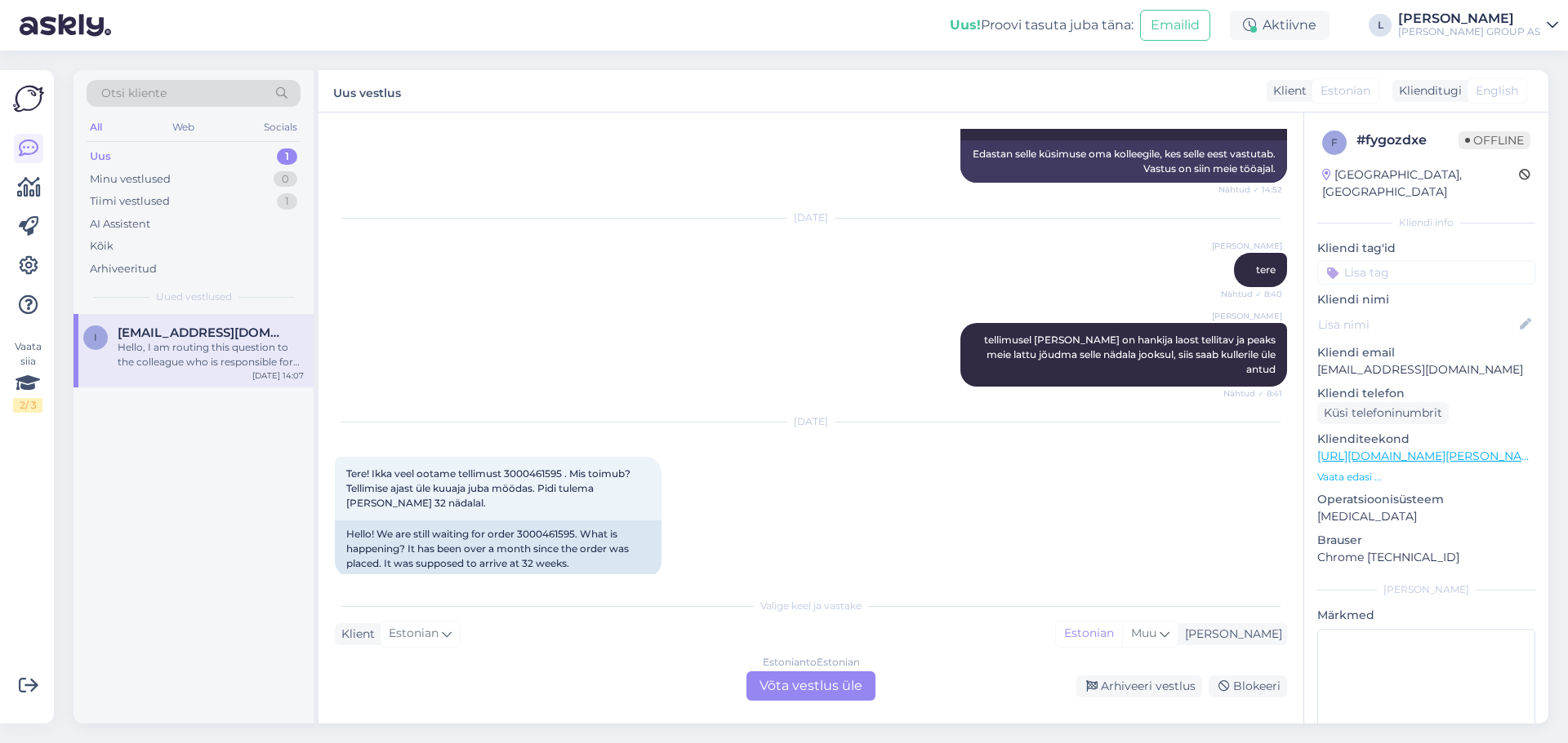
drag, startPoint x: 793, startPoint y: 694, endPoint x: 811, endPoint y: 699, distance: 18.7
click at [803, 694] on div "Estonian to Estonian Võta vestlus üle" at bounding box center [810, 686] width 129 height 30
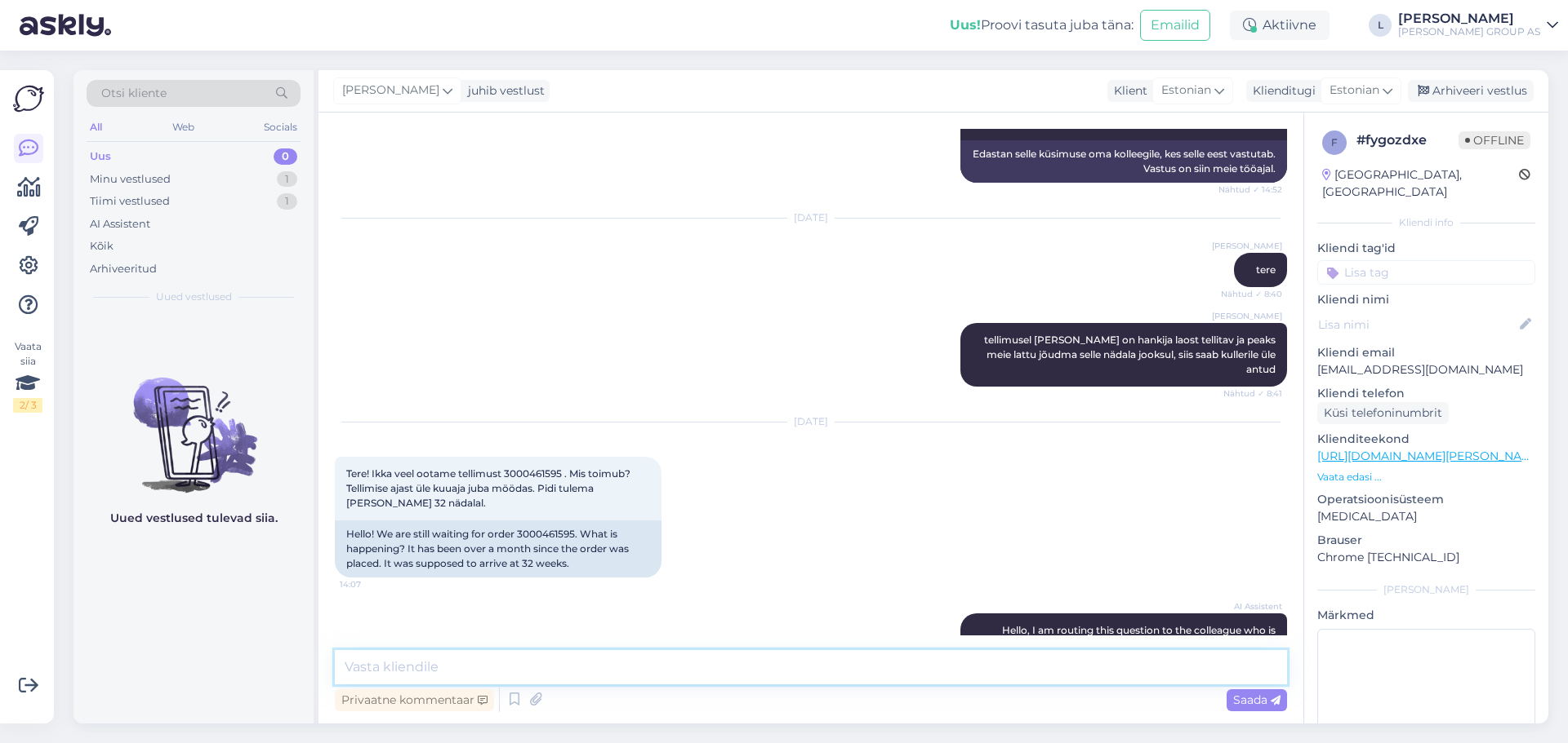
click at [711, 667] on textarea at bounding box center [811, 667] width 952 height 34
click at [518, 663] on textarea "Tere, täpsustame hankijalr ning anname teile tagsisidet tänase päeva jooksul." at bounding box center [811, 667] width 952 height 34
click at [664, 667] on textarea "Tere, täpsustame hankijalt ning anname teile tagsisidet tänase päeva jooksul." at bounding box center [811, 667] width 952 height 34
type textarea "Tere, täpsustame hankijalt ning anname teile tagasisidet tänase päeva jooksul."
click at [1270, 698] on icon at bounding box center [1275, 701] width 10 height 10
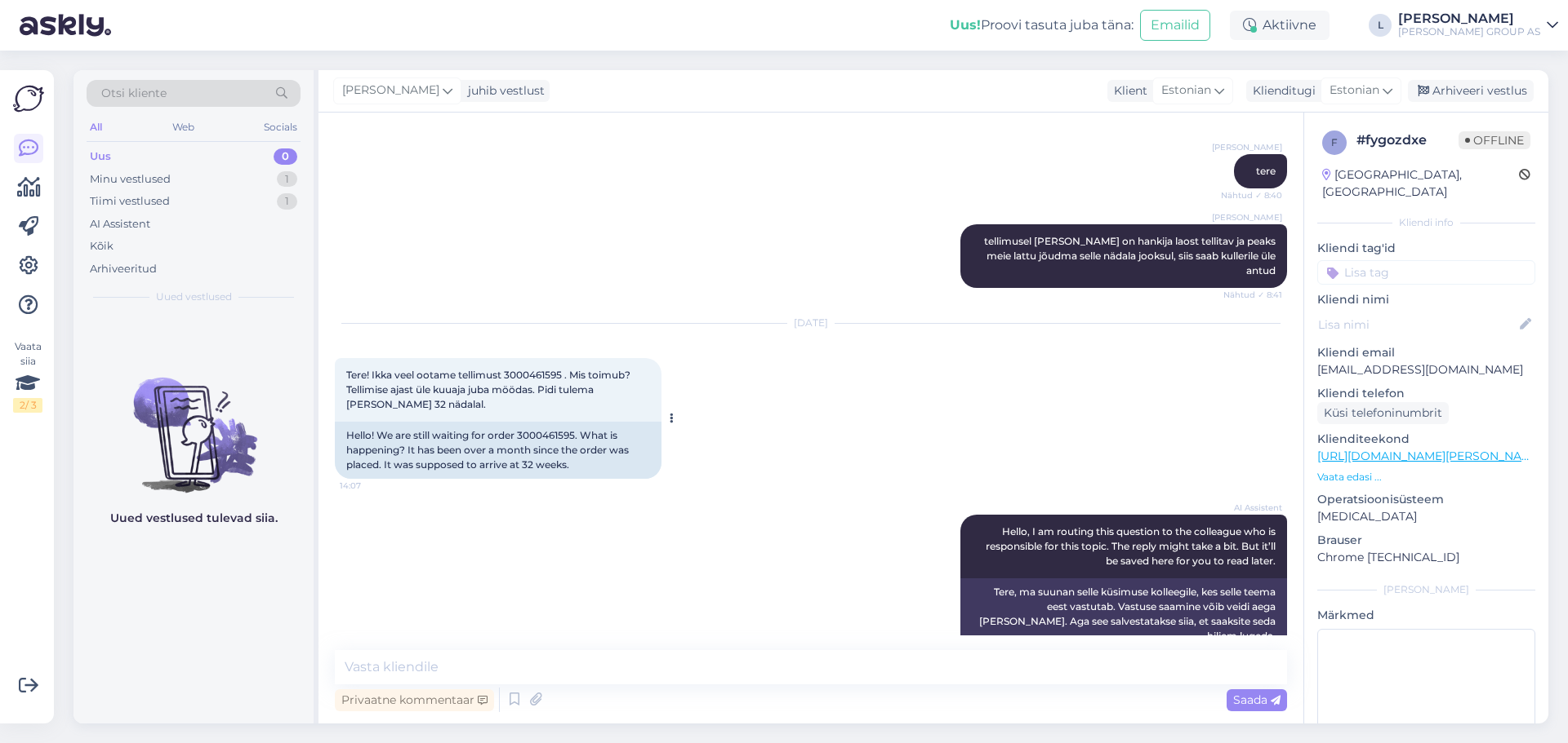
scroll to position [620, 0]
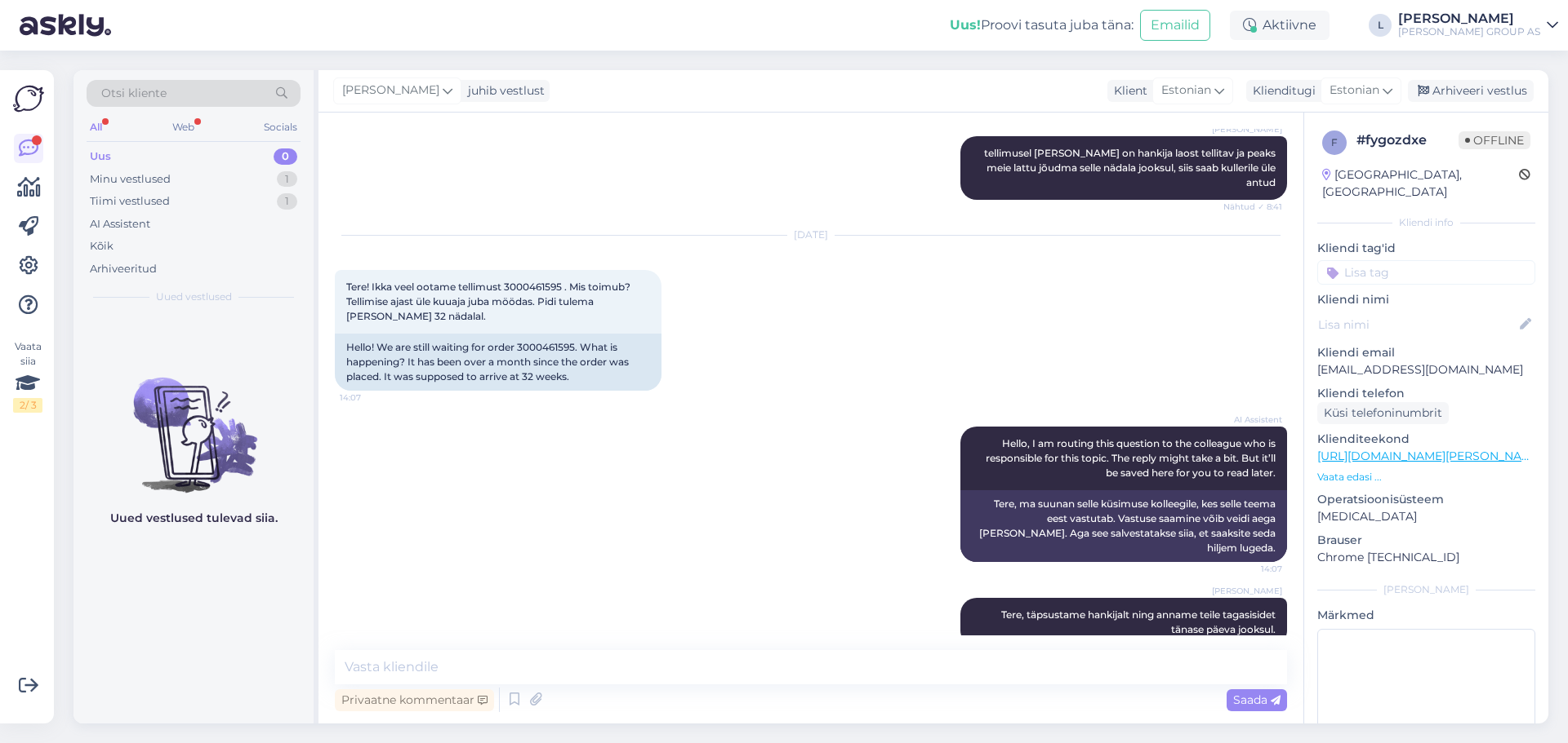
click at [1551, 29] on icon at bounding box center [1552, 25] width 12 height 13
drag, startPoint x: 841, startPoint y: 124, endPoint x: 831, endPoint y: 124, distance: 10.0
click at [840, 123] on div "Vestlus algas [DATE] Tere! 14:51 Hello! AI Assistent Hello! How can we help you…" at bounding box center [811, 417] width 985 height 611
